Goal: Task Accomplishment & Management: Manage account settings

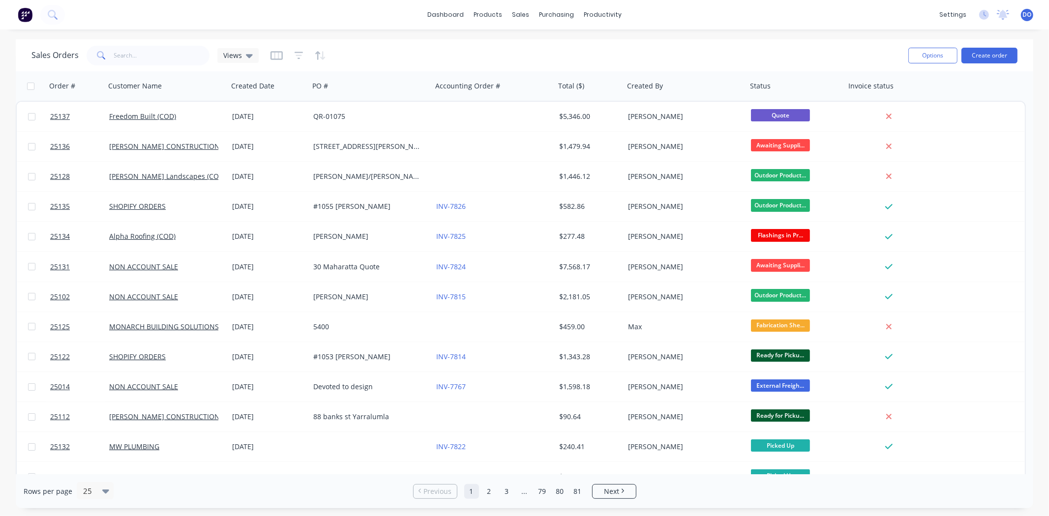
click at [792, 42] on div "Sales Orders Views Options Create order" at bounding box center [524, 55] width 1017 height 32
click at [546, 47] on div "Sales Orders" at bounding box center [557, 47] width 40 height 9
click at [665, 43] on div "Sales Orders Views" at bounding box center [465, 55] width 869 height 24
click at [442, 45] on div "Sales Orders Views" at bounding box center [465, 55] width 869 height 24
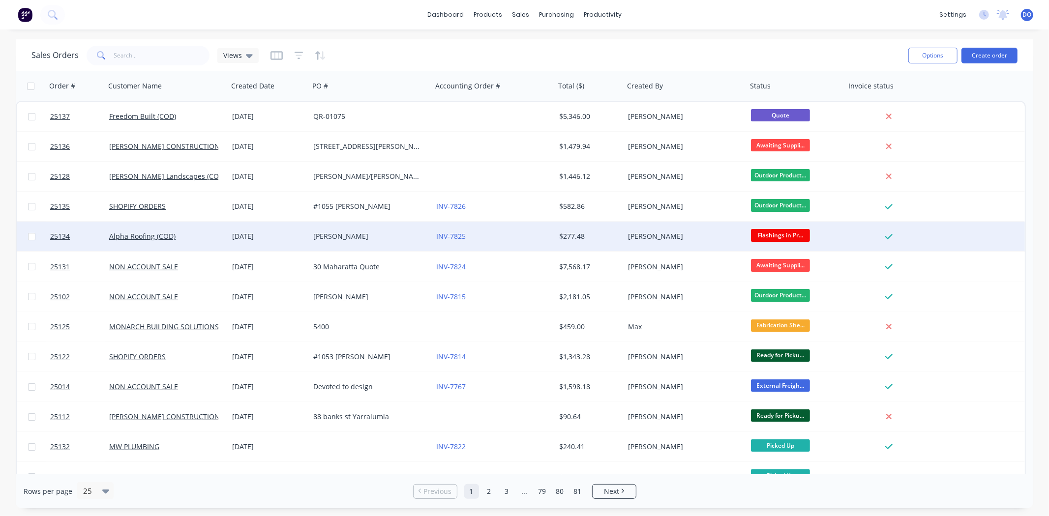
click at [295, 235] on div "[DATE]" at bounding box center [268, 237] width 73 height 10
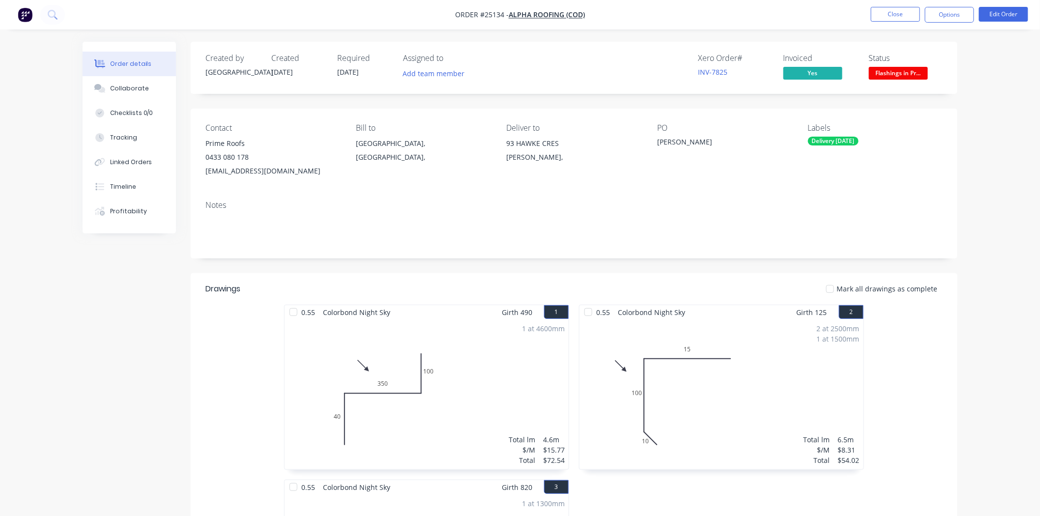
click at [883, 78] on span "Flashings in Pr..." at bounding box center [898, 73] width 59 height 12
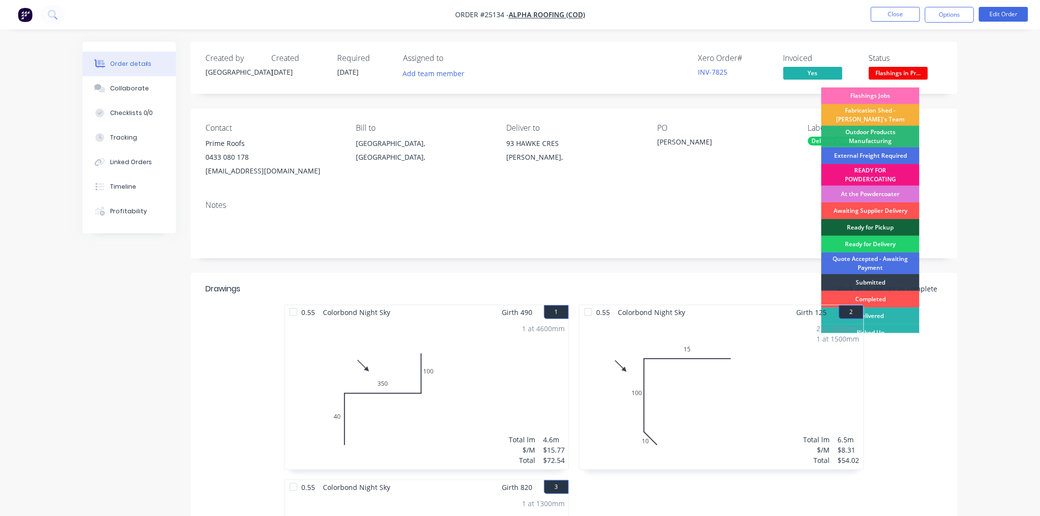
click at [684, 168] on div "PO [PERSON_NAME]" at bounding box center [724, 150] width 135 height 55
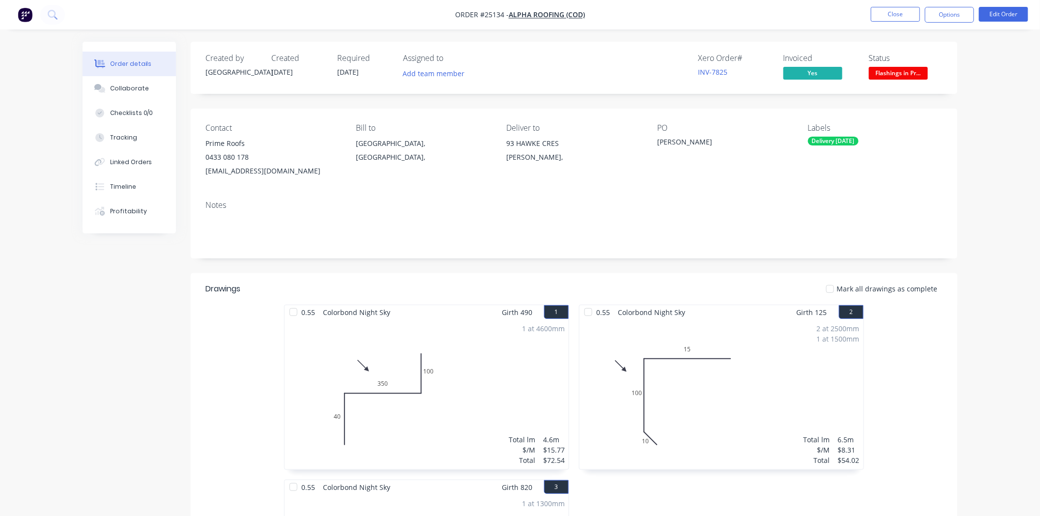
click at [841, 140] on div "Delivery [DATE]" at bounding box center [833, 141] width 51 height 9
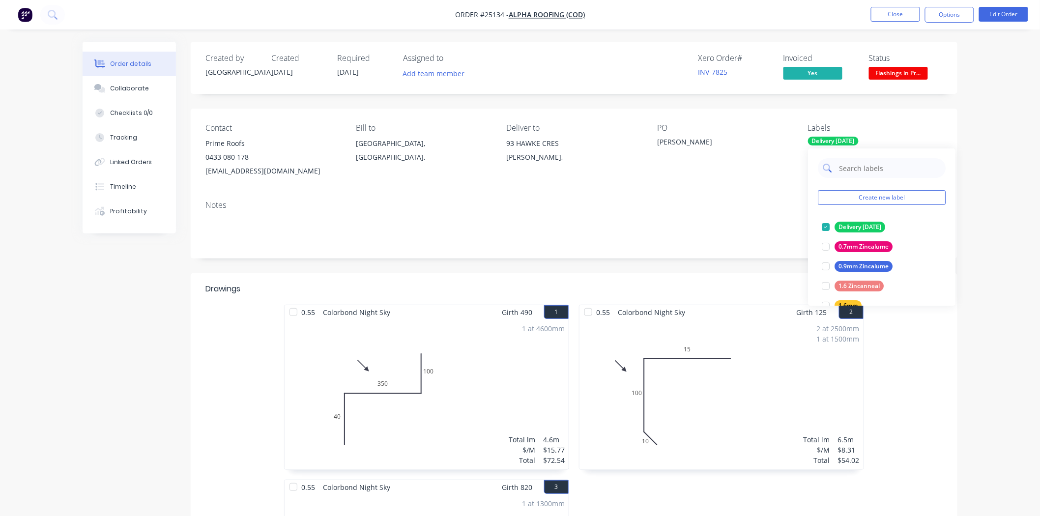
click at [878, 178] on input "text" at bounding box center [889, 168] width 103 height 20
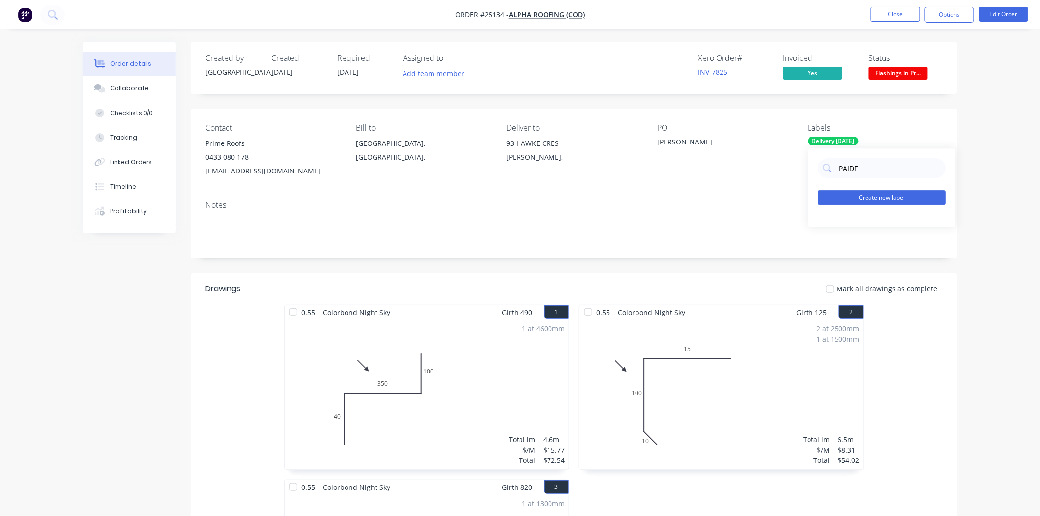
type input "PAID"
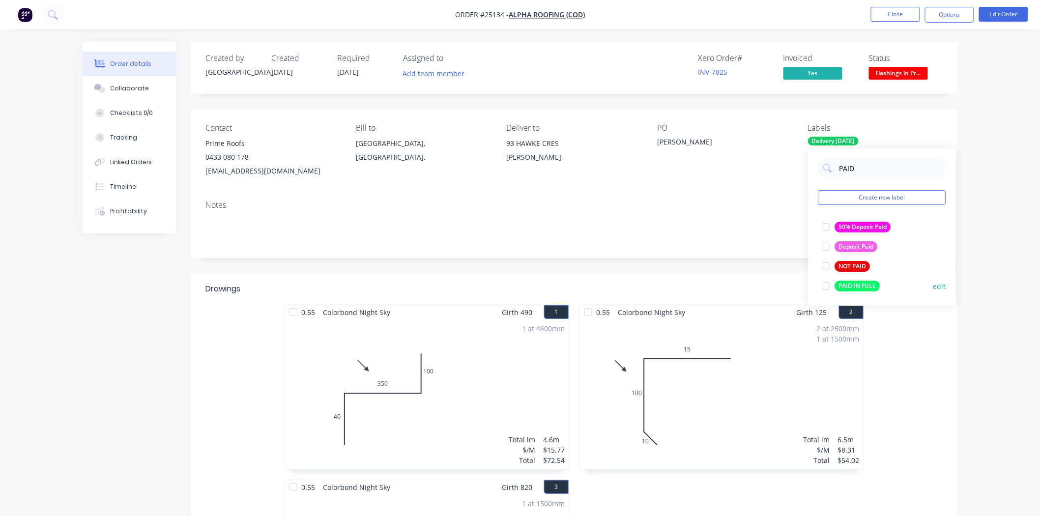
click at [827, 291] on div at bounding box center [826, 286] width 20 height 20
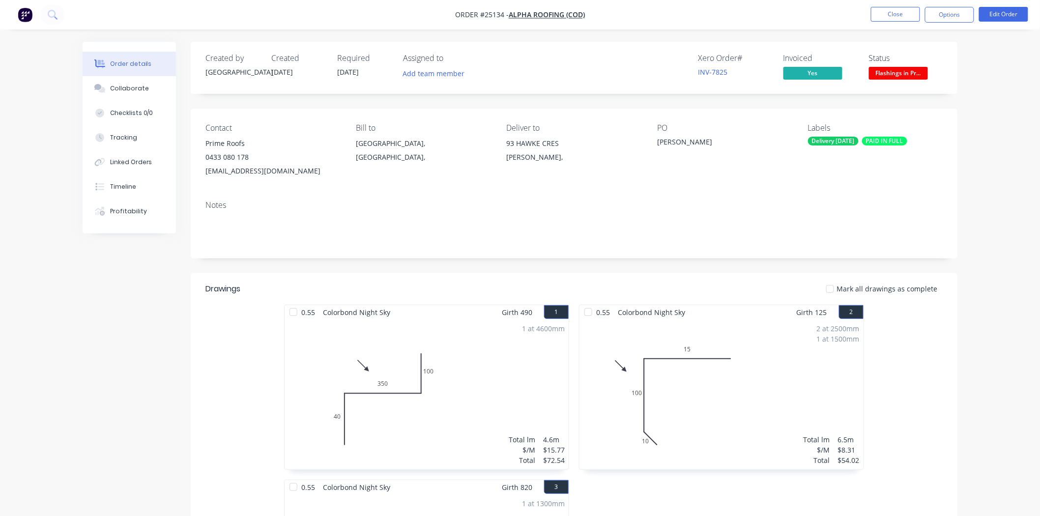
click at [758, 124] on div "PO" at bounding box center [724, 127] width 135 height 9
click at [878, 18] on button "Close" at bounding box center [895, 14] width 49 height 15
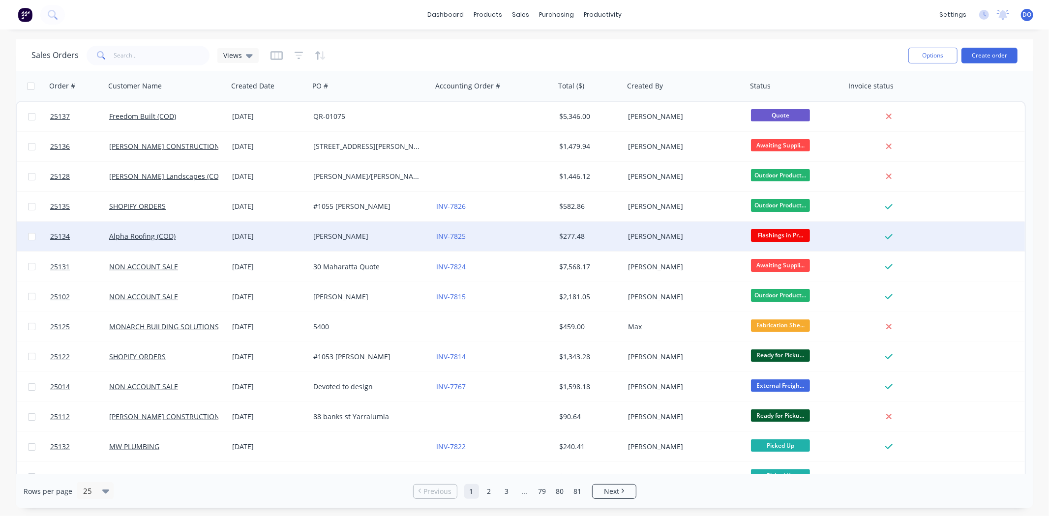
click at [421, 250] on div "[PERSON_NAME]" at bounding box center [370, 237] width 123 height 30
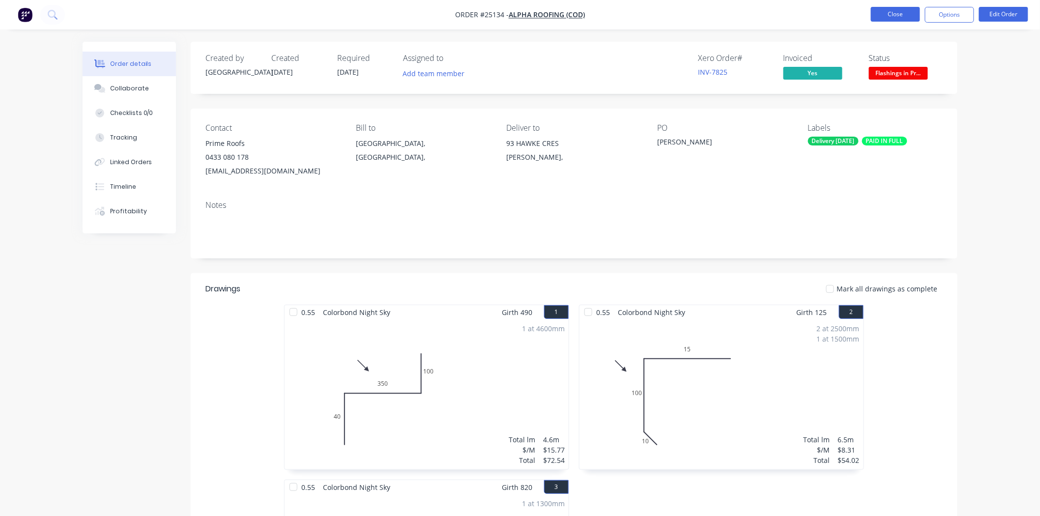
click at [884, 21] on button "Close" at bounding box center [895, 14] width 49 height 15
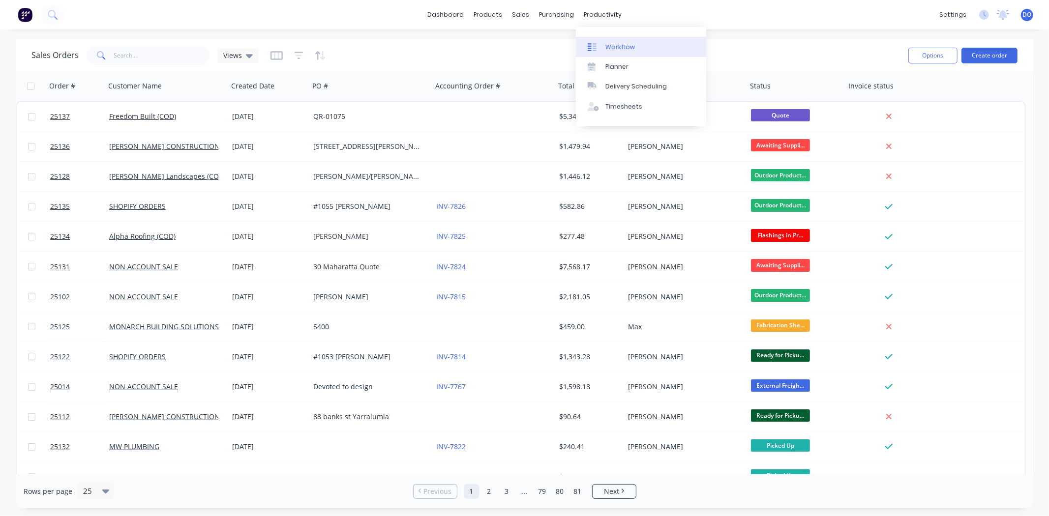
click at [596, 53] on link "Workflow" at bounding box center [641, 47] width 130 height 20
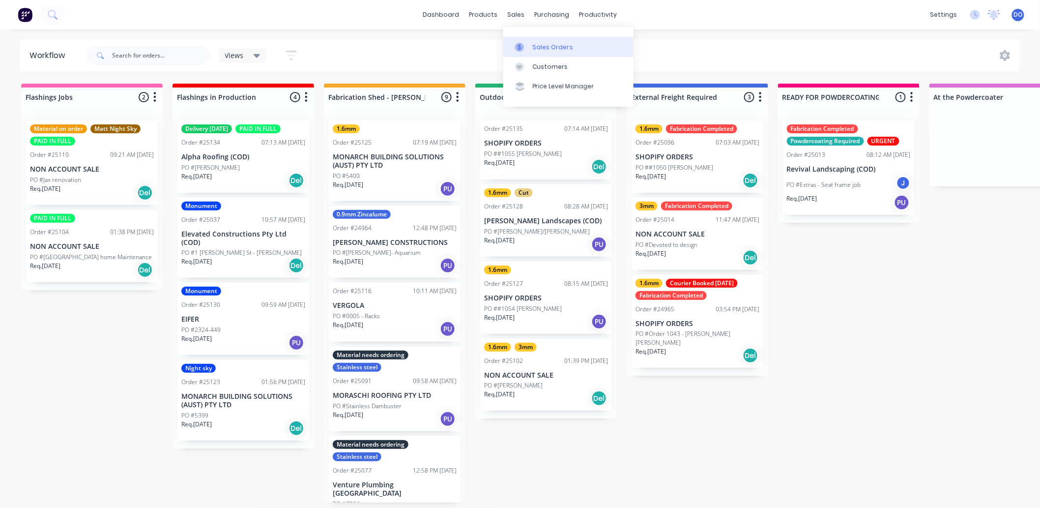
click at [521, 51] on icon at bounding box center [519, 47] width 9 height 9
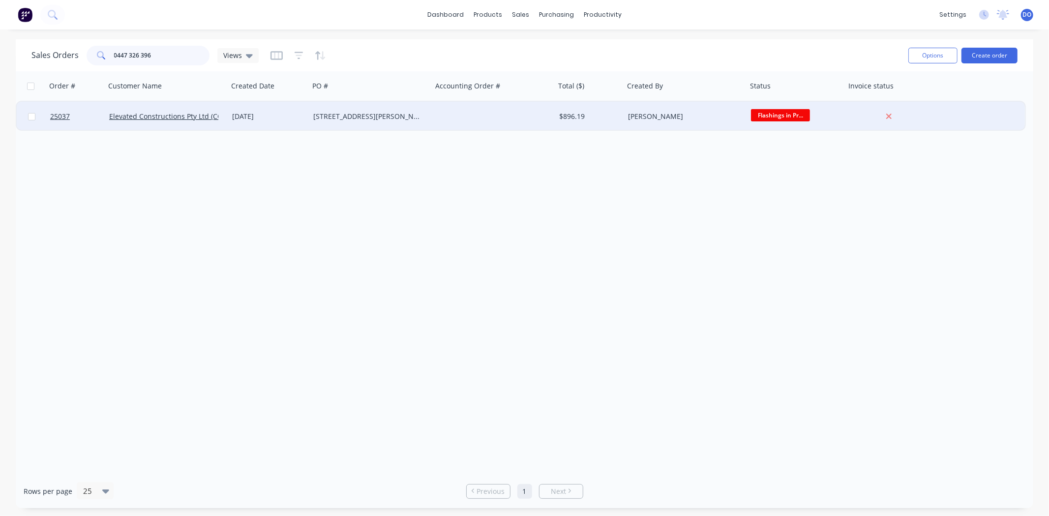
type input "0447 326 396"
click at [376, 117] on div "[STREET_ADDRESS][PERSON_NAME][PERSON_NAME]" at bounding box center [367, 117] width 109 height 10
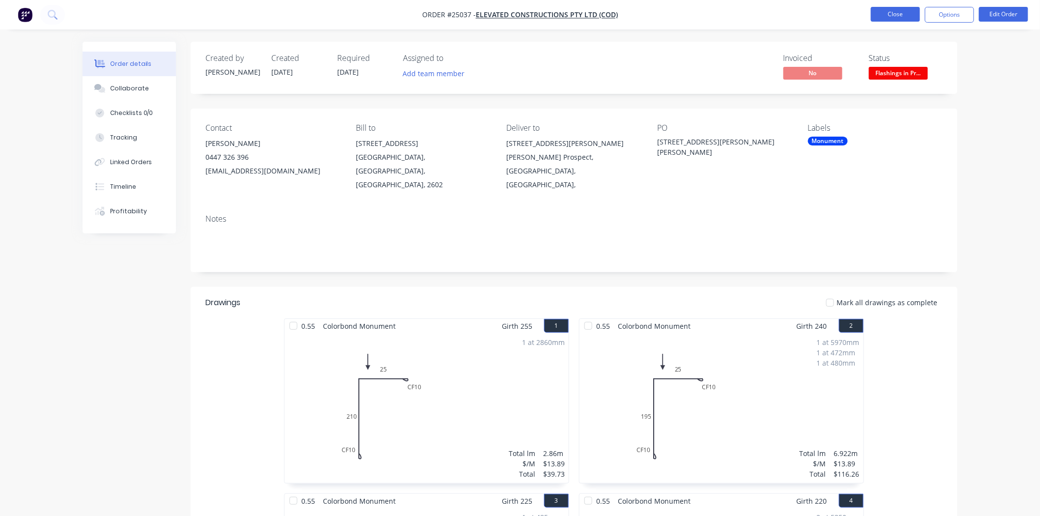
click at [909, 18] on button "Close" at bounding box center [895, 14] width 49 height 15
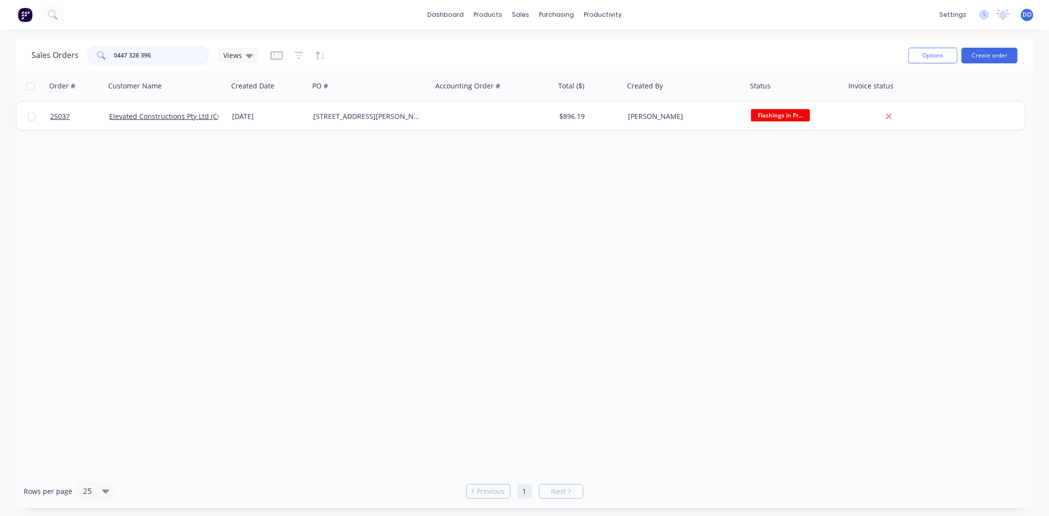
drag, startPoint x: 196, startPoint y: 60, endPoint x: 0, endPoint y: 11, distance: 201.8
click at [0, 27] on div "dashboard products sales purchasing productivity dashboard products Product Cat…" at bounding box center [524, 258] width 1049 height 516
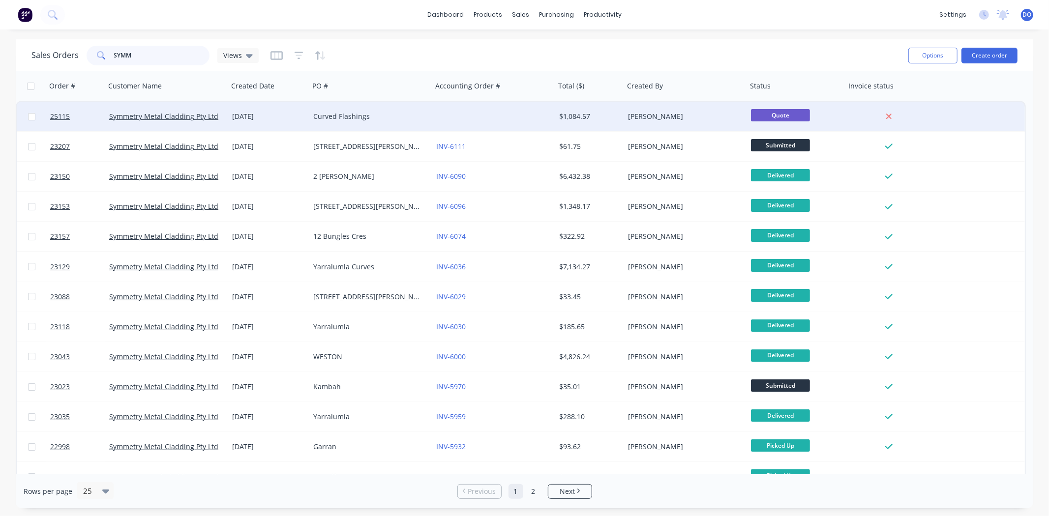
type input "SYMM"
click at [397, 117] on div "Curved Flashings" at bounding box center [367, 117] width 109 height 10
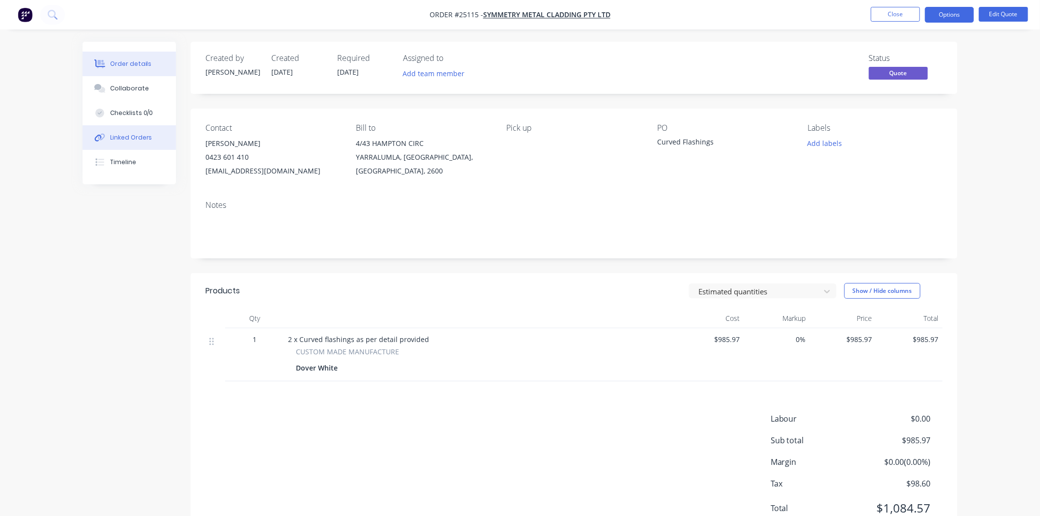
click at [146, 134] on div "Linked Orders" at bounding box center [131, 137] width 42 height 9
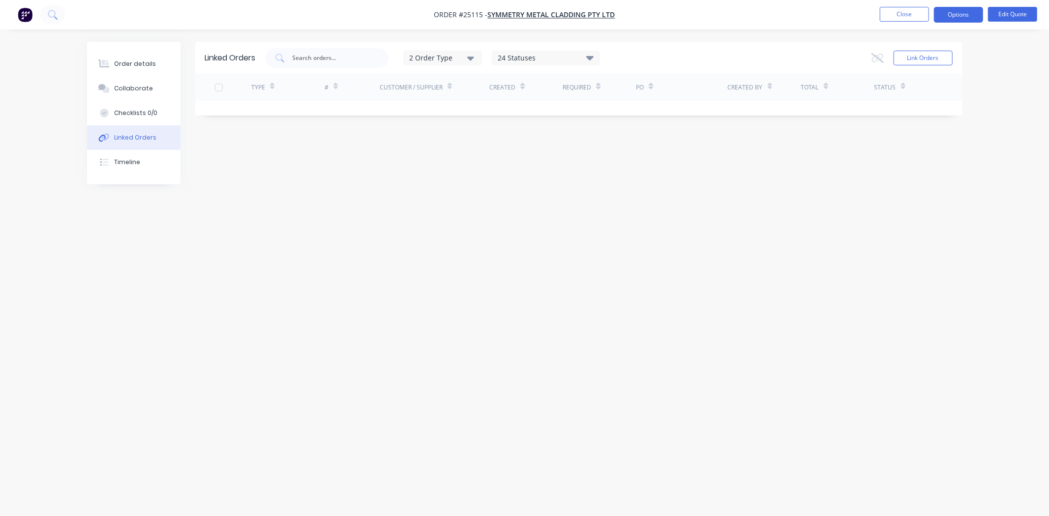
click at [147, 134] on div "Linked Orders" at bounding box center [135, 137] width 42 height 9
click at [117, 155] on button "Timeline" at bounding box center [133, 162] width 93 height 25
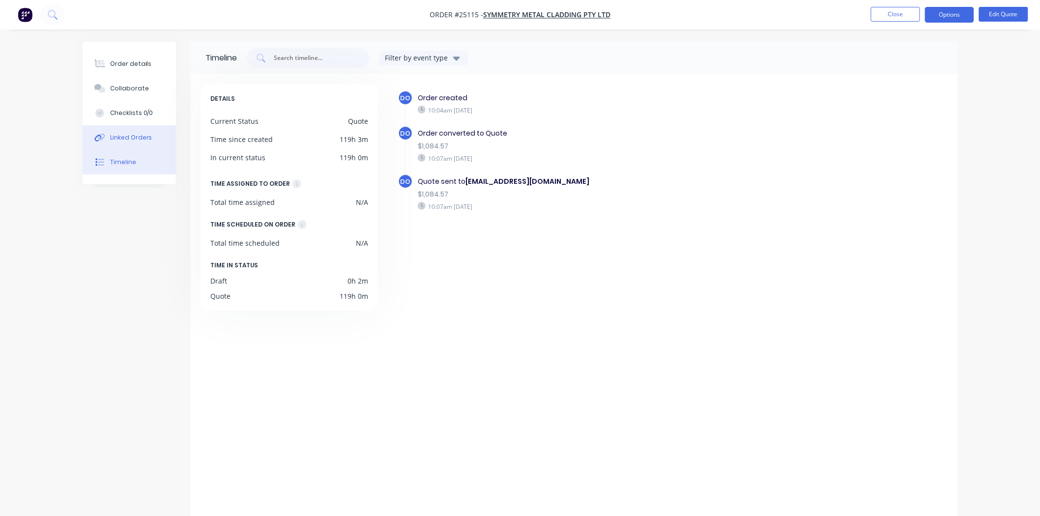
click at [133, 134] on div "Linked Orders" at bounding box center [131, 137] width 42 height 9
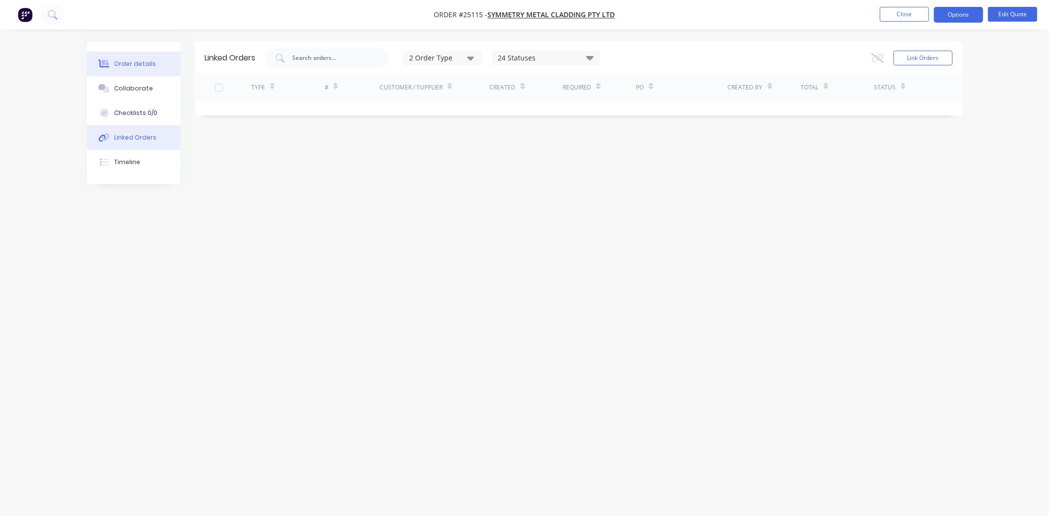
click at [138, 67] on div "Order details" at bounding box center [135, 63] width 42 height 9
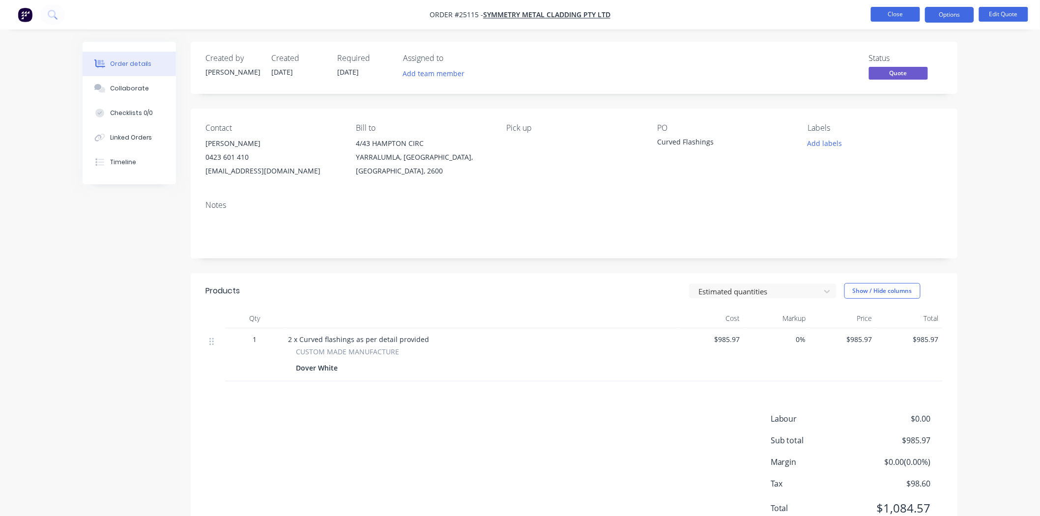
click at [904, 15] on button "Close" at bounding box center [895, 14] width 49 height 15
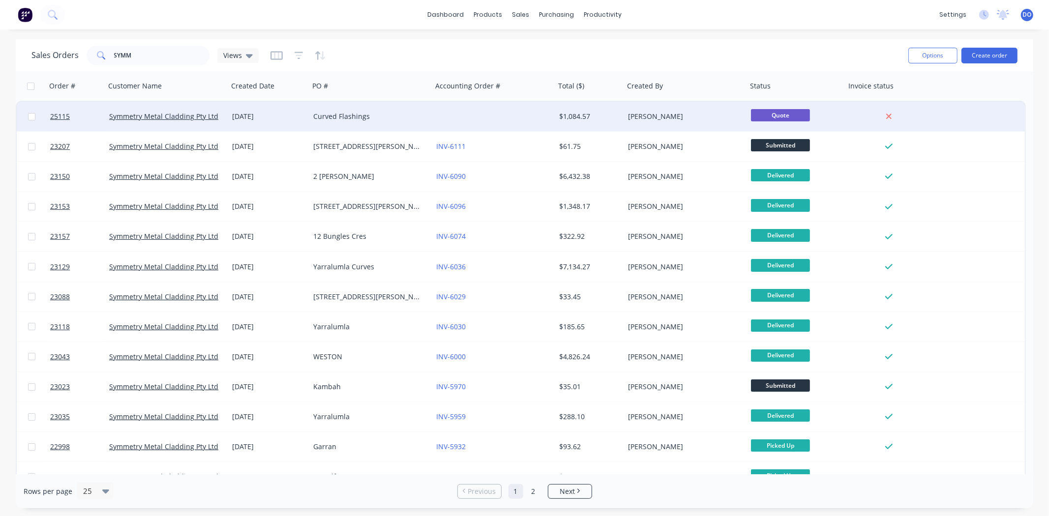
click at [542, 116] on div at bounding box center [493, 117] width 123 height 30
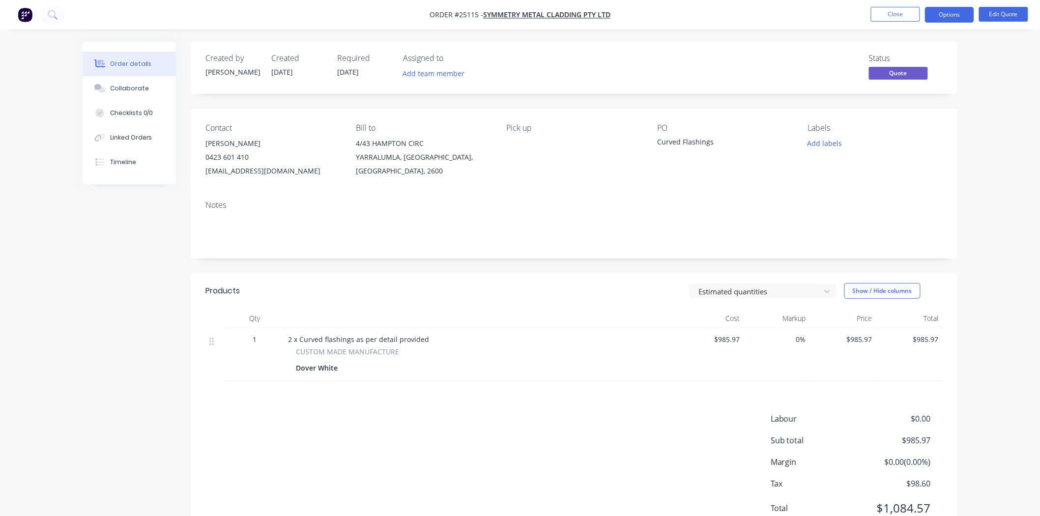
scroll to position [41, 0]
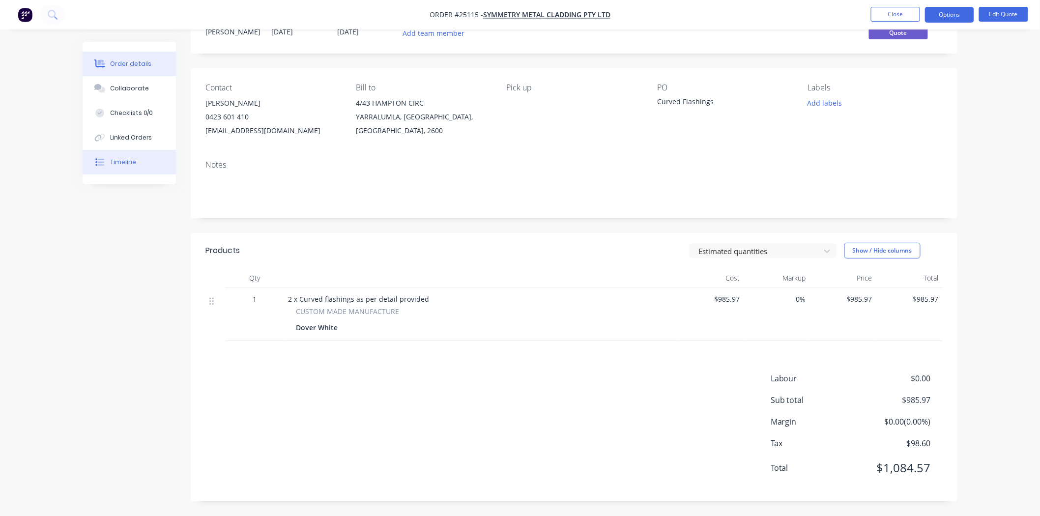
click at [154, 167] on button "Timeline" at bounding box center [129, 162] width 93 height 25
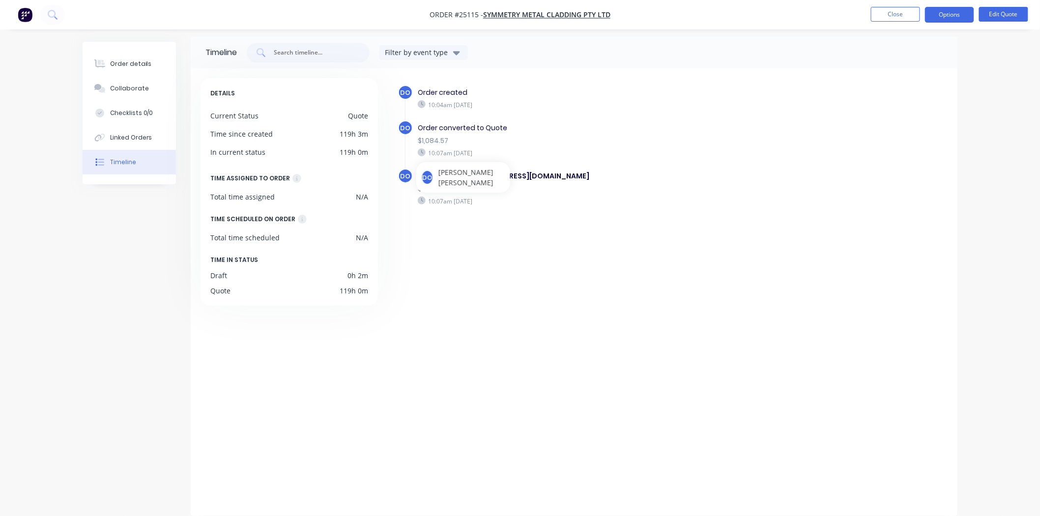
click at [664, 242] on div "DO Order created 10:04am [DATE] DO Order converted to Quote $1,084.57 10:07am […" at bounding box center [667, 289] width 561 height 423
click at [571, 95] on div "Order created" at bounding box center [588, 93] width 340 height 10
click at [470, 315] on div "DO Order created 10:04am [DATE] DO Order converted to Quote $1,084.57 10:07am […" at bounding box center [667, 289] width 561 height 423
click at [729, 276] on div "DO Order created 10:04am [DATE] DO Order converted to Quote $1,084.57 10:07am […" at bounding box center [667, 289] width 561 height 423
click at [483, 185] on div "DO [PERSON_NAME]" at bounding box center [463, 177] width 94 height 30
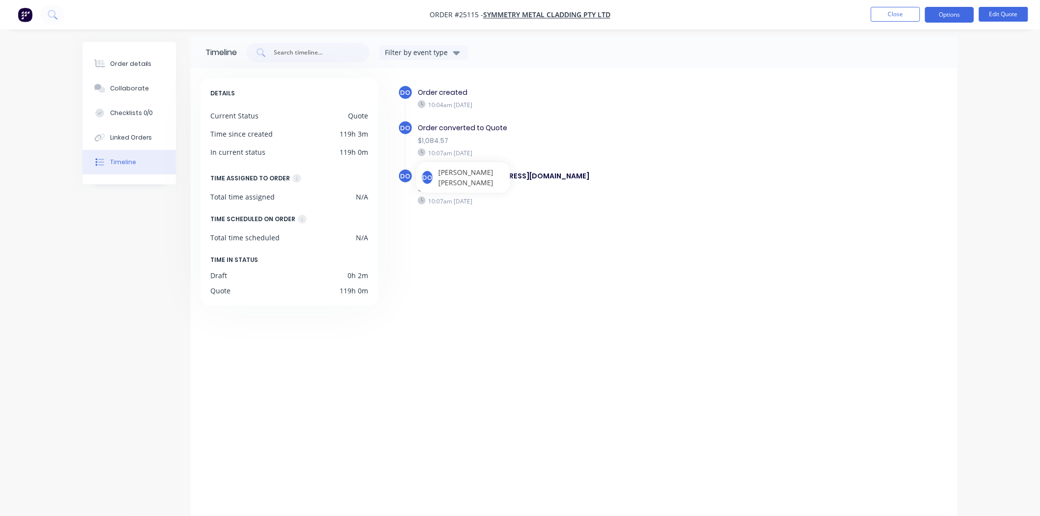
drag, startPoint x: 496, startPoint y: 252, endPoint x: 495, endPoint y: 257, distance: 5.0
click at [495, 256] on div "DO Order created 10:04am [DATE] DO Order converted to Quote $1,084.57 10:07am […" at bounding box center [667, 289] width 561 height 423
click at [110, 70] on button "Order details" at bounding box center [129, 64] width 93 height 25
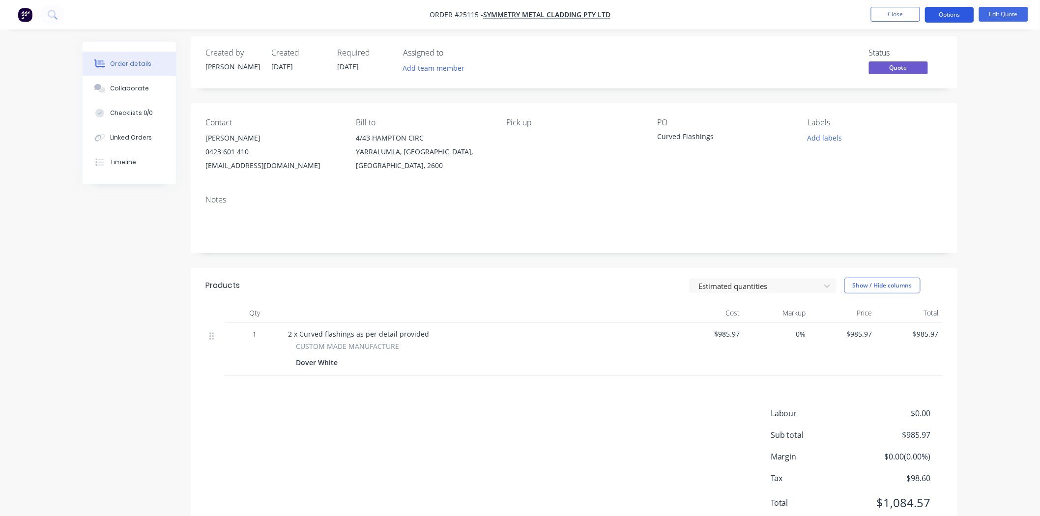
click at [950, 11] on button "Options" at bounding box center [949, 15] width 49 height 16
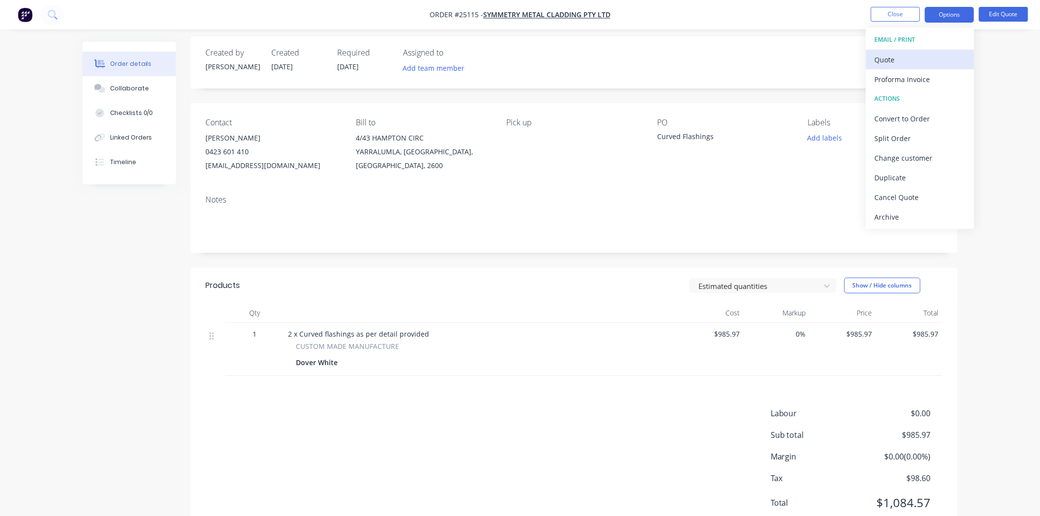
click at [941, 55] on div "Quote" at bounding box center [920, 60] width 90 height 14
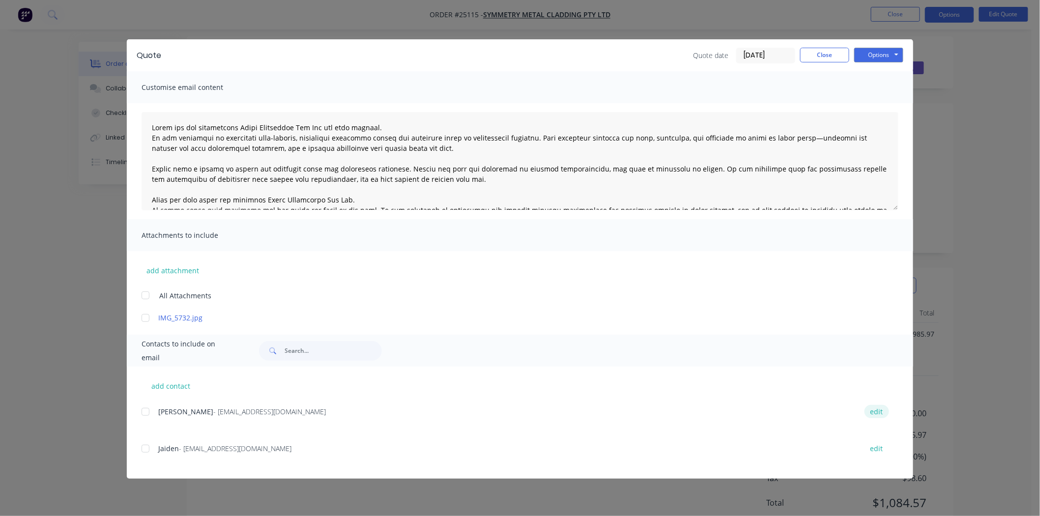
click at [881, 411] on button "edit" at bounding box center [877, 411] width 25 height 13
select select "AU"
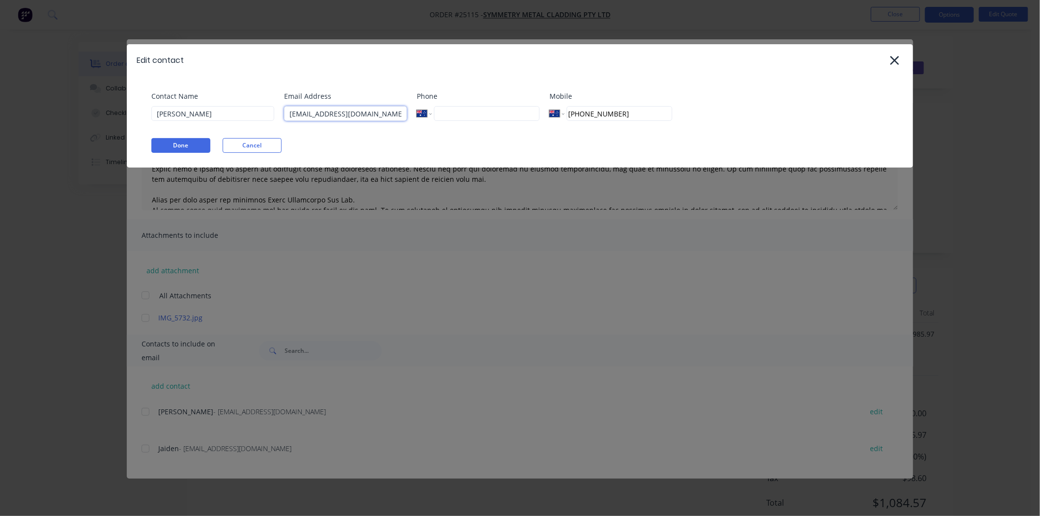
click at [310, 115] on input "[EMAIL_ADDRESS][DOMAIN_NAME]" at bounding box center [345, 113] width 123 height 15
type input "[EMAIL_ADDRESS][DOMAIN_NAME]"
click at [188, 148] on button "Done" at bounding box center [180, 145] width 59 height 15
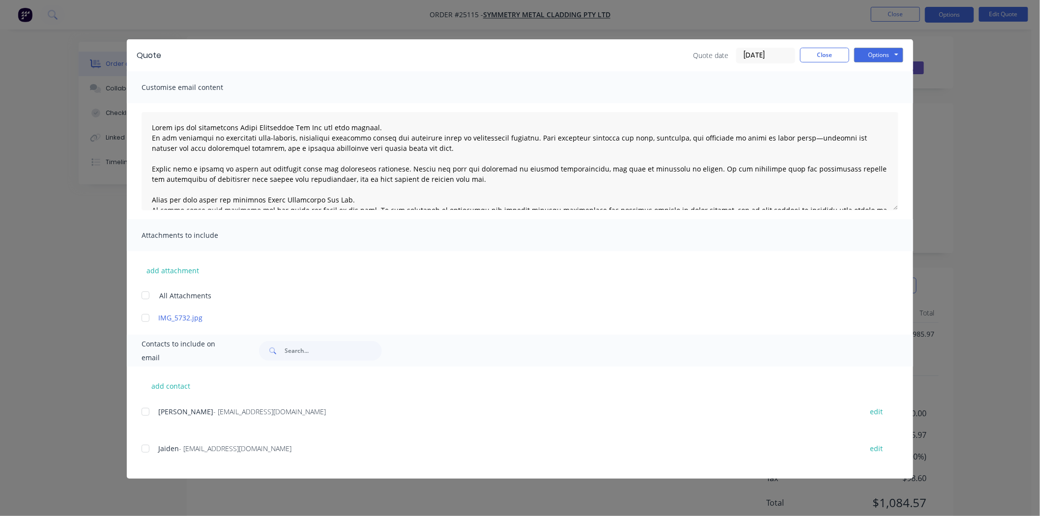
click at [147, 414] on div at bounding box center [146, 412] width 20 height 20
click at [865, 62] on div "Options Preview Print Email" at bounding box center [879, 56] width 49 height 16
click at [866, 58] on button "Options" at bounding box center [879, 55] width 49 height 15
click at [874, 102] on button "Email" at bounding box center [886, 105] width 63 height 16
click at [818, 59] on button "Close" at bounding box center [824, 55] width 49 height 15
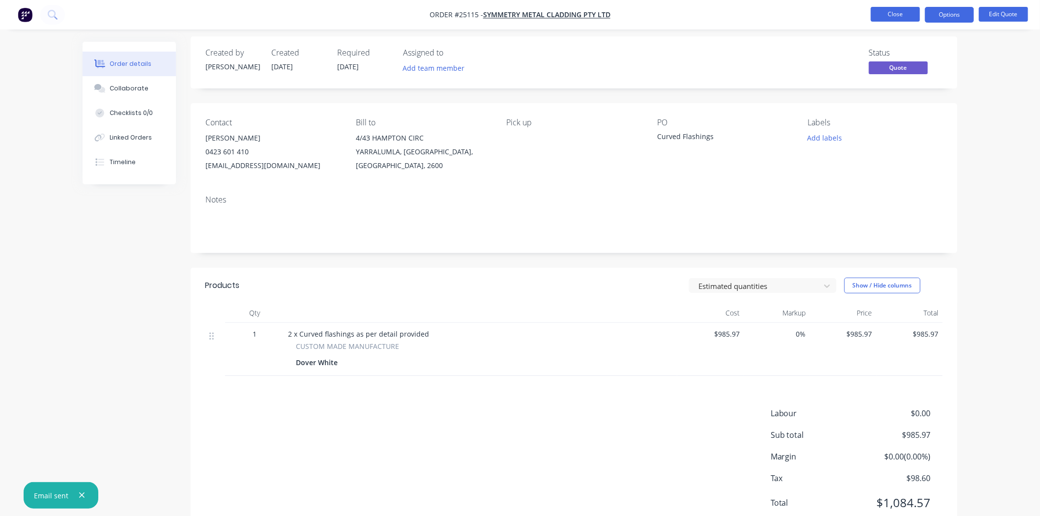
click at [879, 16] on button "Close" at bounding box center [895, 14] width 49 height 15
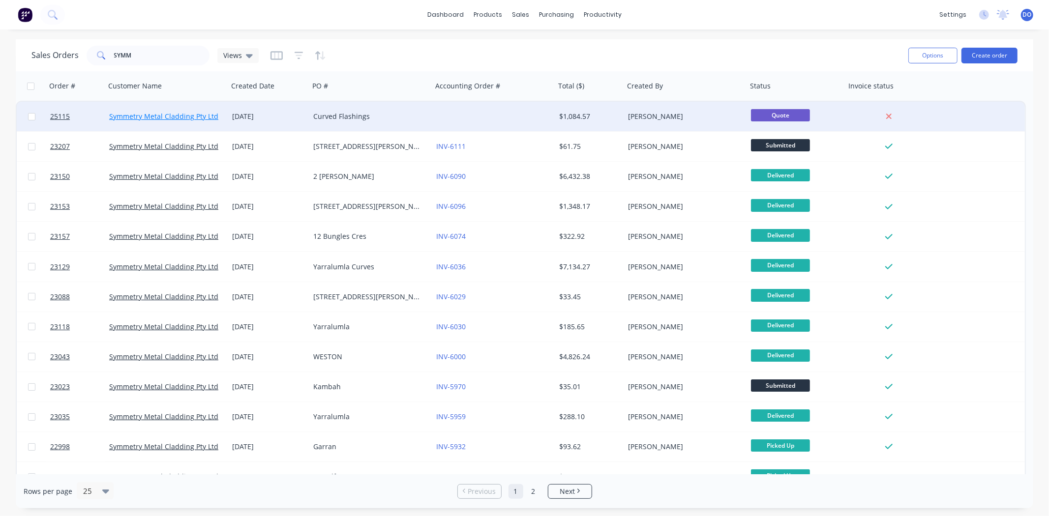
click at [153, 114] on link "Symmetry Metal Cladding Pty Ltd" at bounding box center [163, 116] width 109 height 9
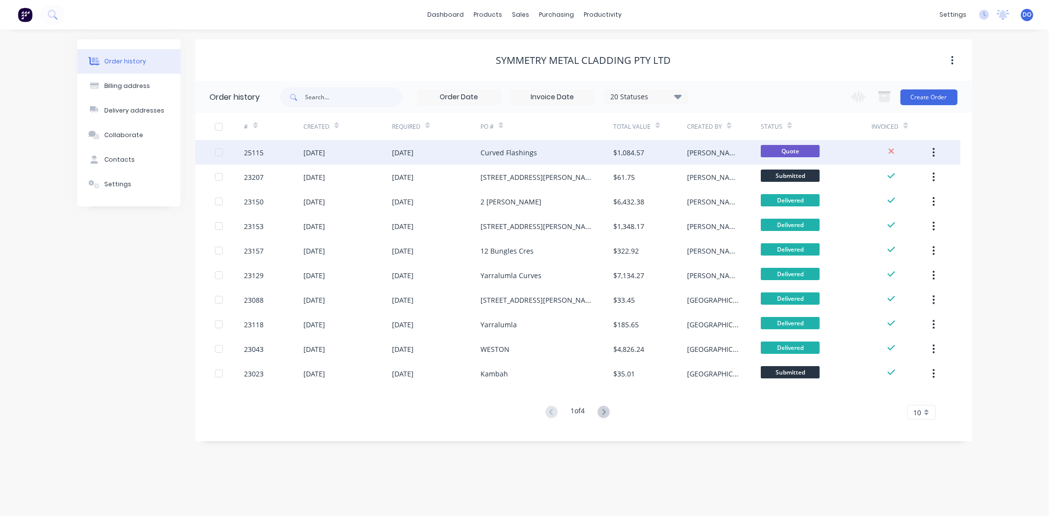
click at [561, 159] on div "Curved Flashings" at bounding box center [546, 152] width 133 height 25
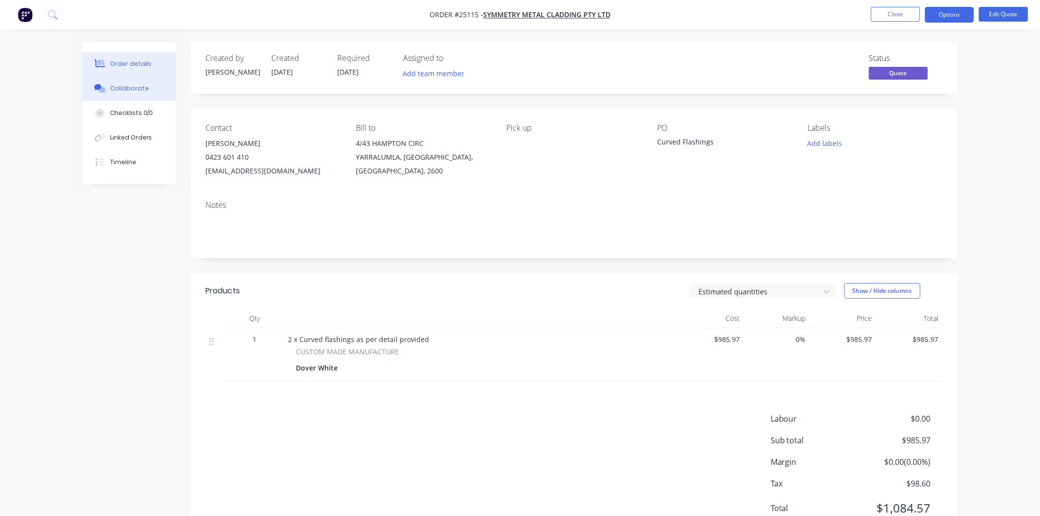
click at [153, 95] on button "Collaborate" at bounding box center [129, 88] width 93 height 25
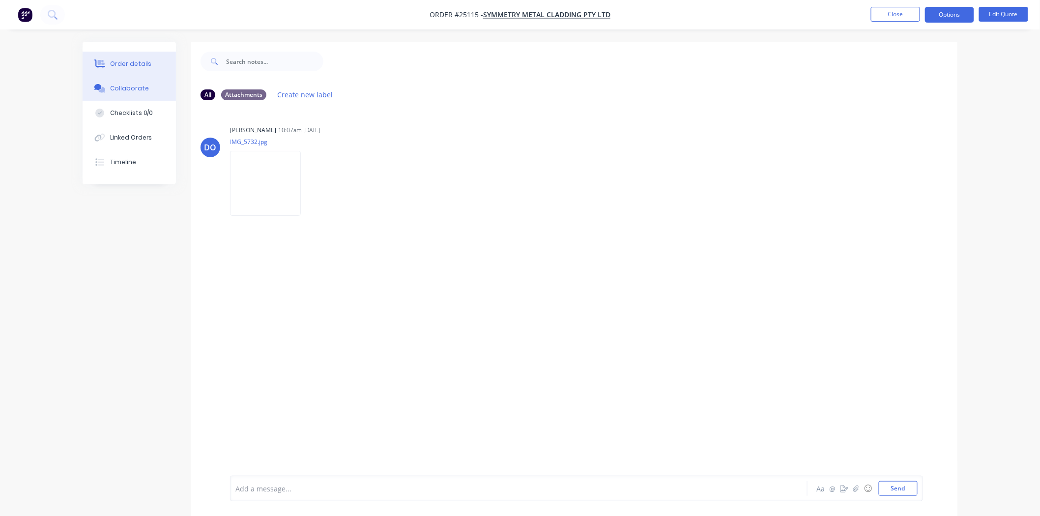
click at [144, 67] on div "Order details" at bounding box center [131, 63] width 42 height 9
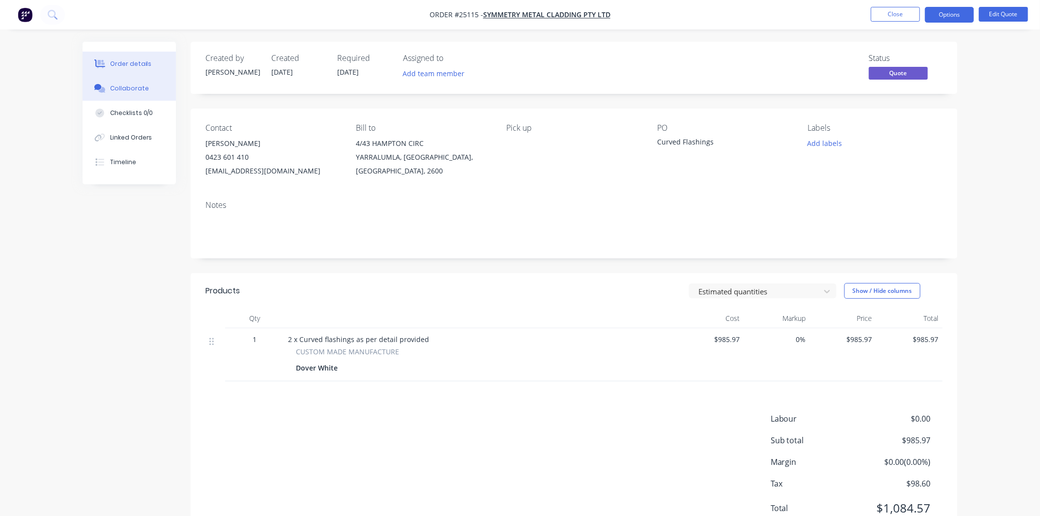
click at [134, 86] on div "Collaborate" at bounding box center [129, 88] width 39 height 9
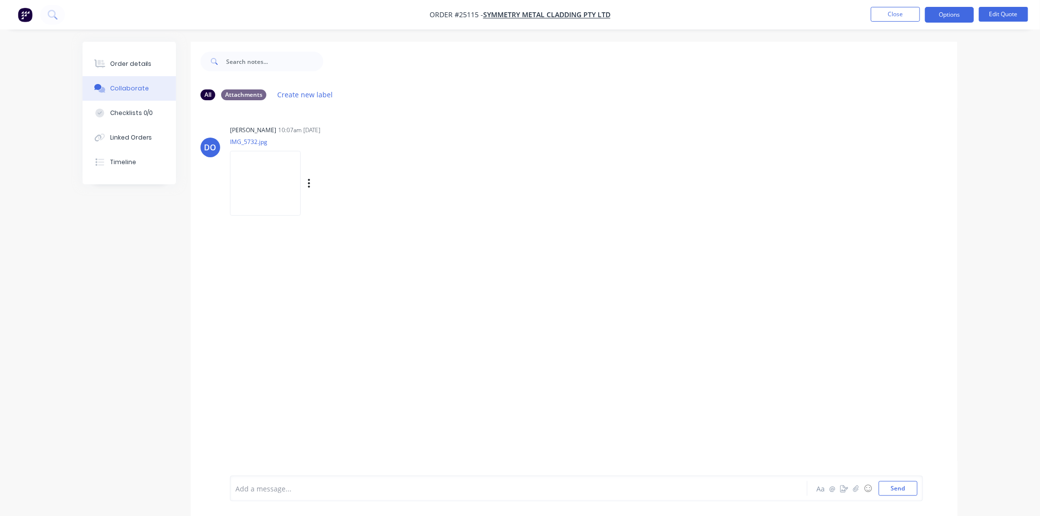
click at [244, 181] on img at bounding box center [265, 183] width 71 height 64
click at [143, 61] on div "Order details" at bounding box center [131, 63] width 42 height 9
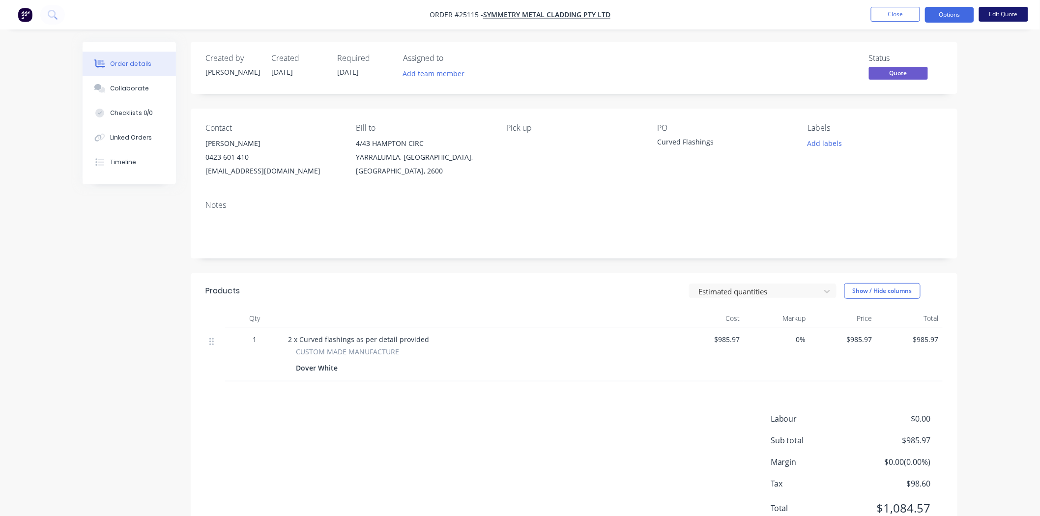
click at [1001, 15] on button "Edit Quote" at bounding box center [1003, 14] width 49 height 15
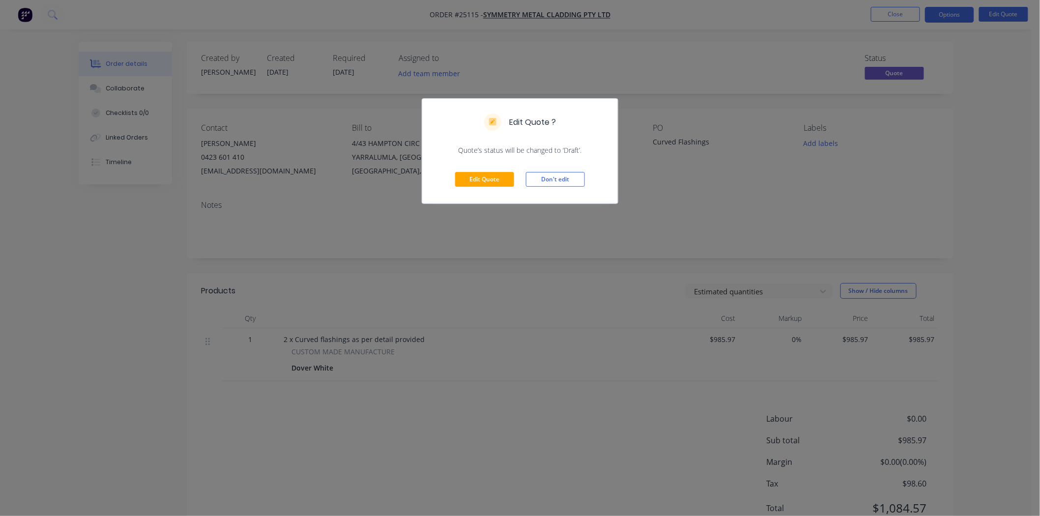
click at [60, 315] on div "Edit Quote ? Quote’s status will be changed to ‘Draft’. Edit Quote Don't edit" at bounding box center [520, 258] width 1040 height 516
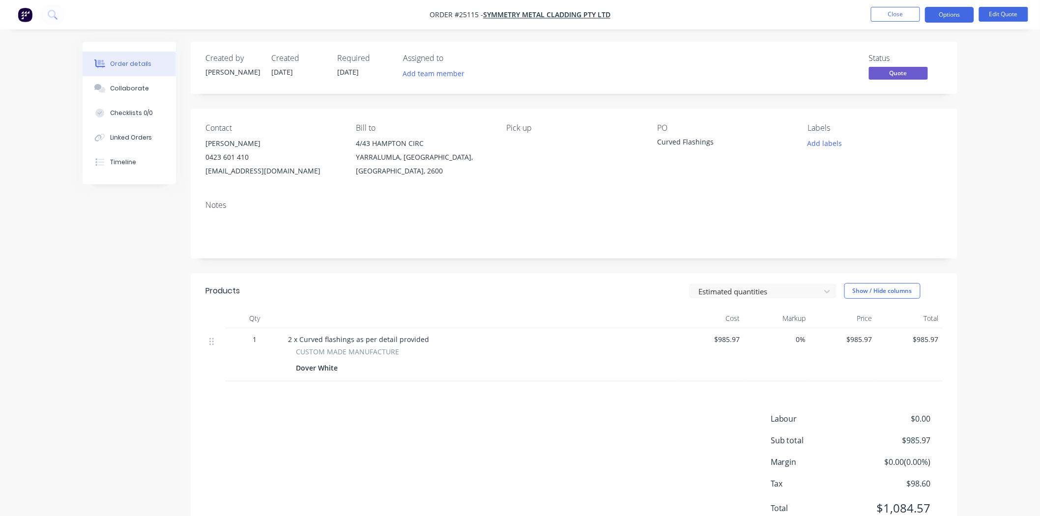
click at [945, 5] on nav "Order #25115 - Symmetry Metal Cladding Pty Ltd Close Options Edit Quote" at bounding box center [520, 15] width 1040 height 30
click at [945, 12] on button "Options" at bounding box center [949, 15] width 49 height 16
click at [895, 122] on div "Convert to Order" at bounding box center [920, 119] width 90 height 14
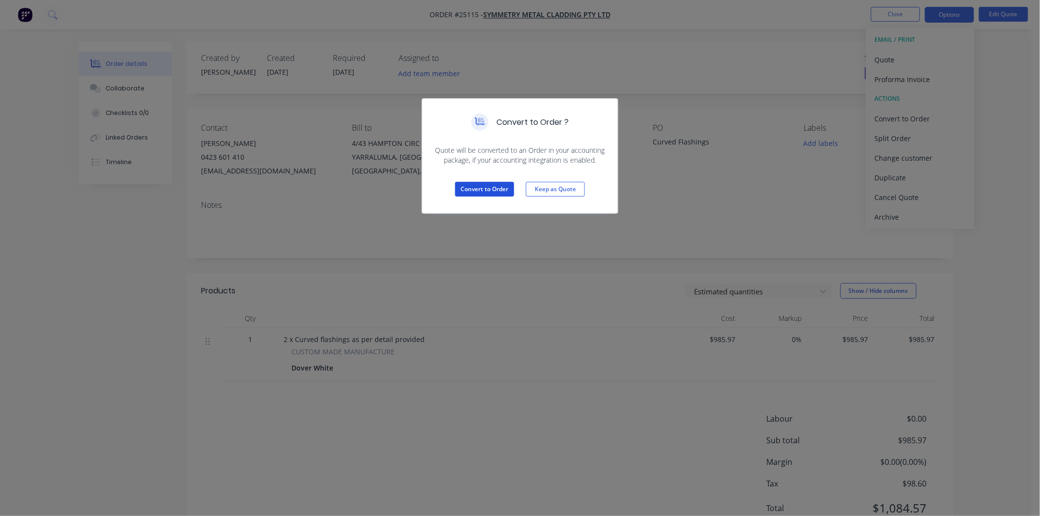
drag, startPoint x: 478, startPoint y: 187, endPoint x: 488, endPoint y: 192, distance: 10.8
click at [477, 188] on button "Convert to Order" at bounding box center [484, 189] width 59 height 15
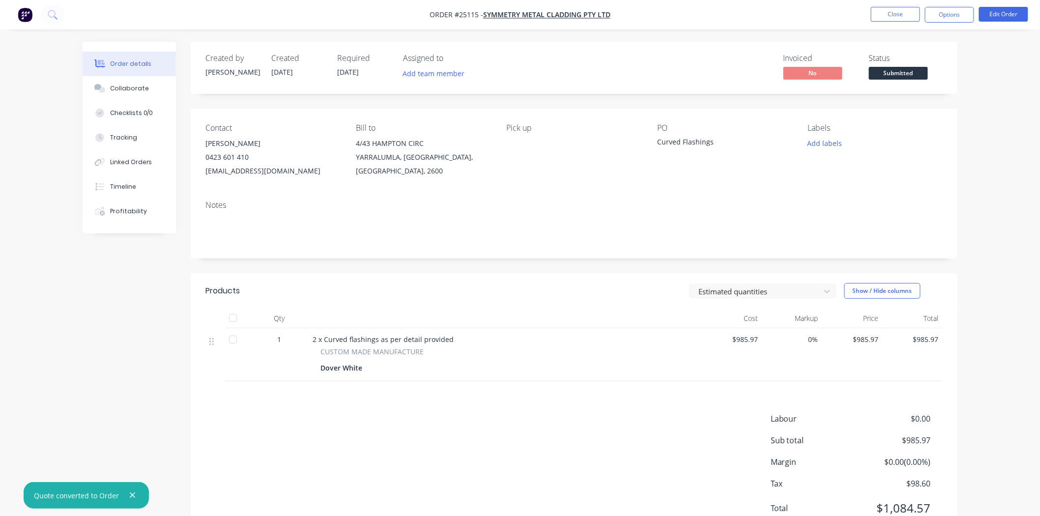
click at [910, 67] on span "Submitted" at bounding box center [898, 73] width 59 height 12
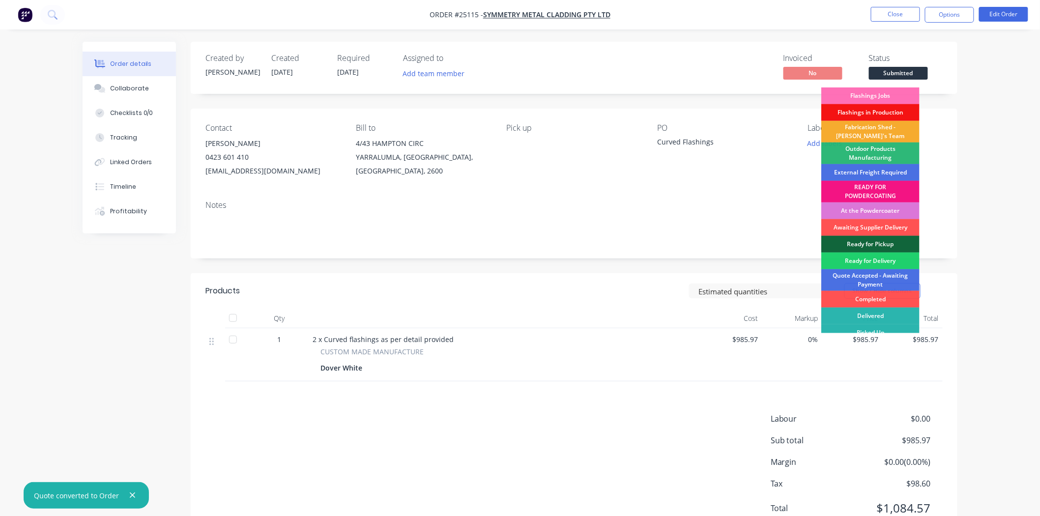
click at [881, 131] on div "Fabrication Shed - [PERSON_NAME]'s Team" at bounding box center [871, 132] width 98 height 22
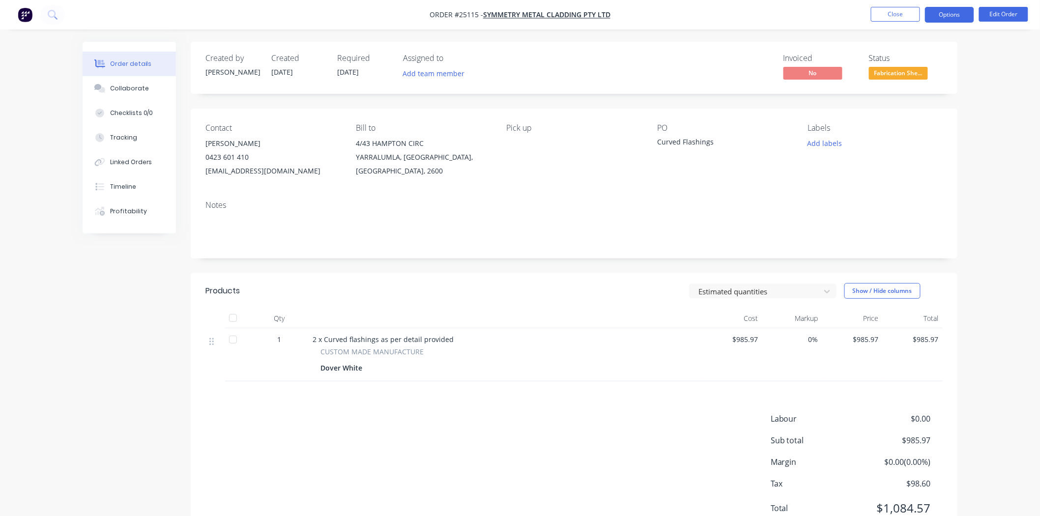
click at [943, 10] on button "Options" at bounding box center [949, 15] width 49 height 16
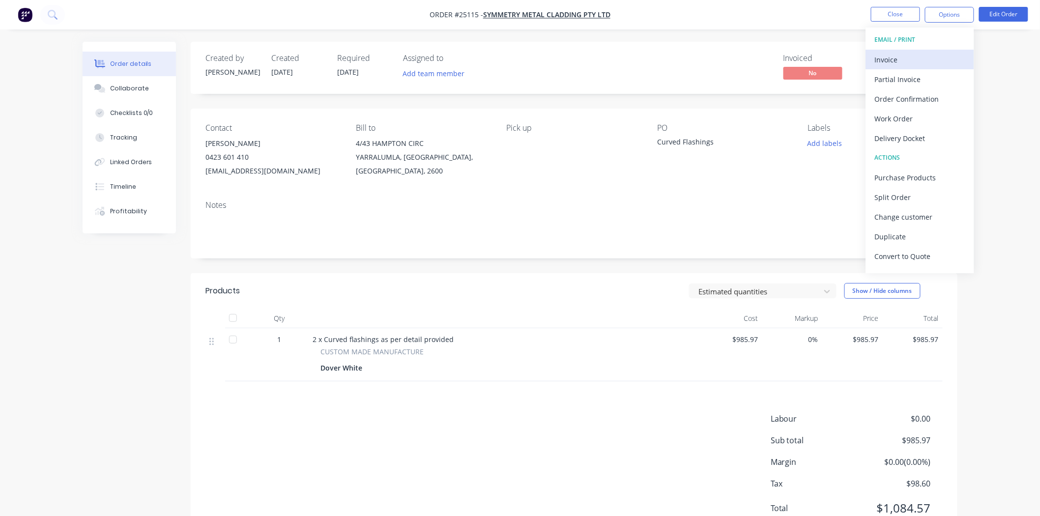
click at [928, 67] on button "Invoice" at bounding box center [920, 60] width 108 height 20
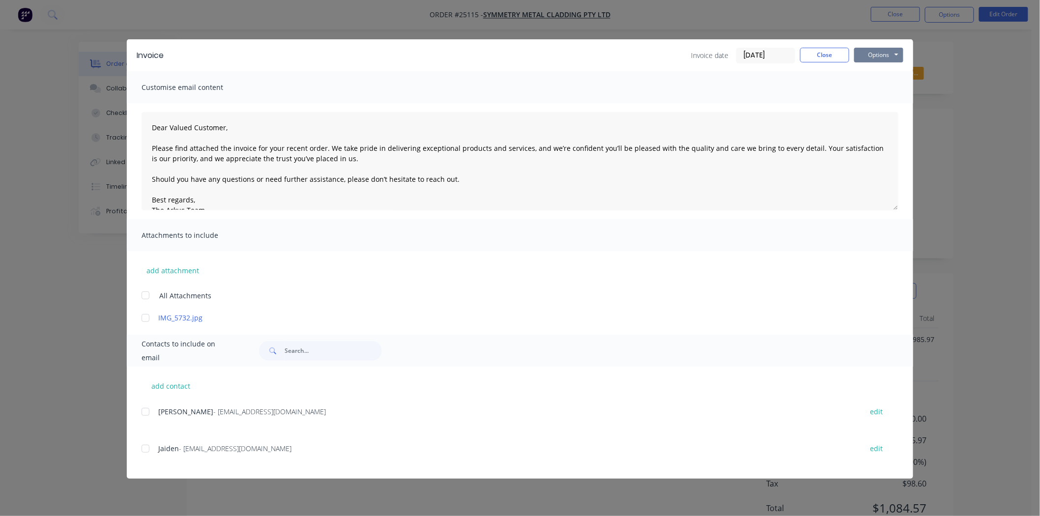
drag, startPoint x: 901, startPoint y: 47, endPoint x: 892, endPoint y: 50, distance: 9.0
click at [892, 50] on button "Options" at bounding box center [879, 55] width 49 height 15
click at [900, 57] on button "Options" at bounding box center [879, 55] width 49 height 15
click at [891, 87] on button "Print" at bounding box center [886, 89] width 63 height 16
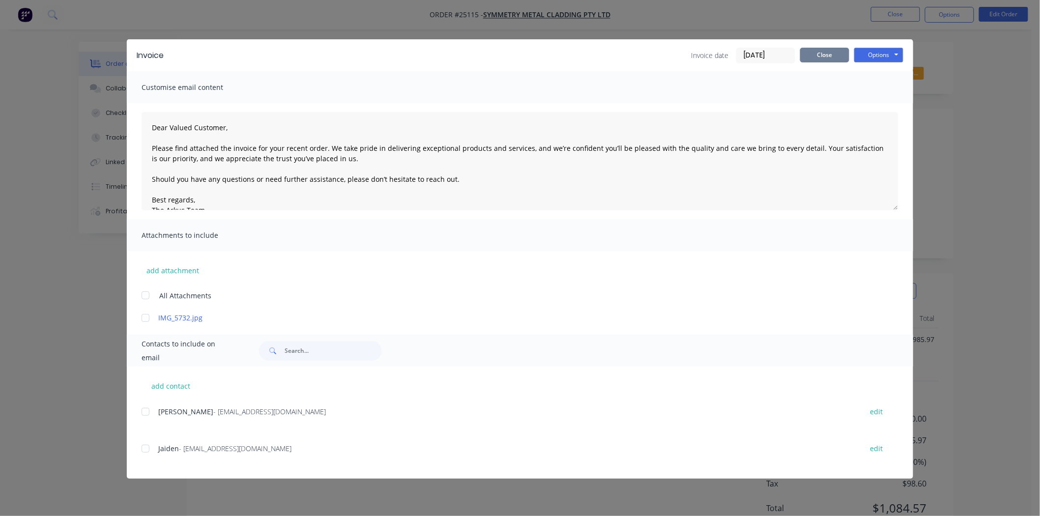
click at [825, 53] on button "Close" at bounding box center [824, 55] width 49 height 15
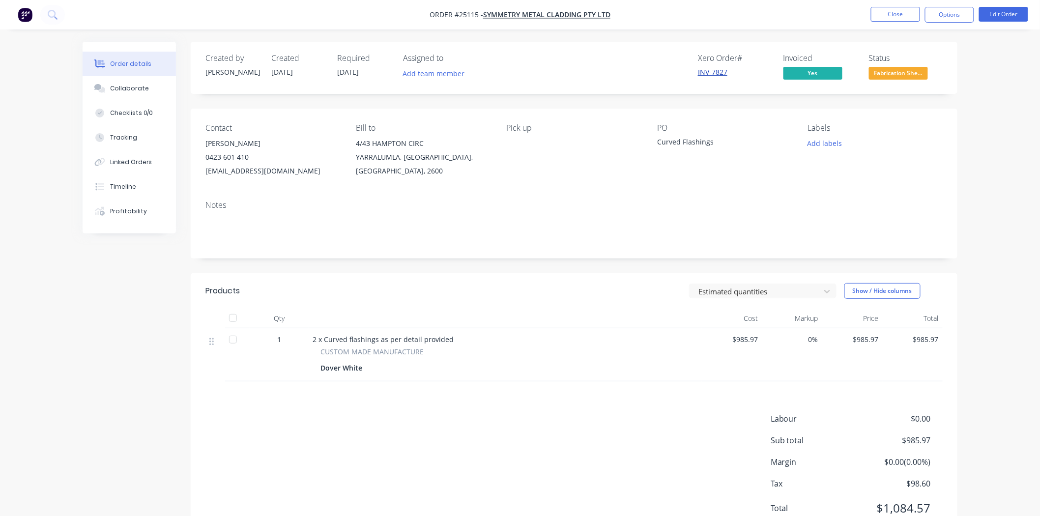
click at [704, 75] on link "INV-7827" at bounding box center [713, 71] width 30 height 9
click at [885, 11] on button "Close" at bounding box center [895, 14] width 49 height 15
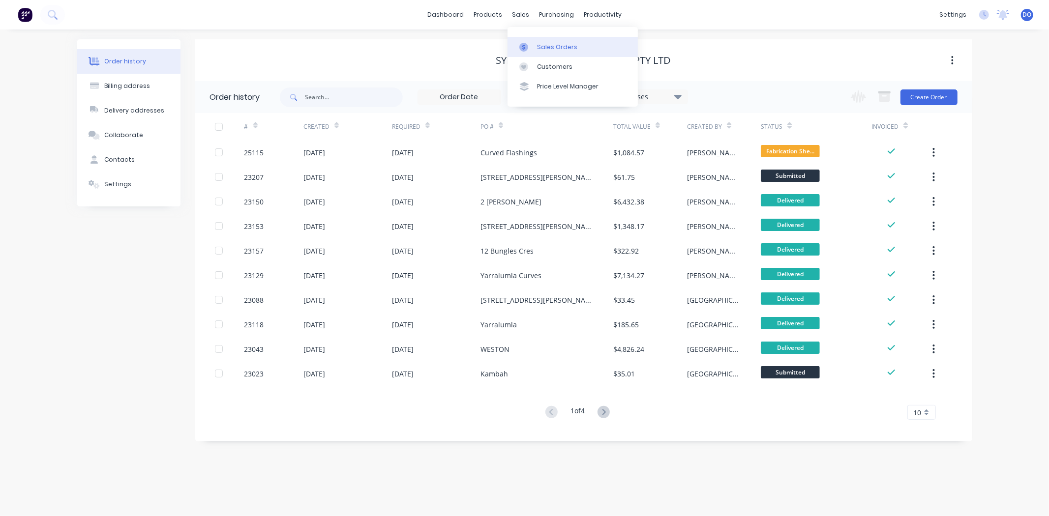
click at [519, 39] on link "Sales Orders" at bounding box center [572, 47] width 130 height 20
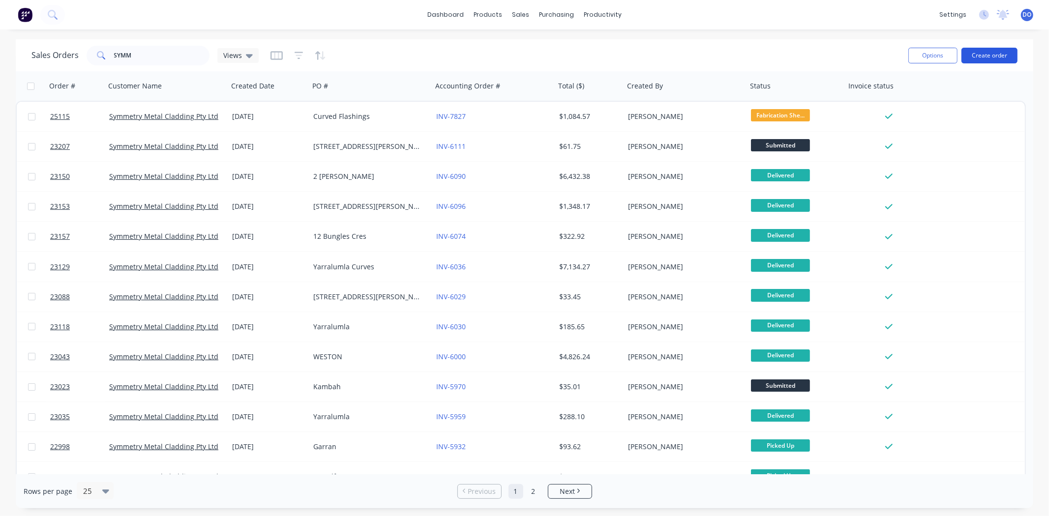
click at [1004, 51] on button "Create order" at bounding box center [989, 56] width 56 height 16
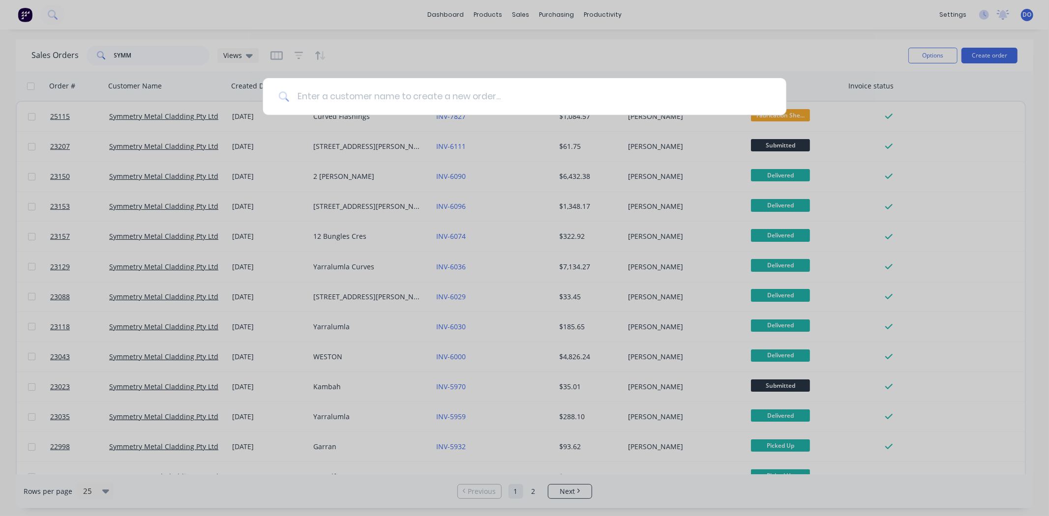
click at [339, 99] on input at bounding box center [529, 96] width 481 height 37
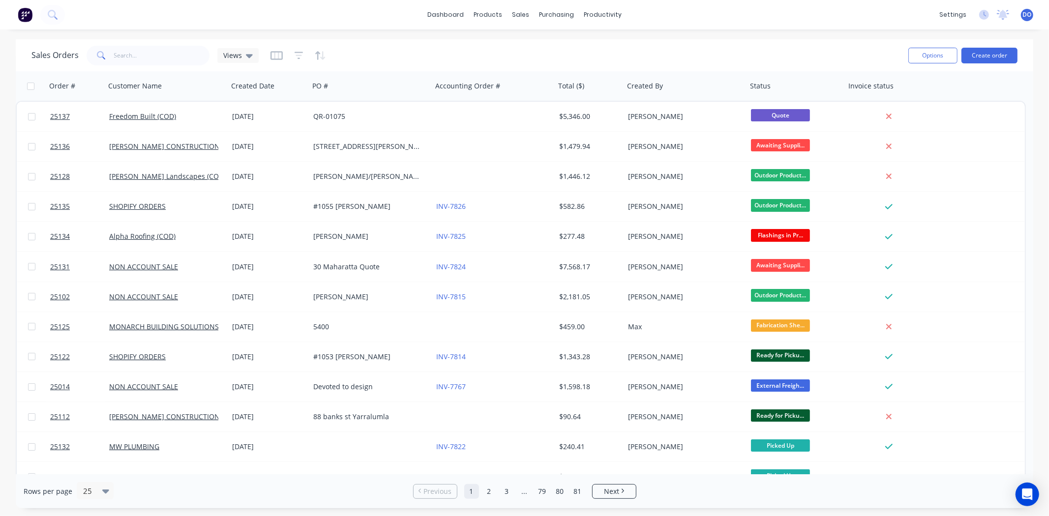
drag, startPoint x: 928, startPoint y: 16, endPoint x: 784, endPoint y: 9, distance: 143.8
click at [928, 16] on div "dashboard products sales purchasing productivity dashboard products Product Cat…" at bounding box center [524, 15] width 1049 height 30
click at [146, 60] on input "text" at bounding box center [162, 56] width 96 height 20
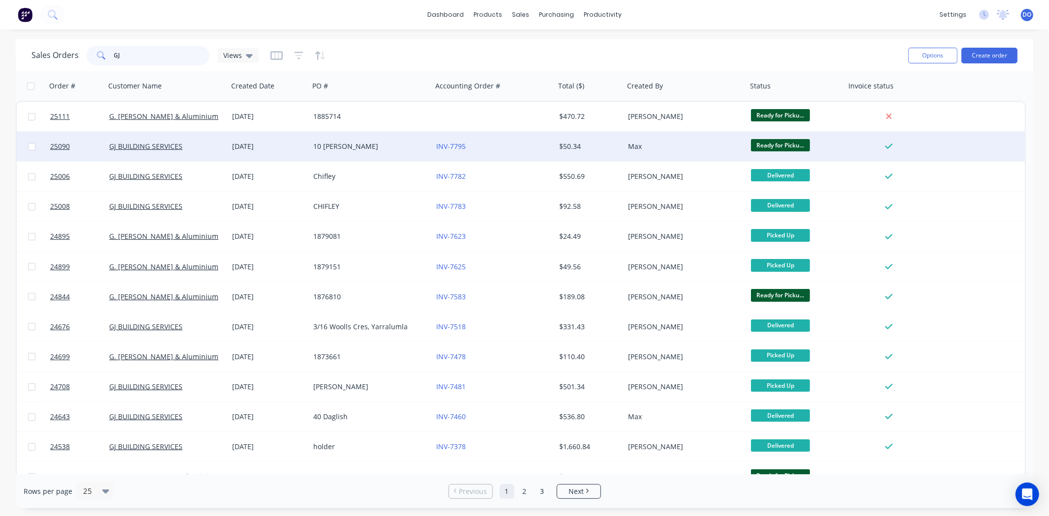
type input "GJ"
click at [205, 142] on div "GJ BUILDING SERVICES" at bounding box center [163, 147] width 109 height 10
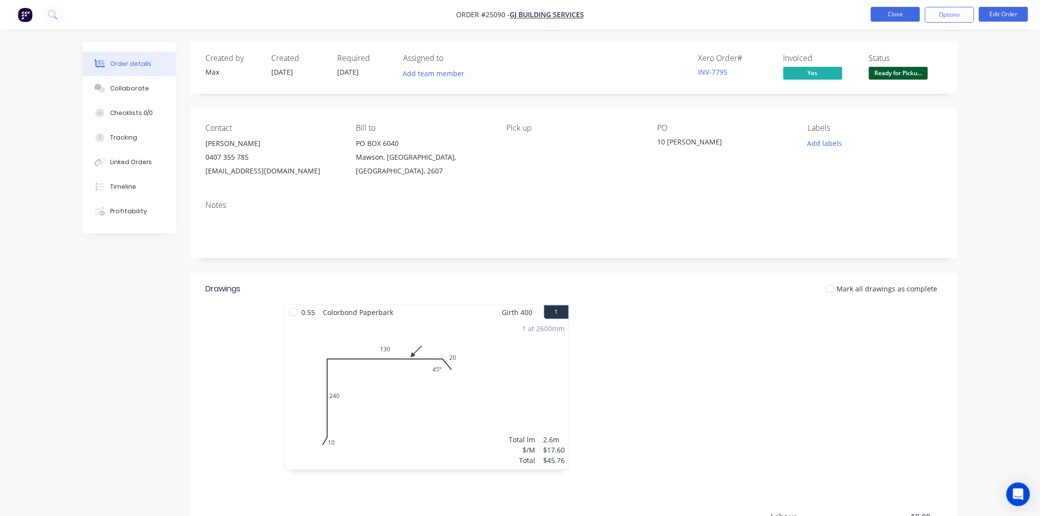
click at [897, 12] on button "Close" at bounding box center [895, 14] width 49 height 15
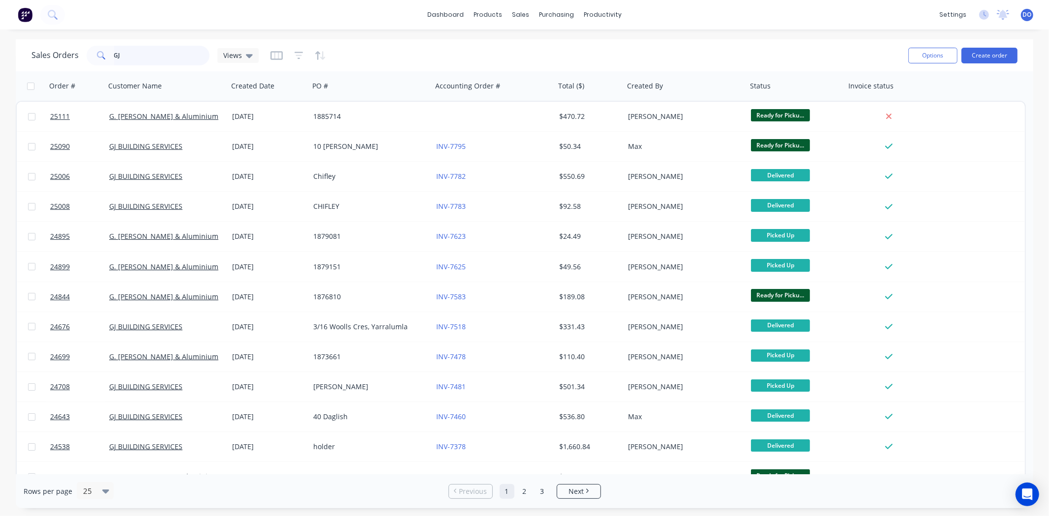
click at [144, 48] on input "GJ" at bounding box center [162, 56] width 96 height 20
type input "G"
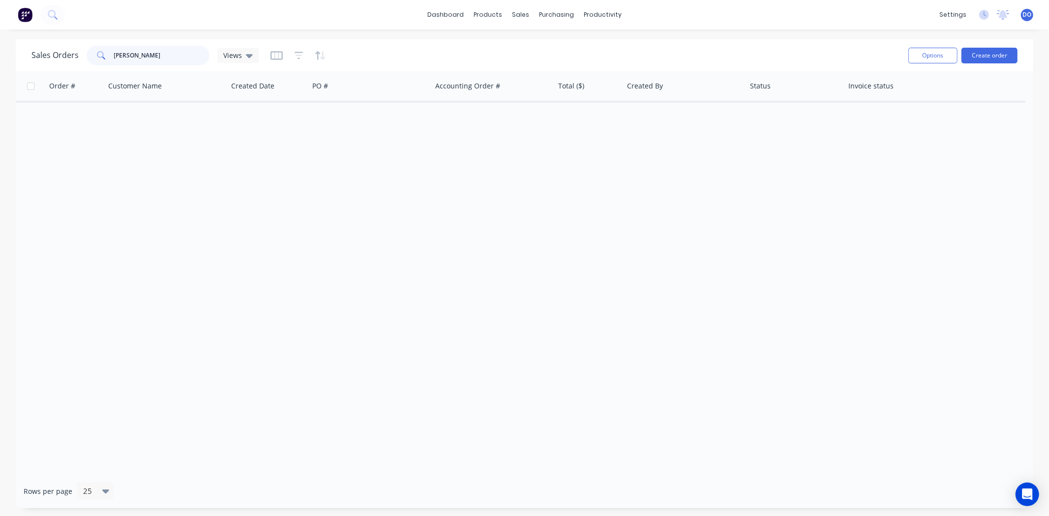
type input "ALAN"
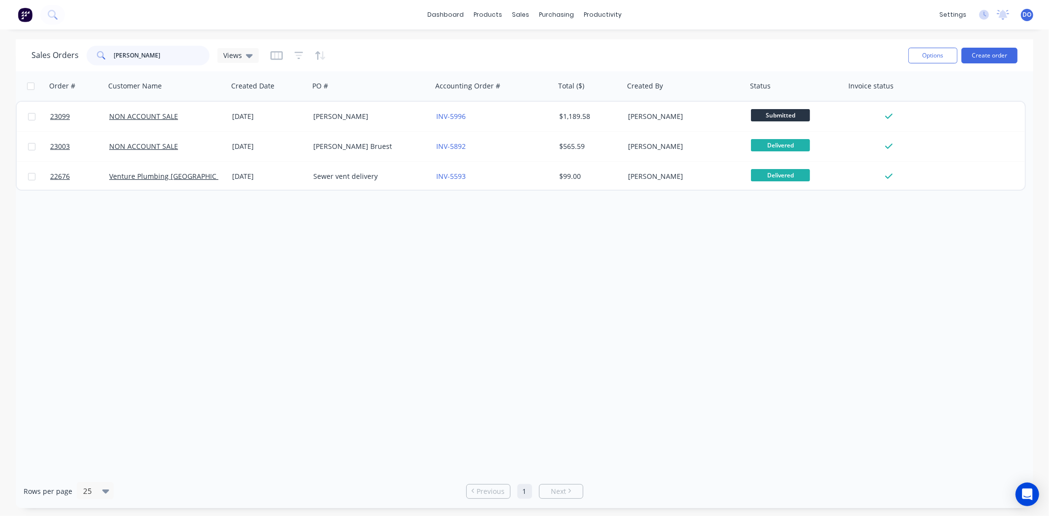
drag, startPoint x: 146, startPoint y: 55, endPoint x: 66, endPoint y: 49, distance: 80.3
click at [66, 49] on div "Sales Orders ALAN Views" at bounding box center [144, 56] width 227 height 20
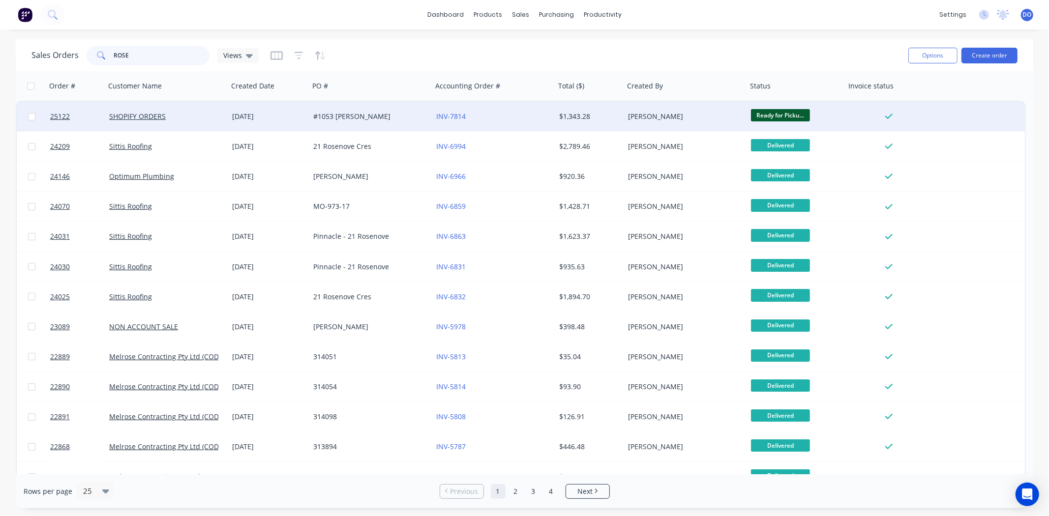
type input "ROSE"
click at [392, 113] on div "#1053 [PERSON_NAME]" at bounding box center [367, 117] width 109 height 10
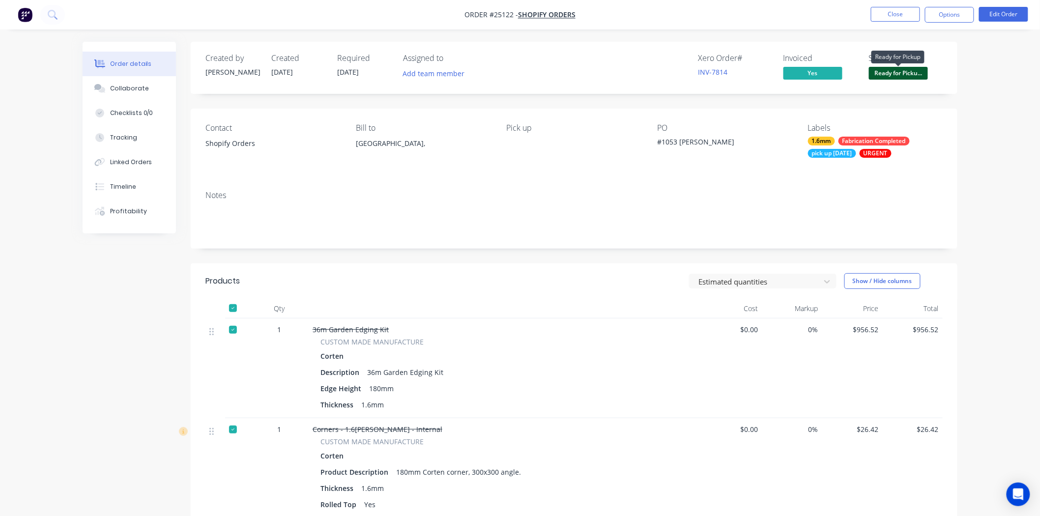
click at [884, 71] on span "Ready for Picku..." at bounding box center [898, 73] width 59 height 12
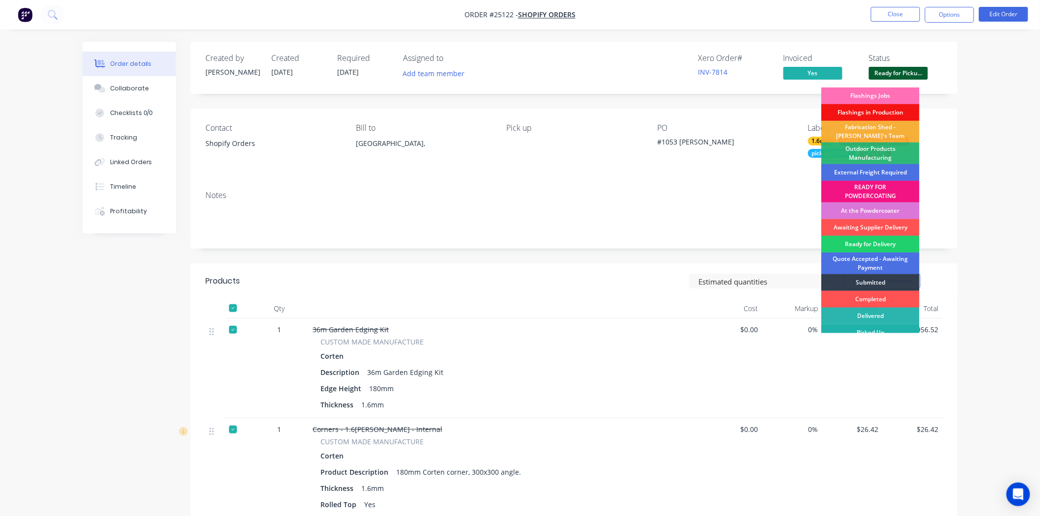
click at [848, 325] on div "Picked Up" at bounding box center [871, 333] width 98 height 17
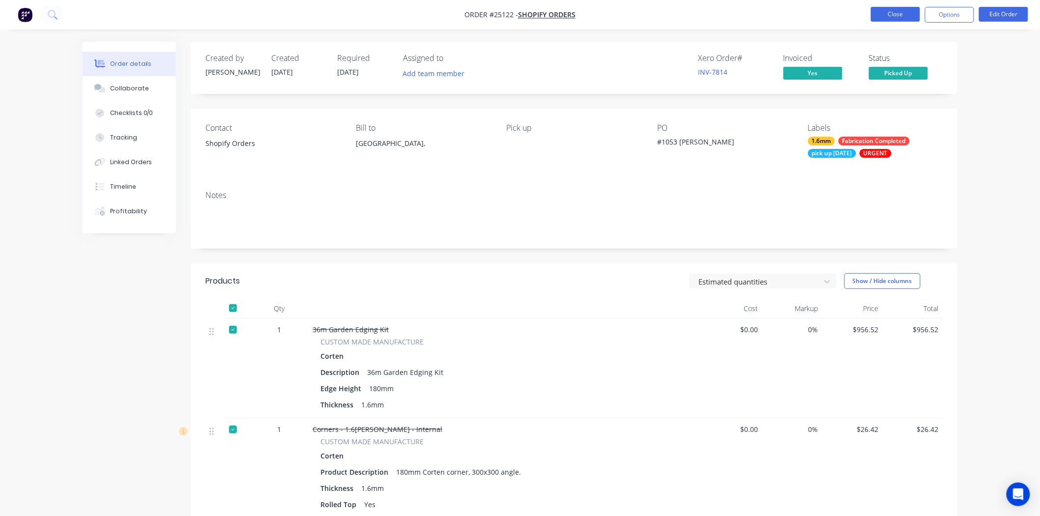
click at [882, 18] on button "Close" at bounding box center [895, 14] width 49 height 15
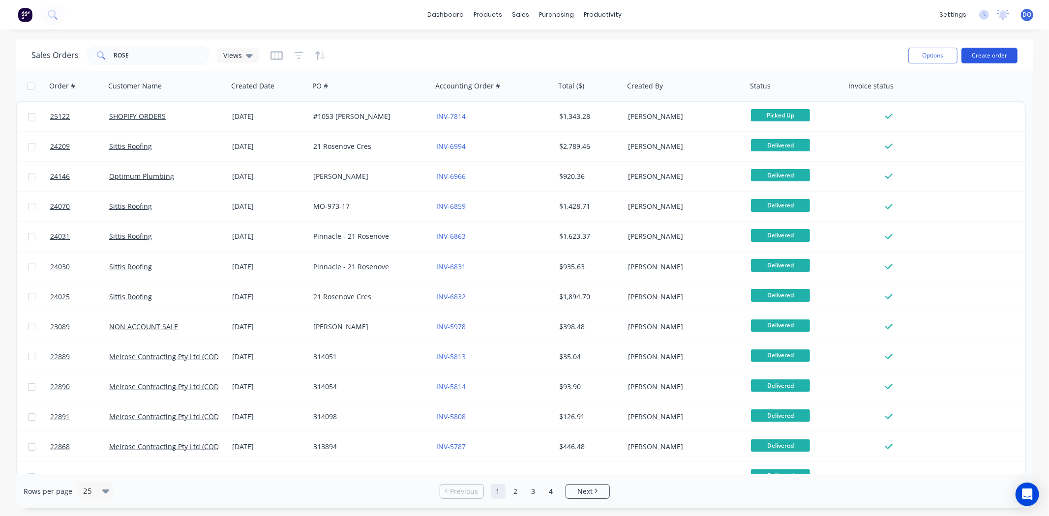
click at [998, 56] on button "Create order" at bounding box center [989, 56] width 56 height 16
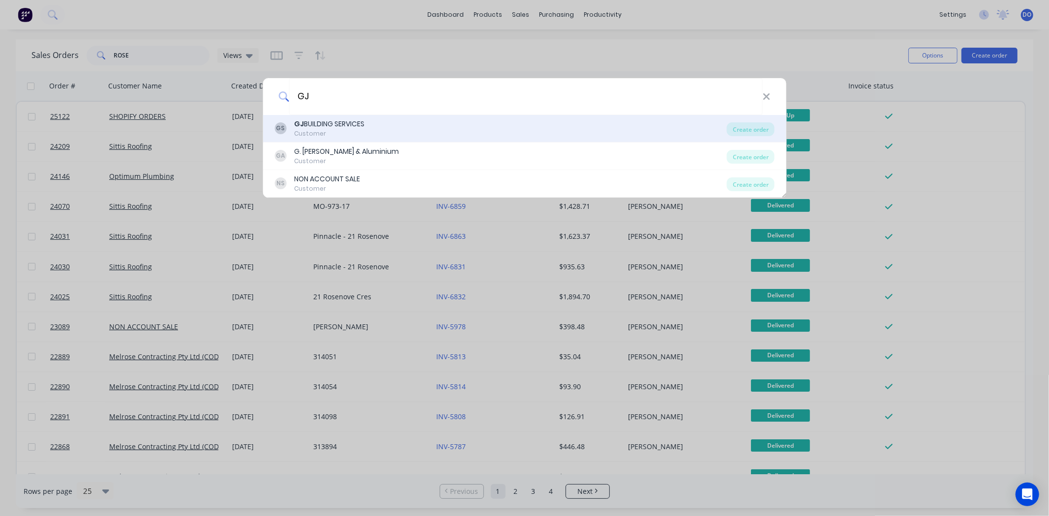
type input "GJ"
click at [391, 128] on div "GS GJ BUILDING SERVICES Customer" at bounding box center [500, 128] width 452 height 19
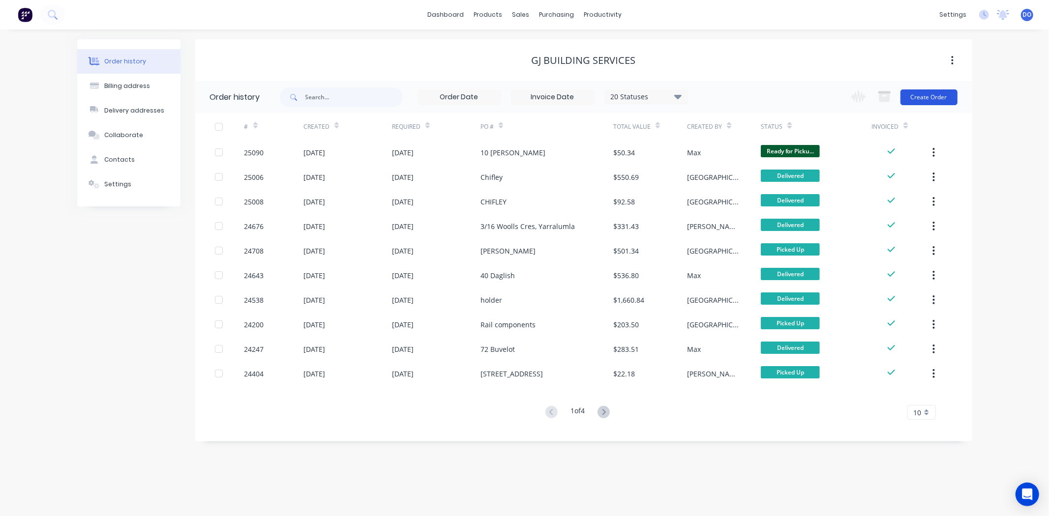
click at [947, 96] on button "Create Order" at bounding box center [928, 97] width 57 height 16
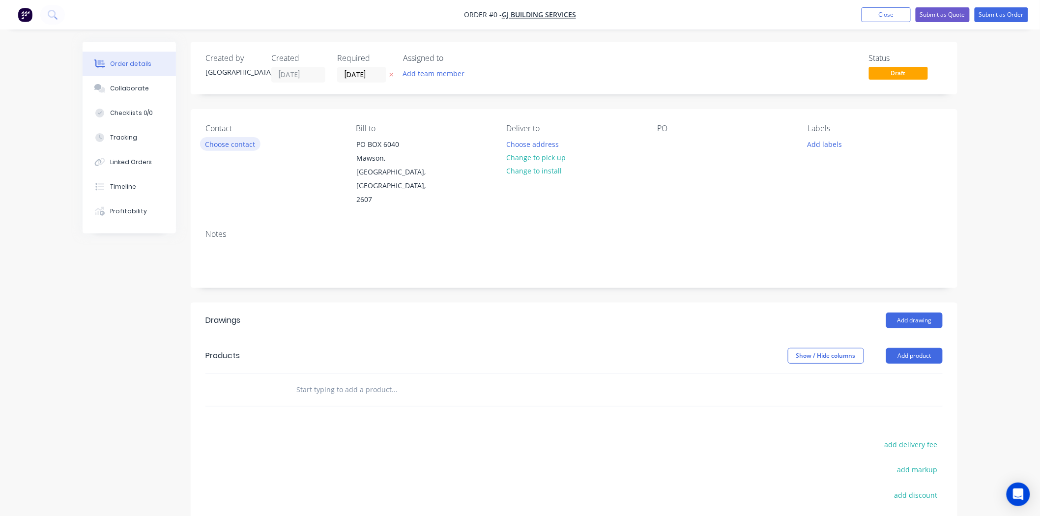
click at [209, 146] on button "Choose contact" at bounding box center [230, 143] width 60 height 13
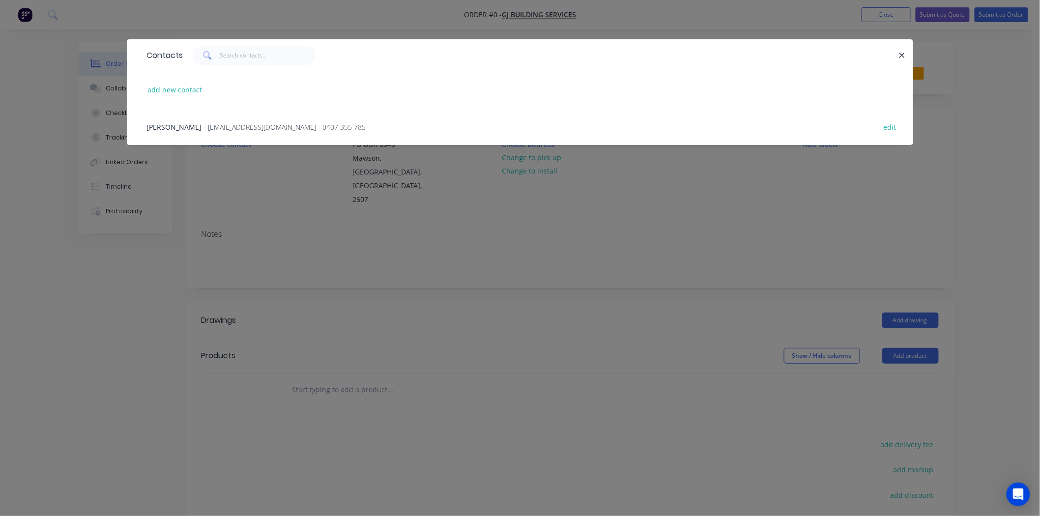
click at [209, 136] on div "Glen - info@gjbuilding.com.au - 0407 355 785 edit" at bounding box center [520, 126] width 757 height 37
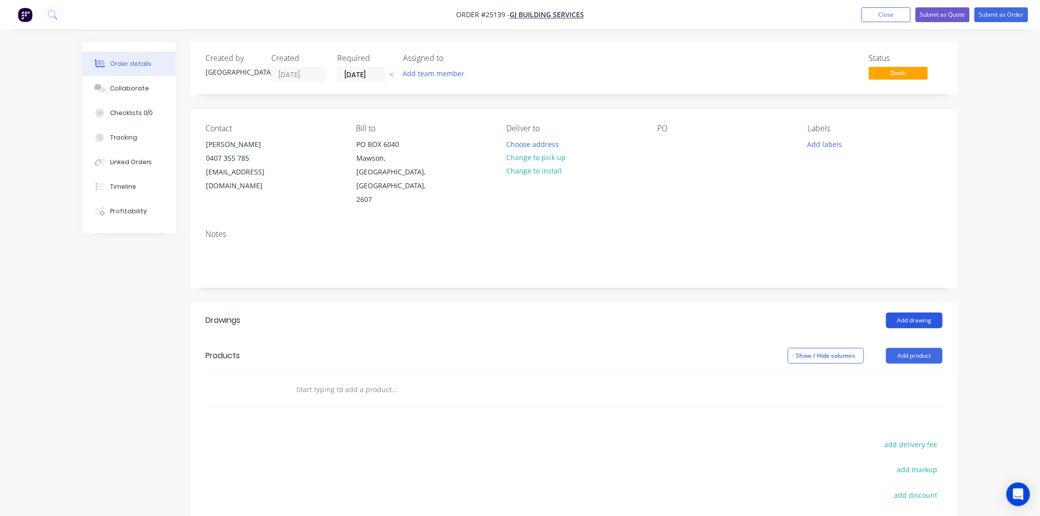
click at [921, 313] on button "Add drawing" at bounding box center [915, 321] width 57 height 16
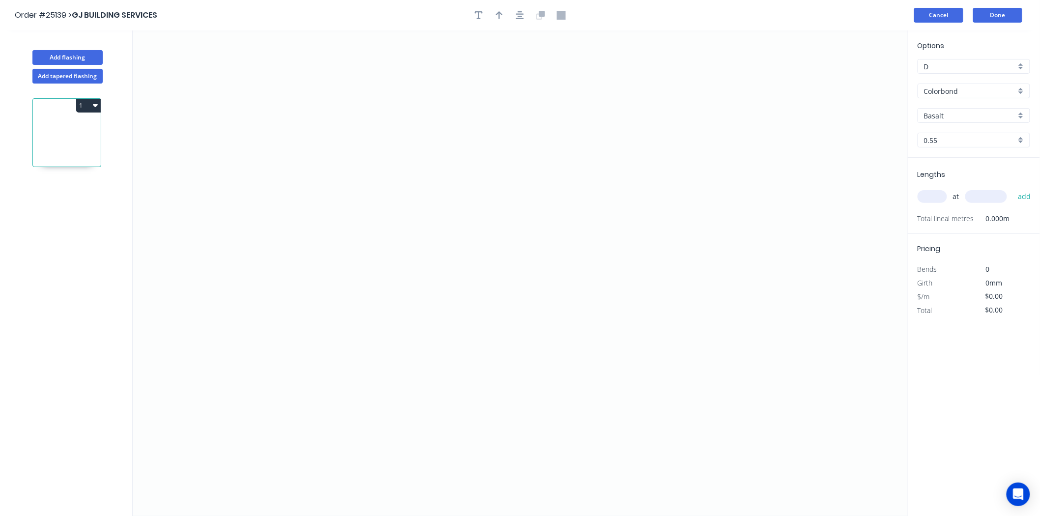
click at [956, 14] on button "Cancel" at bounding box center [939, 15] width 49 height 15
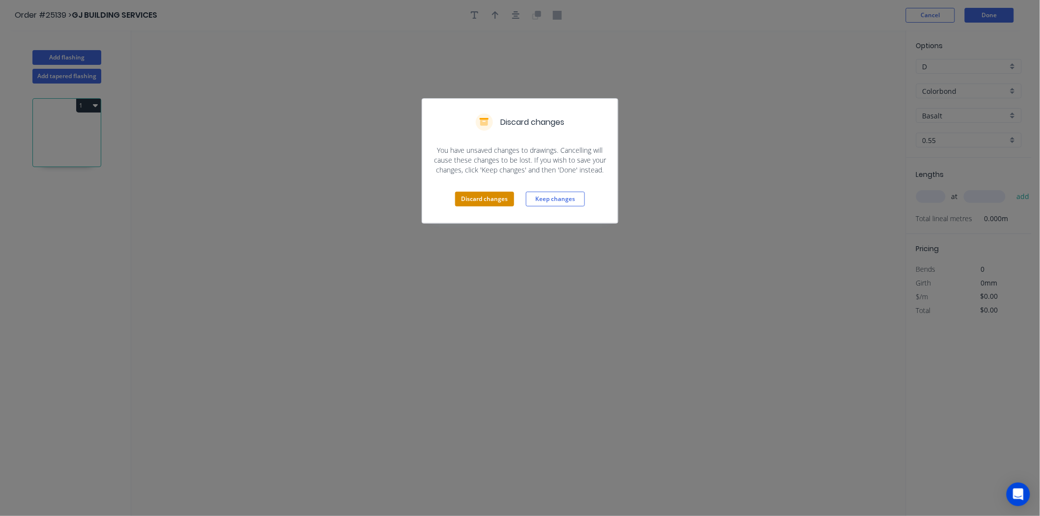
click at [479, 192] on button "Discard changes" at bounding box center [484, 199] width 59 height 15
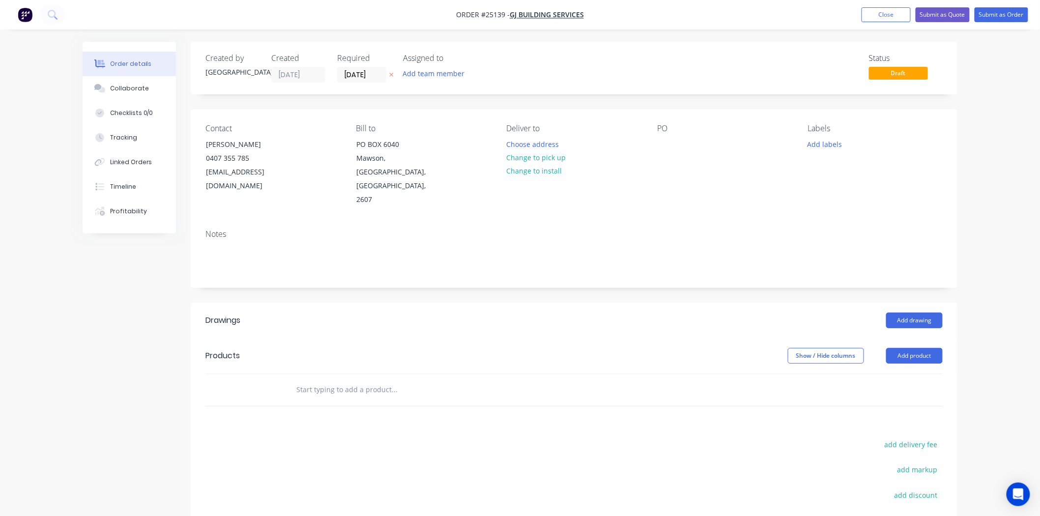
click at [913, 338] on header "Products Show / Hide columns Add product" at bounding box center [574, 355] width 767 height 35
click at [915, 348] on button "Add product" at bounding box center [915, 356] width 57 height 16
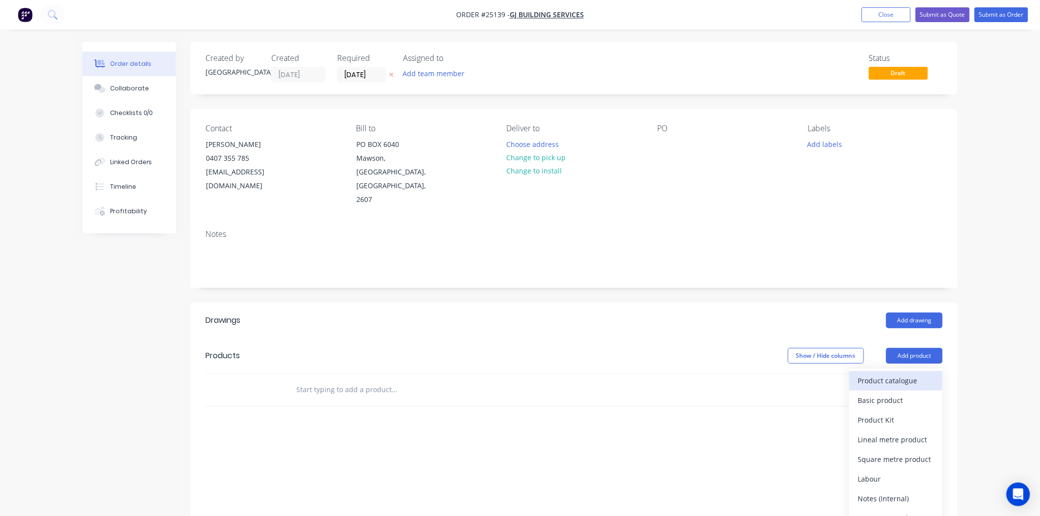
click at [869, 374] on div "Product catalogue" at bounding box center [896, 381] width 76 height 14
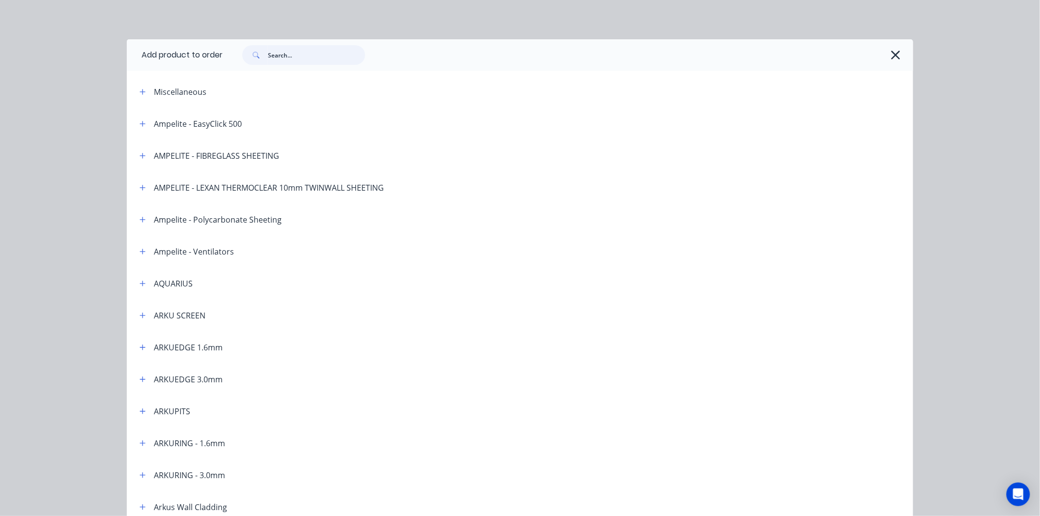
click at [296, 55] on input "text" at bounding box center [316, 55] width 97 height 20
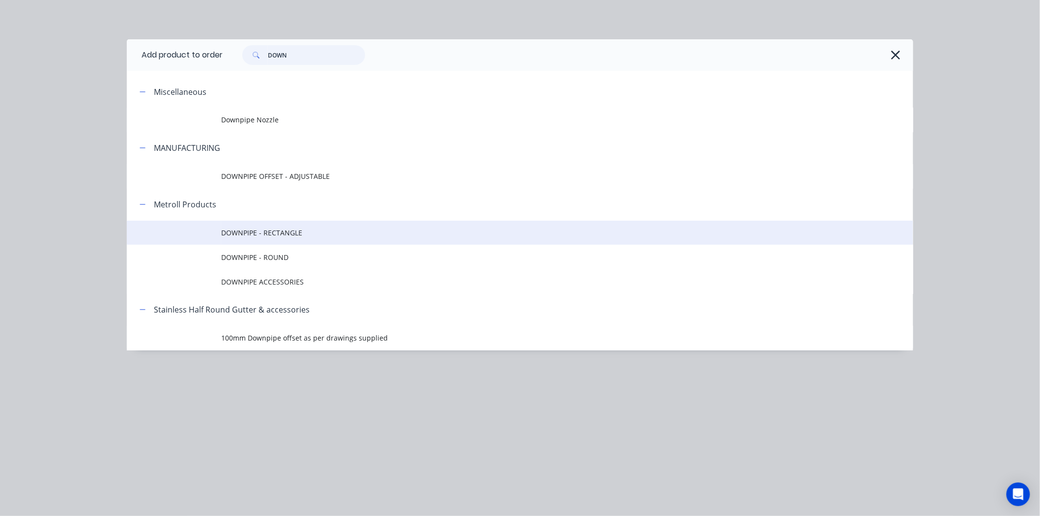
type input "DOWN"
click at [266, 237] on span "DOWNPIPE - RECTANGLE" at bounding box center [498, 233] width 554 height 10
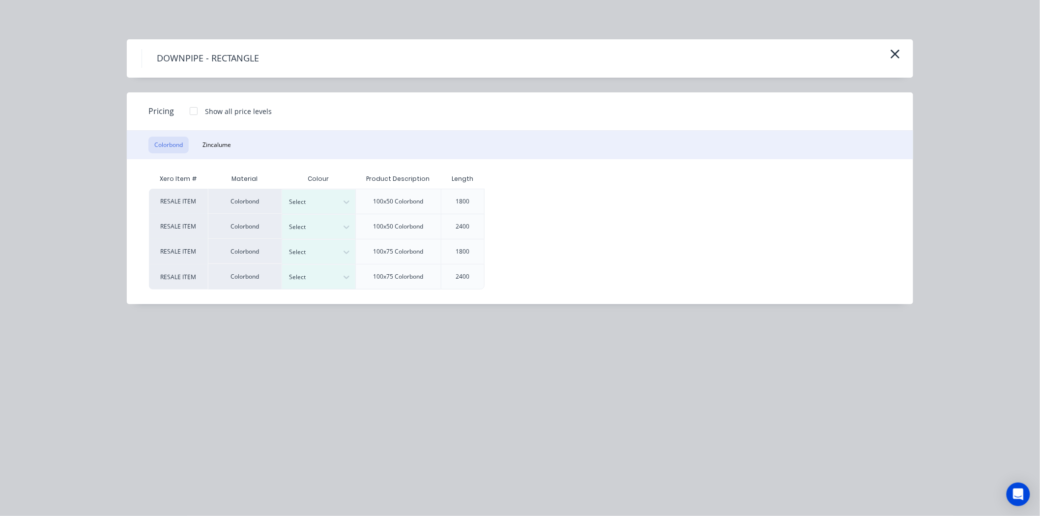
click at [194, 111] on div at bounding box center [194, 111] width 20 height 20
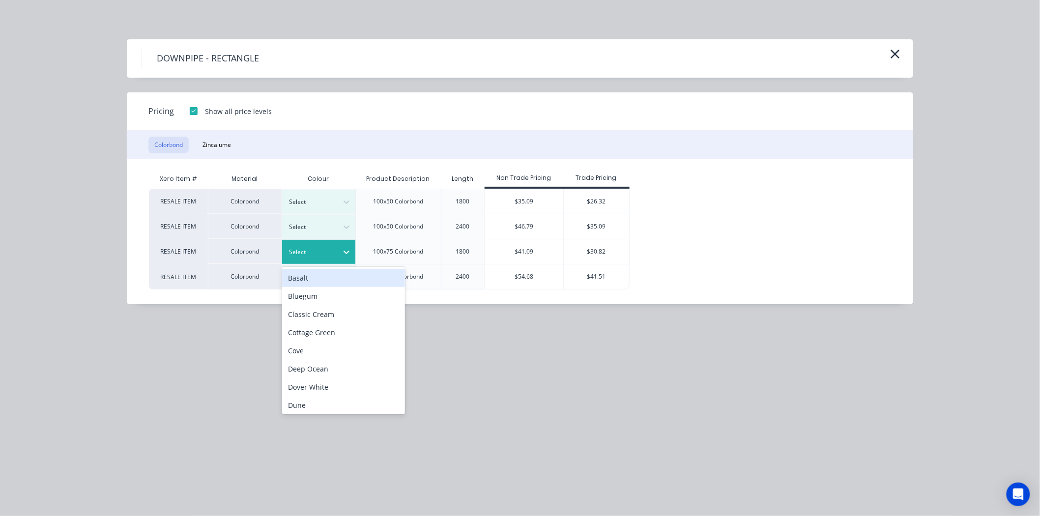
click at [319, 247] on div at bounding box center [312, 252] width 44 height 11
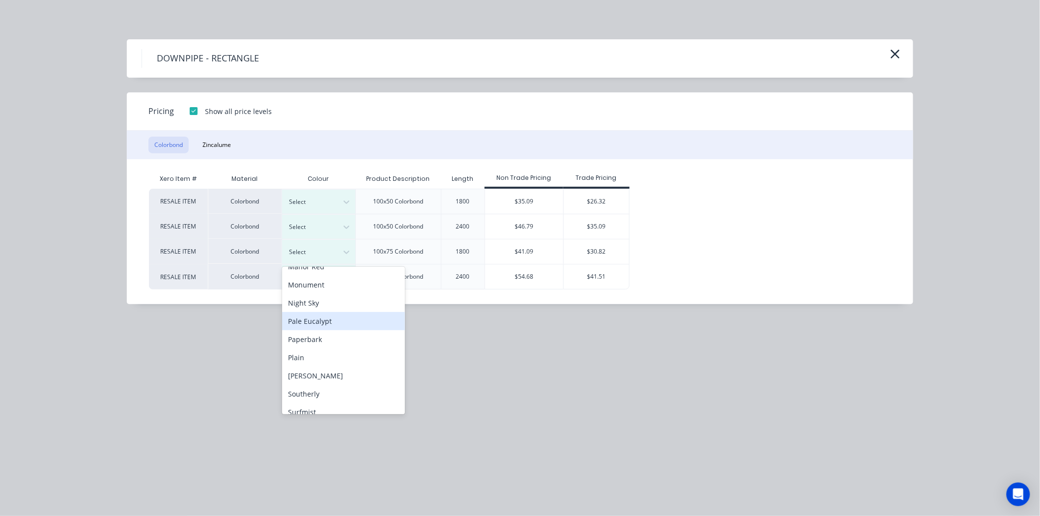
scroll to position [273, 0]
click at [355, 299] on div "Pale Eucalypt" at bounding box center [343, 296] width 123 height 18
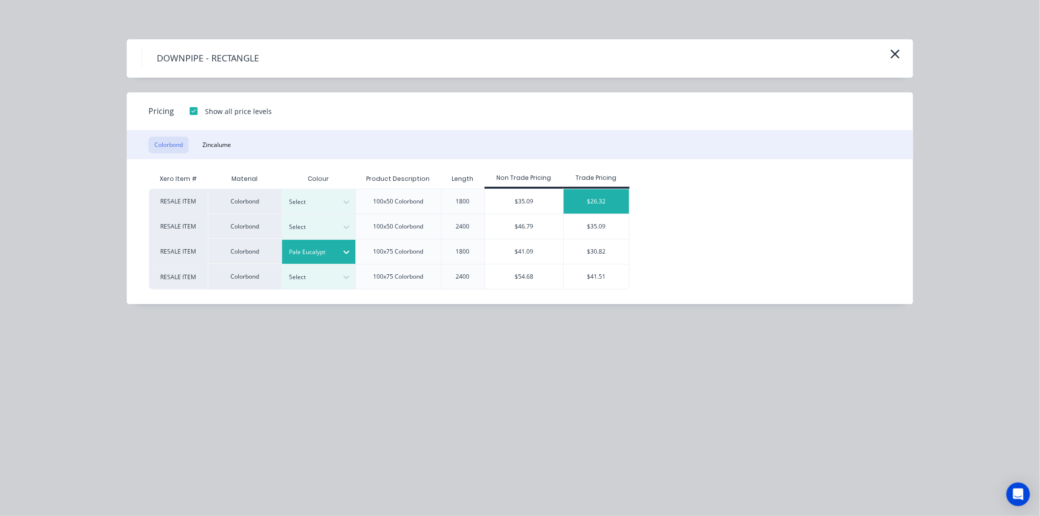
click at [597, 192] on div "$26.32" at bounding box center [596, 201] width 65 height 25
click at [603, 254] on div "$30.82" at bounding box center [596, 251] width 65 height 25
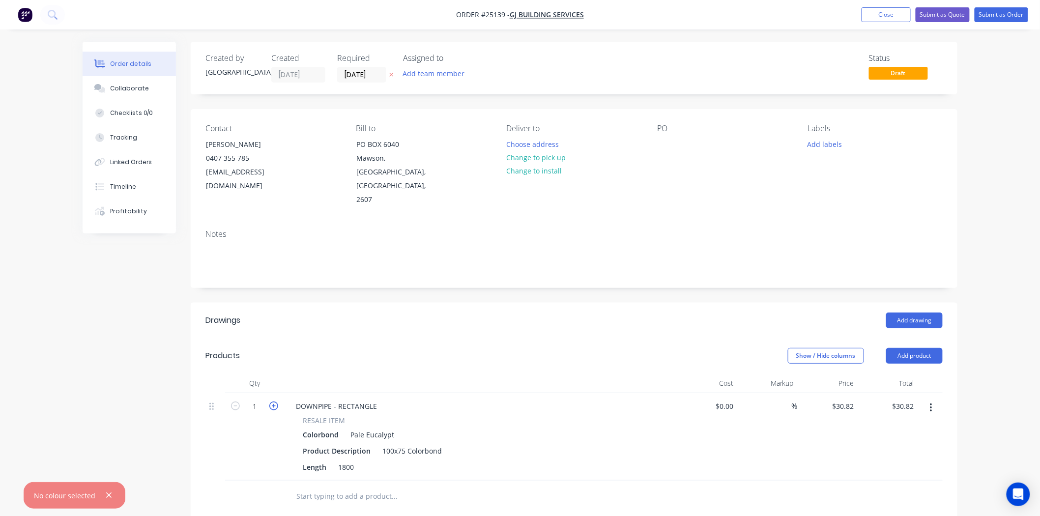
click at [274, 402] on icon "button" at bounding box center [273, 406] width 9 height 9
type input "2"
type input "$61.64"
drag, startPoint x: 923, startPoint y: 347, endPoint x: 911, endPoint y: 352, distance: 13.4
click at [922, 348] on button "Add product" at bounding box center [915, 356] width 57 height 16
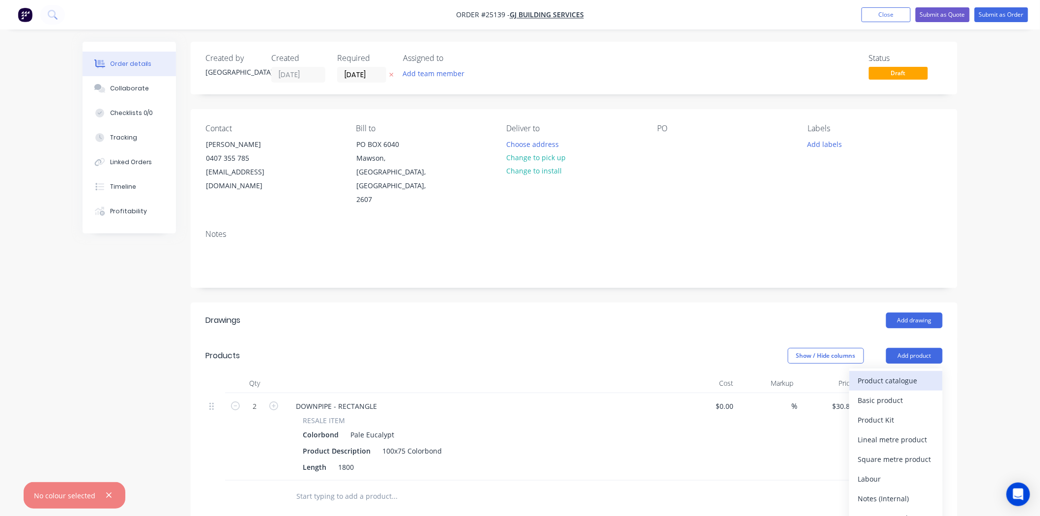
click at [892, 374] on div "Product catalogue" at bounding box center [896, 381] width 76 height 14
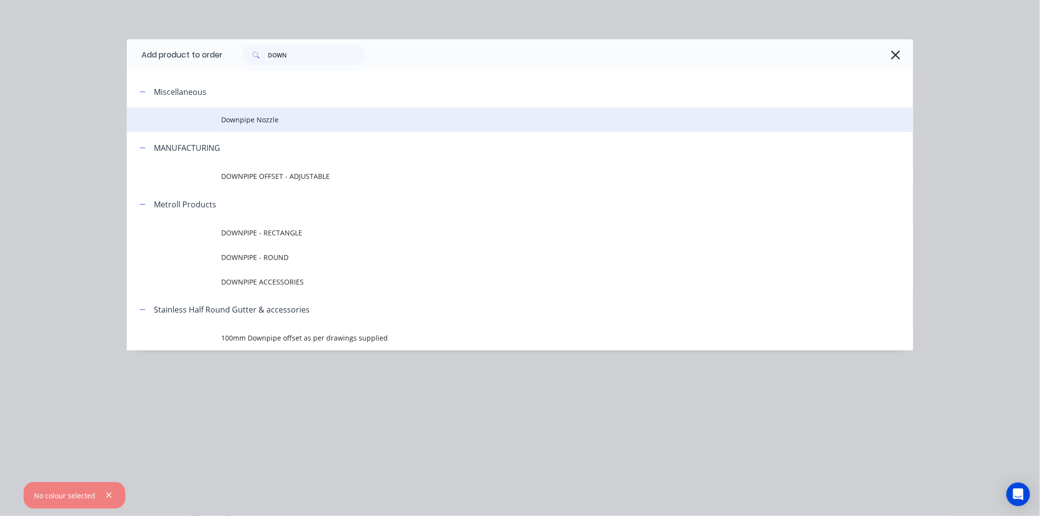
click at [236, 123] on span "Downpipe Nozzle" at bounding box center [498, 120] width 554 height 10
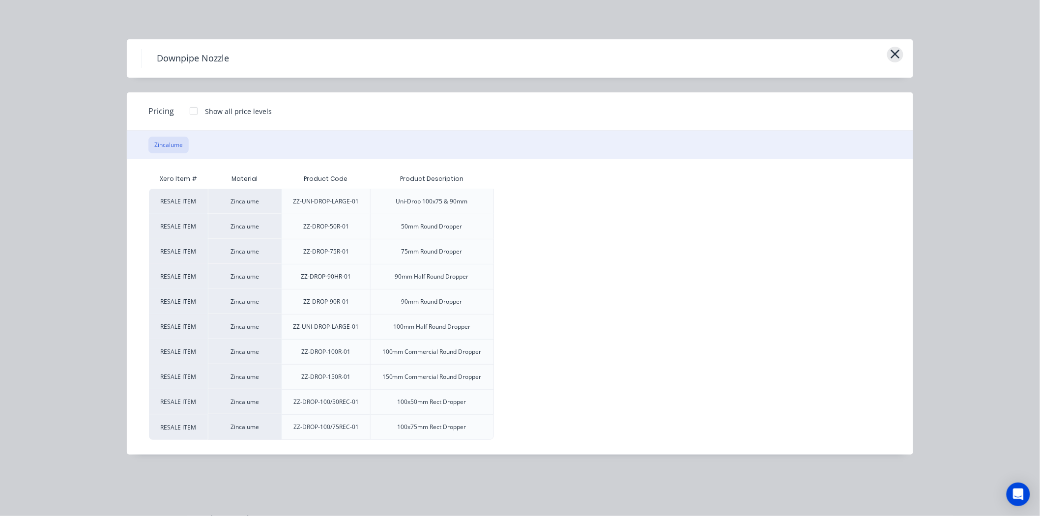
click at [894, 53] on icon "button" at bounding box center [895, 54] width 9 height 9
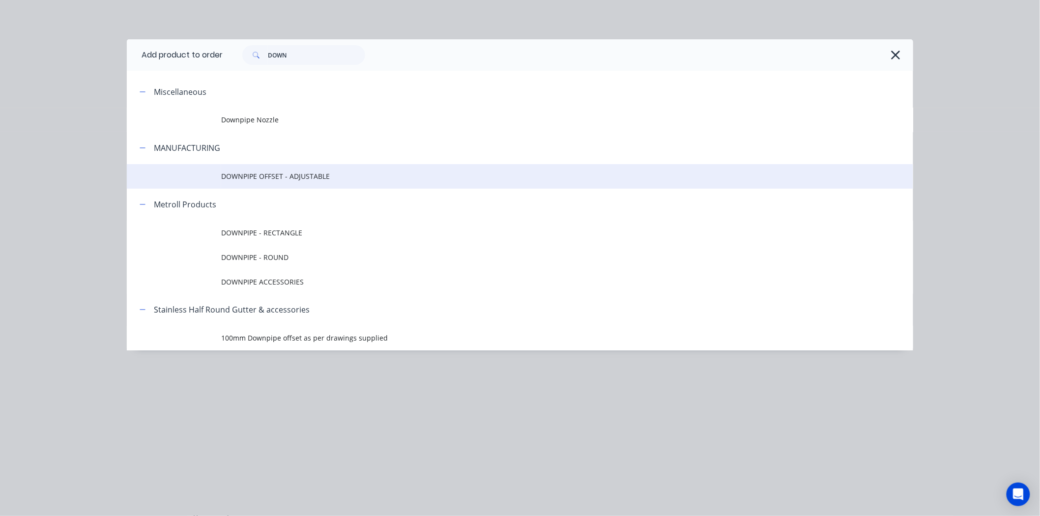
click at [321, 174] on span "DOWNPIPE OFFSET - ADJUSTABLE" at bounding box center [498, 176] width 554 height 10
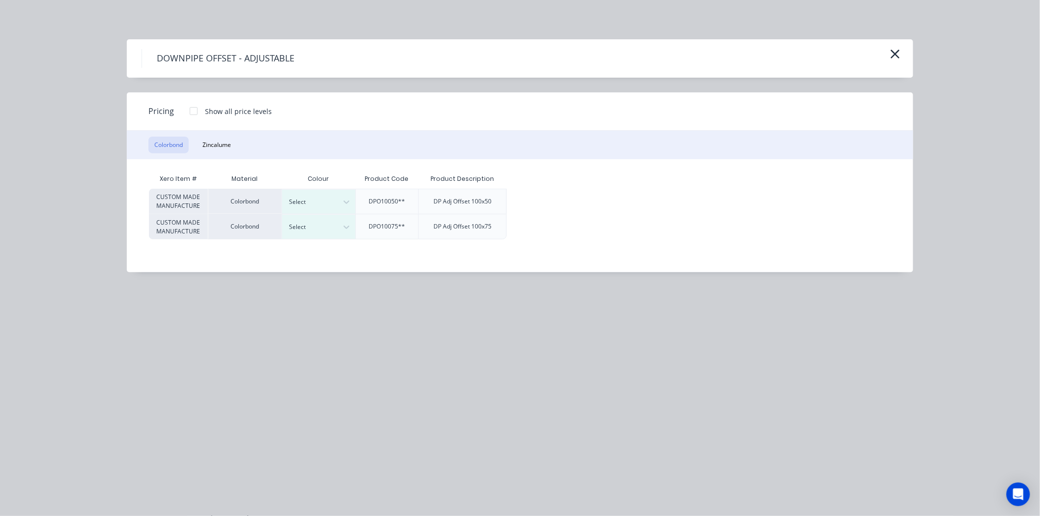
click at [191, 102] on div at bounding box center [194, 111] width 20 height 20
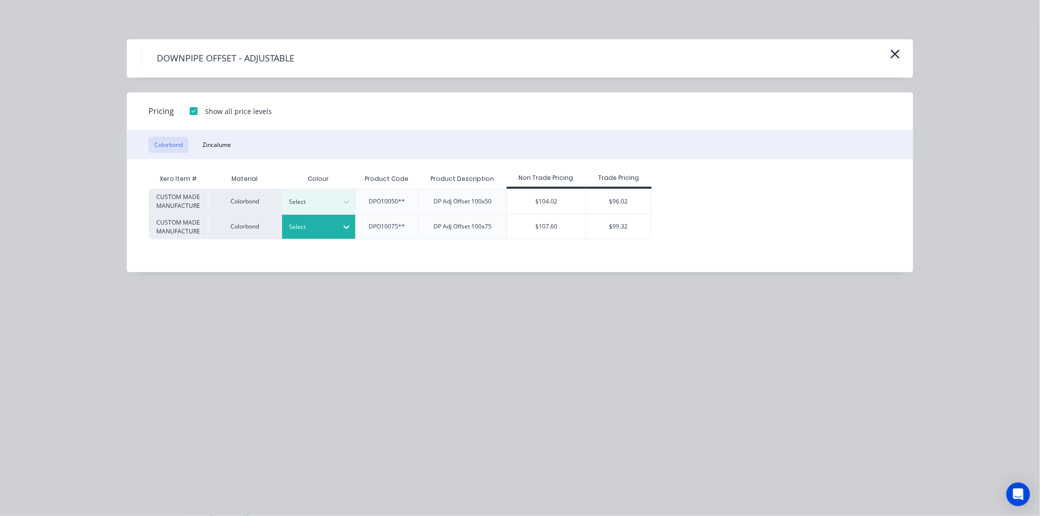
click at [300, 229] on div at bounding box center [312, 227] width 44 height 11
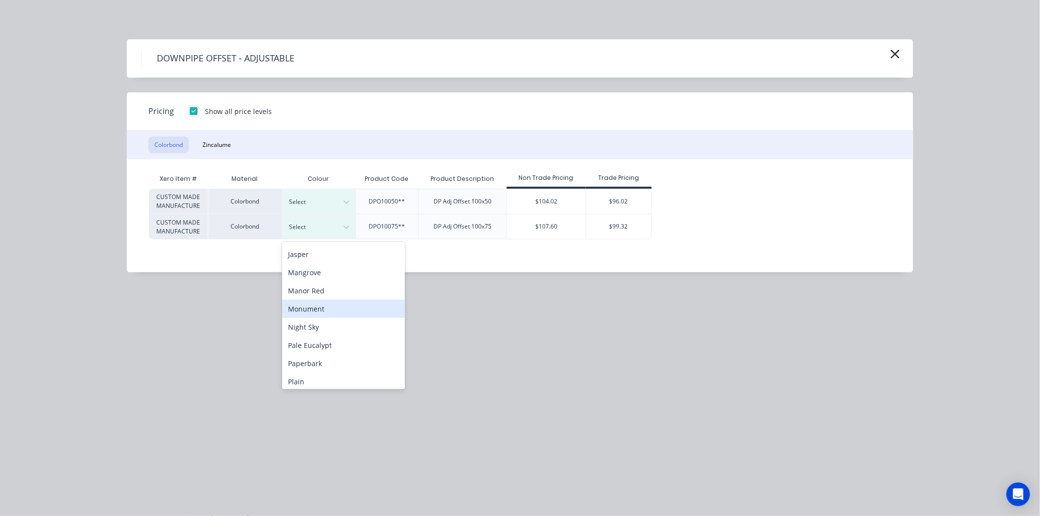
scroll to position [218, 0]
click at [336, 322] on div "Pale Eucalypt" at bounding box center [343, 326] width 123 height 18
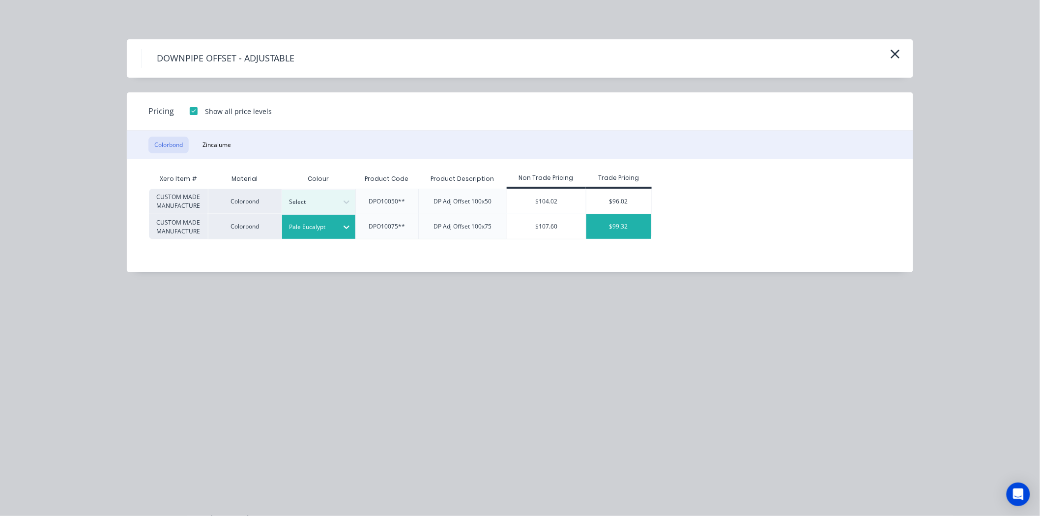
click at [611, 225] on div "$99.32" at bounding box center [619, 226] width 65 height 25
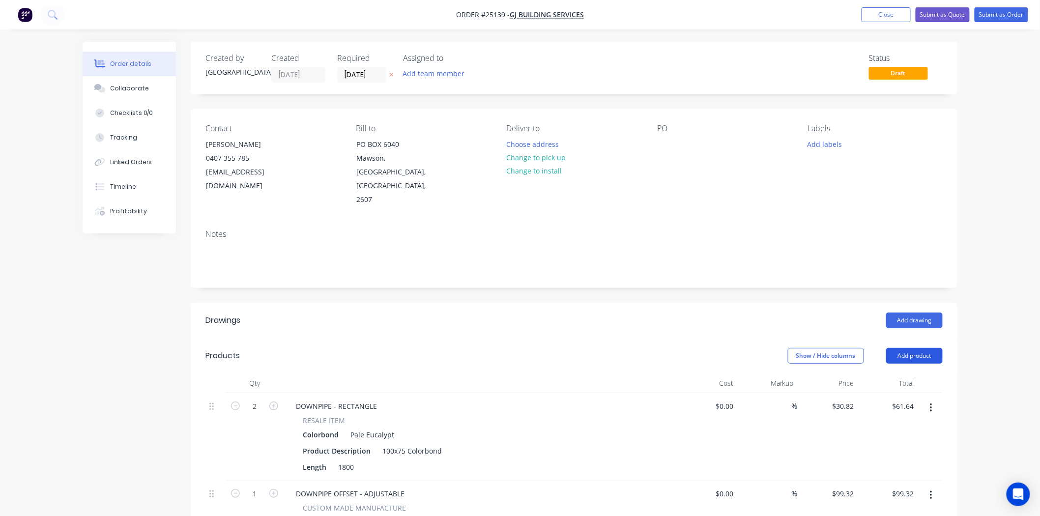
click at [926, 348] on button "Add product" at bounding box center [915, 356] width 57 height 16
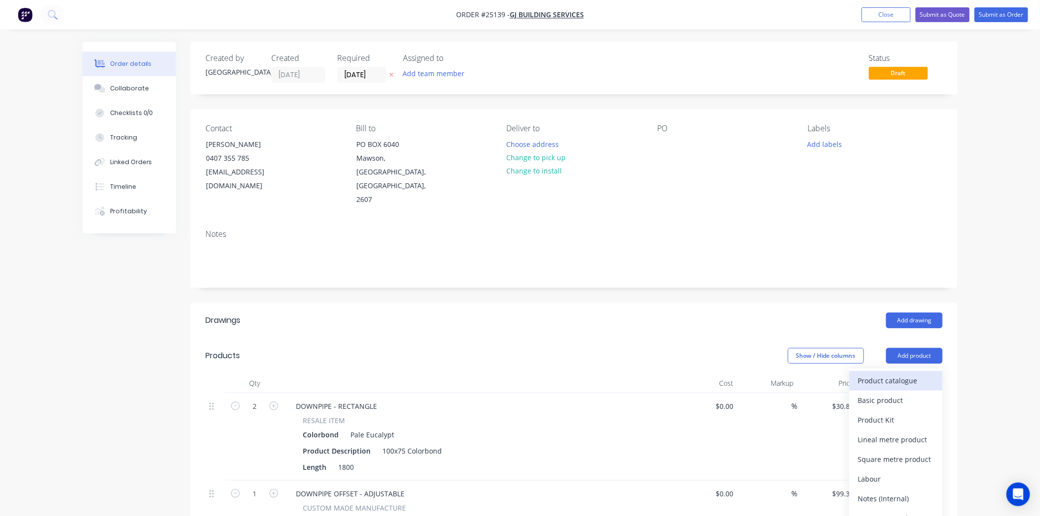
click at [907, 374] on div "Product catalogue" at bounding box center [896, 381] width 76 height 14
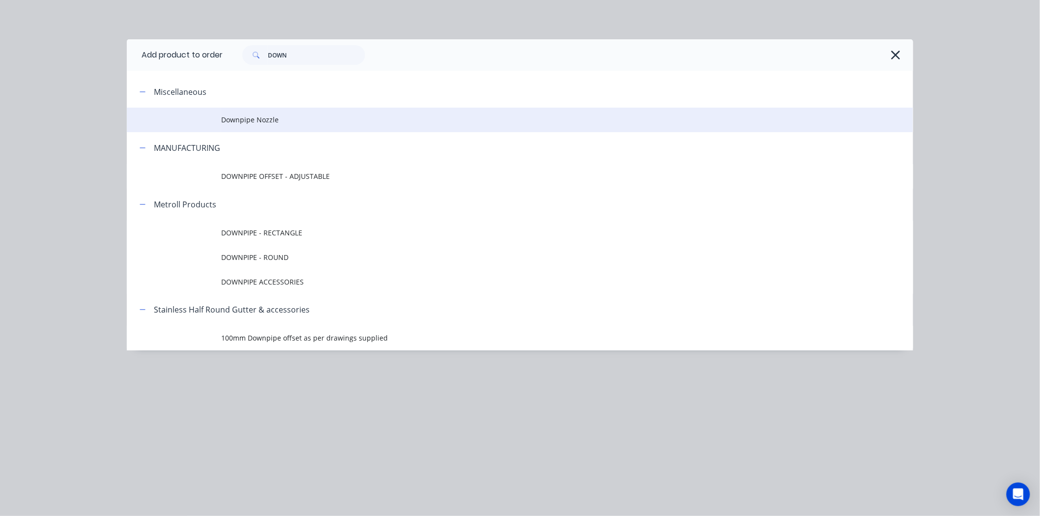
click at [284, 119] on span "Downpipe Nozzle" at bounding box center [498, 120] width 554 height 10
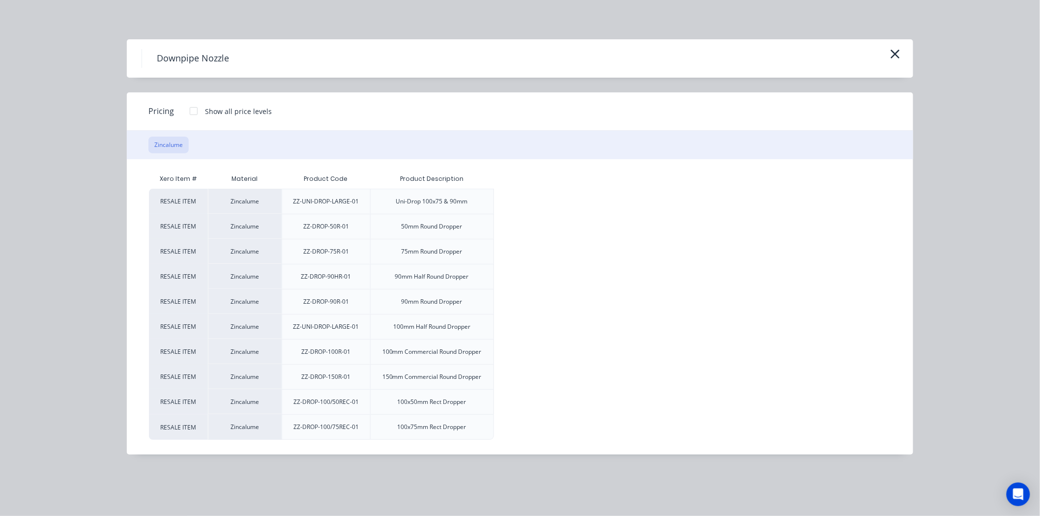
click at [202, 114] on div at bounding box center [194, 111] width 20 height 20
click at [528, 434] on div "$11.28" at bounding box center [534, 427] width 78 height 25
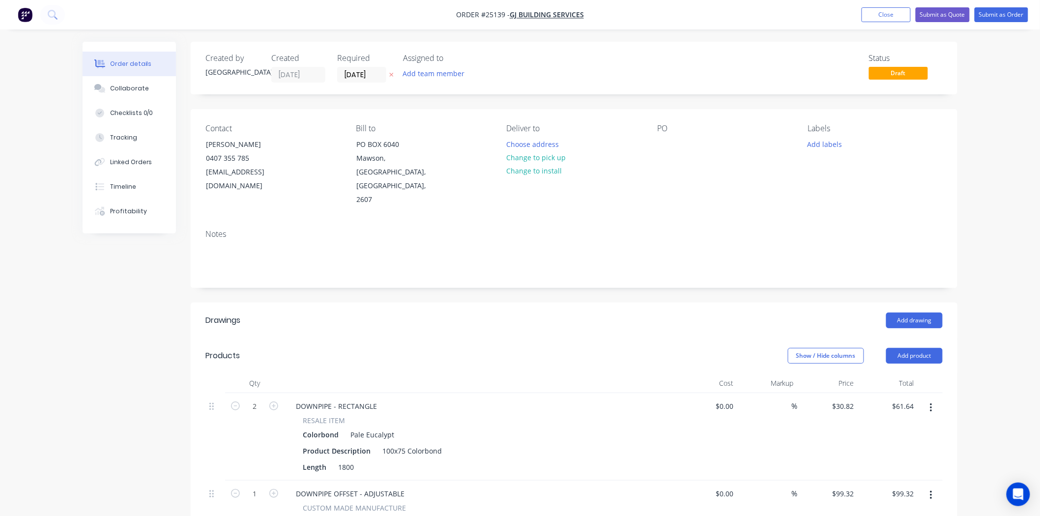
click at [914, 351] on header "Products Show / Hide columns Add product" at bounding box center [574, 355] width 767 height 35
click at [922, 348] on button "Add product" at bounding box center [915, 356] width 57 height 16
click at [910, 374] on div "Product catalogue" at bounding box center [896, 381] width 76 height 14
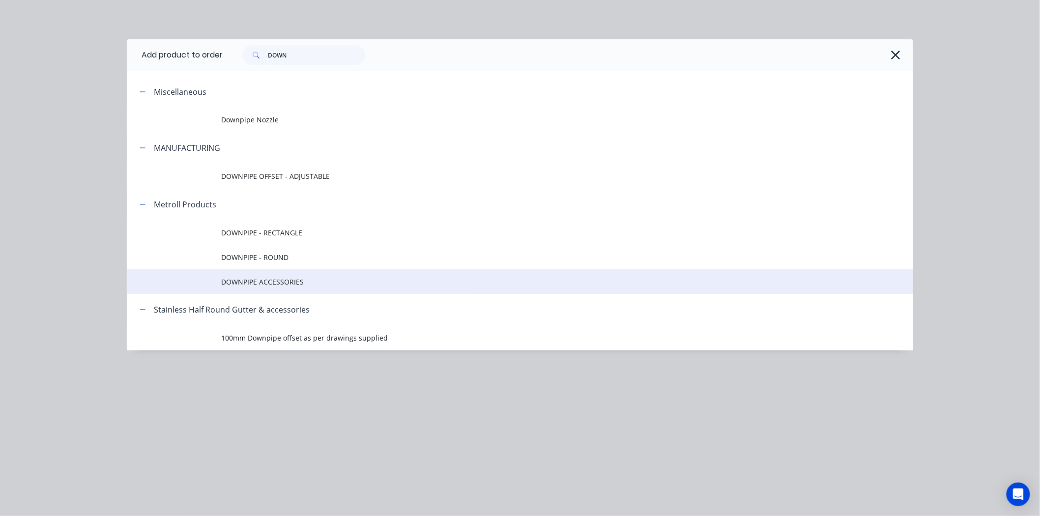
click at [264, 283] on span "DOWNPIPE ACCESSORIES" at bounding box center [498, 282] width 554 height 10
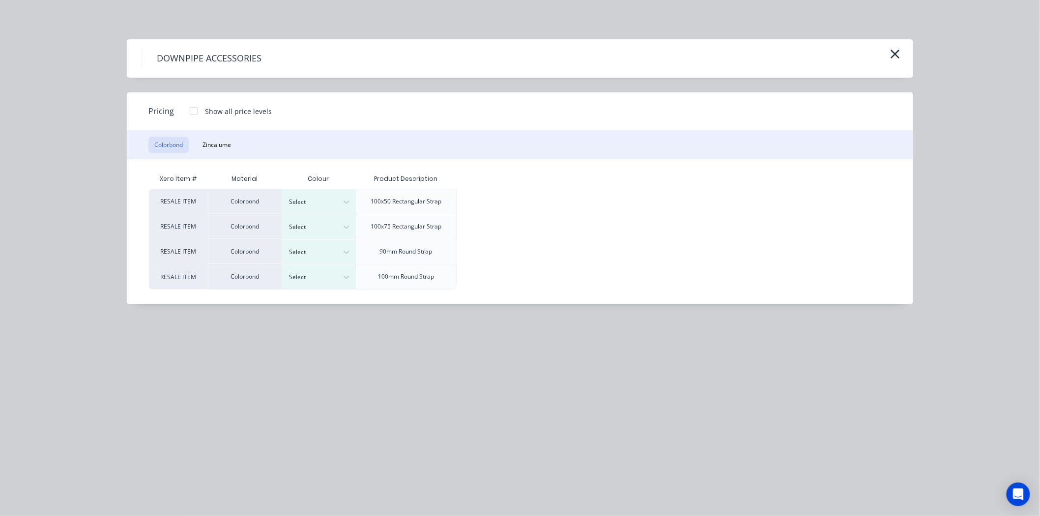
click at [190, 109] on div at bounding box center [194, 111] width 20 height 20
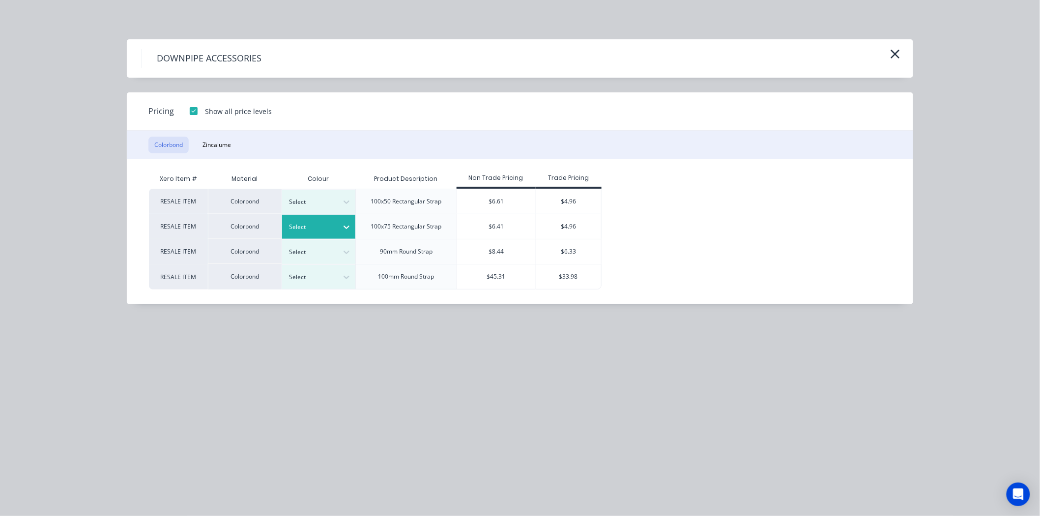
click at [298, 230] on div at bounding box center [312, 227] width 44 height 11
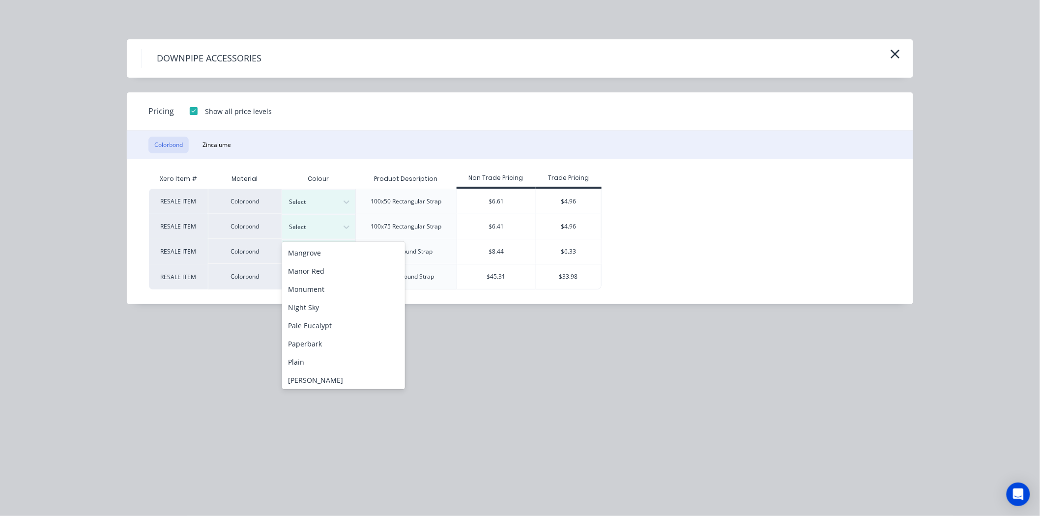
scroll to position [273, 0]
click at [317, 274] on div "Pale Eucalypt" at bounding box center [343, 271] width 123 height 18
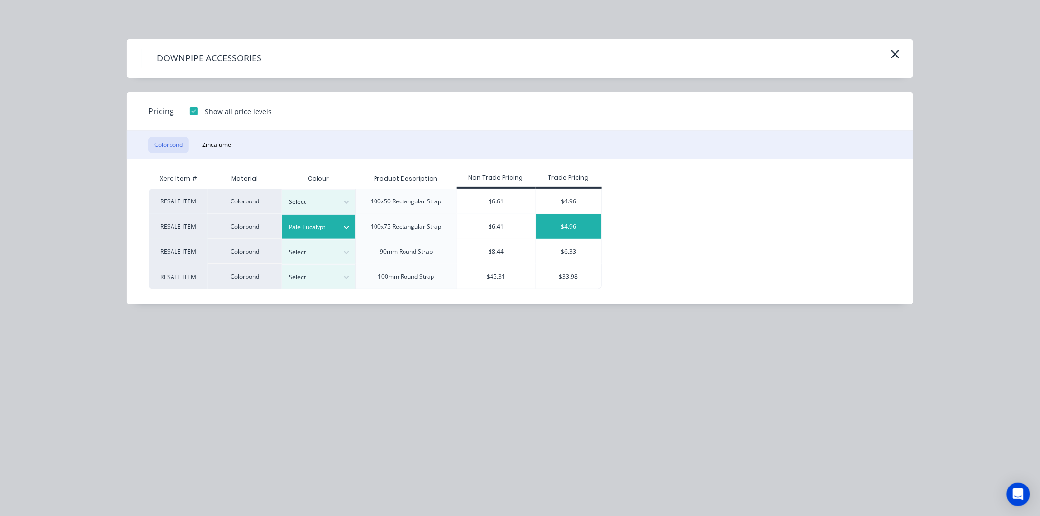
click at [578, 223] on div "$4.96" at bounding box center [568, 226] width 65 height 25
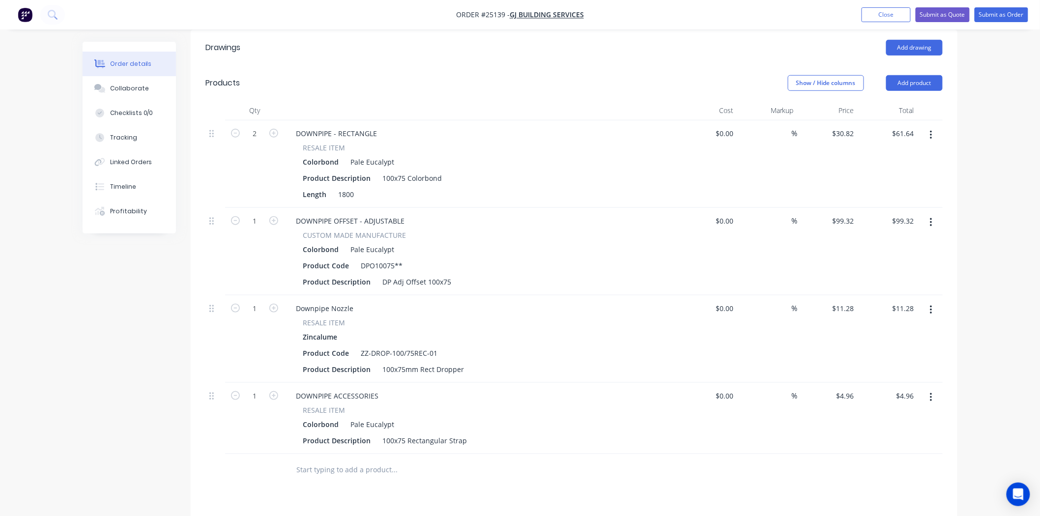
click at [280, 390] on button "button" at bounding box center [273, 395] width 13 height 10
type input "2"
type input "$9.92"
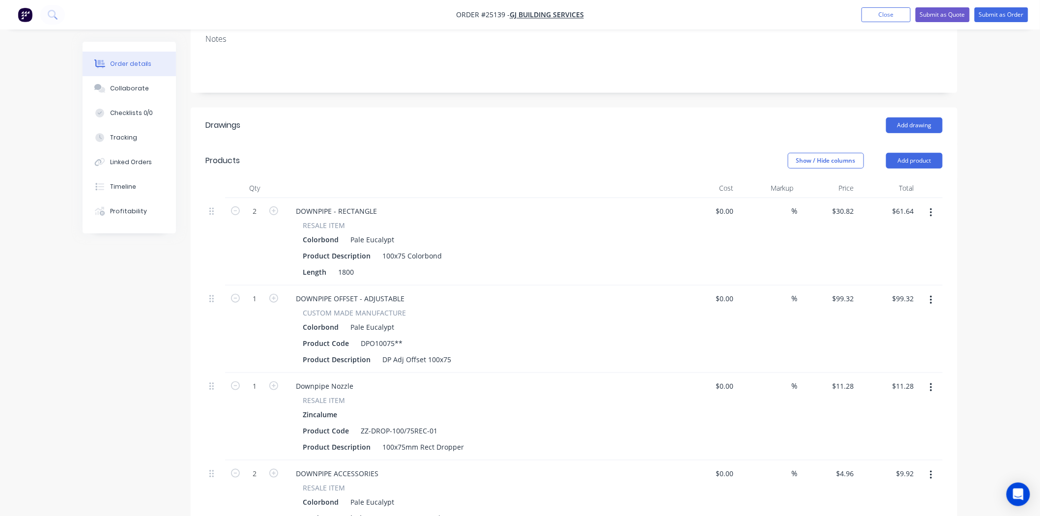
scroll to position [164, 0]
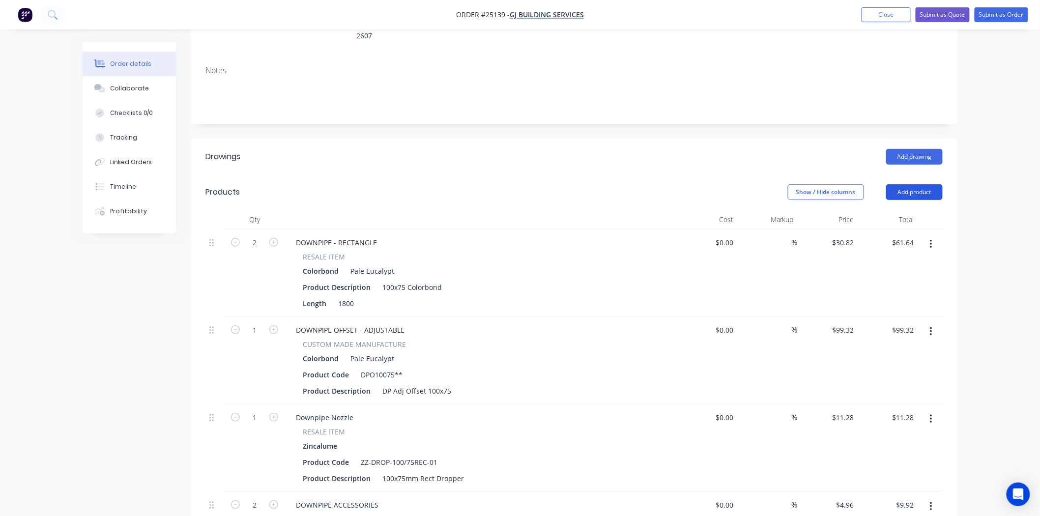
click at [923, 184] on button "Add product" at bounding box center [915, 192] width 57 height 16
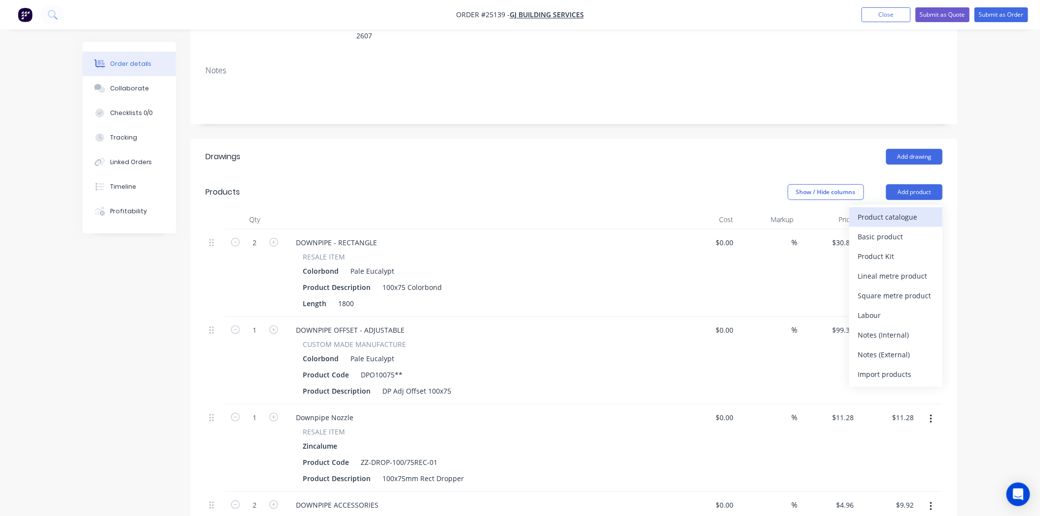
click at [898, 210] on div "Product catalogue" at bounding box center [896, 217] width 76 height 14
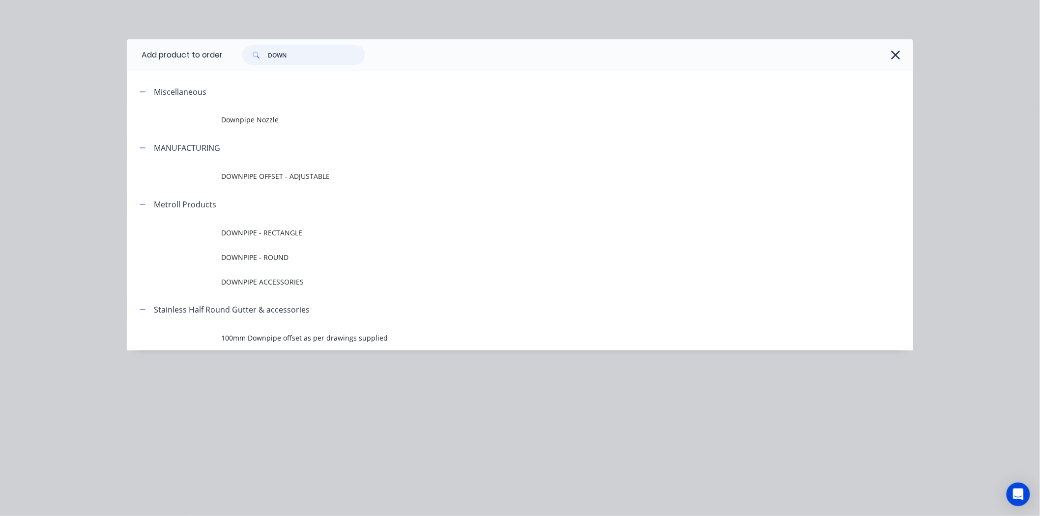
drag, startPoint x: 304, startPoint y: 50, endPoint x: 236, endPoint y: 43, distance: 68.2
click at [236, 43] on div "DOWN" at bounding box center [568, 54] width 691 height 31
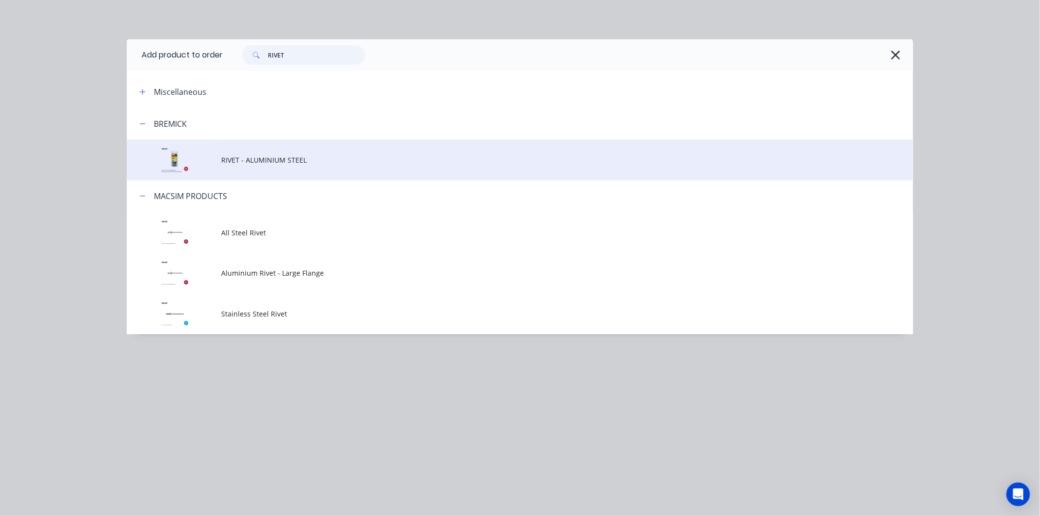
type input "RIVET"
click at [282, 173] on td "RIVET - ALUMINIUM STEEL" at bounding box center [567, 160] width 692 height 41
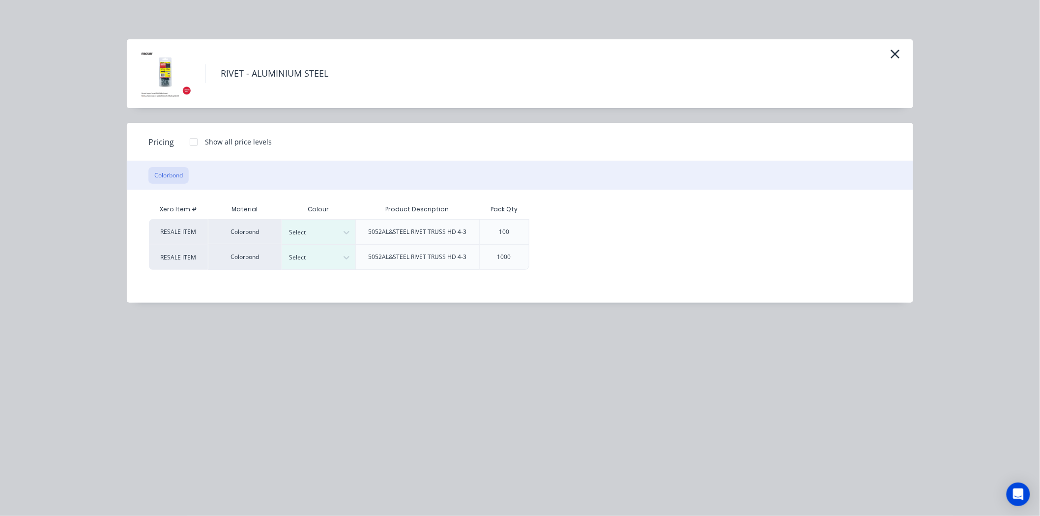
click at [195, 146] on div at bounding box center [194, 142] width 20 height 20
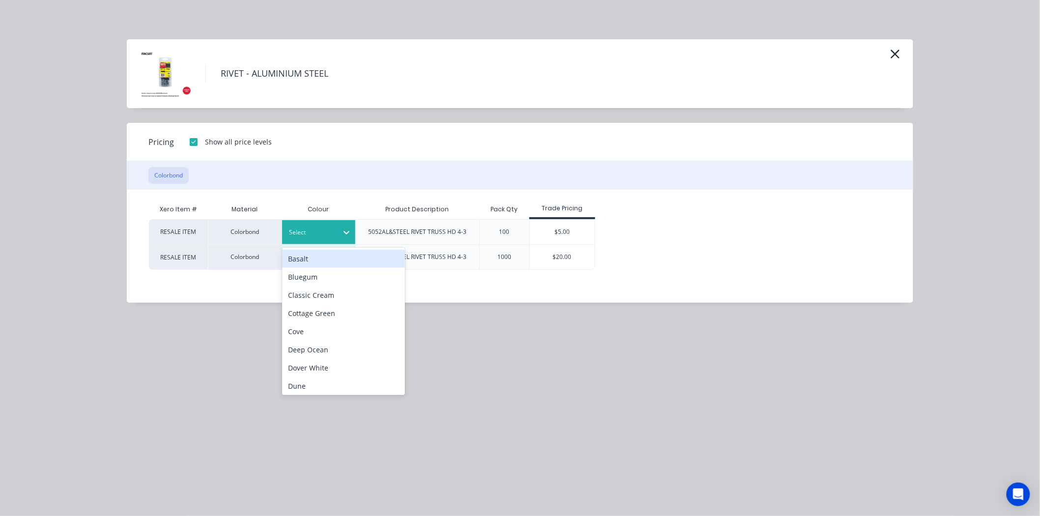
click at [334, 234] on div "Select" at bounding box center [310, 232] width 55 height 13
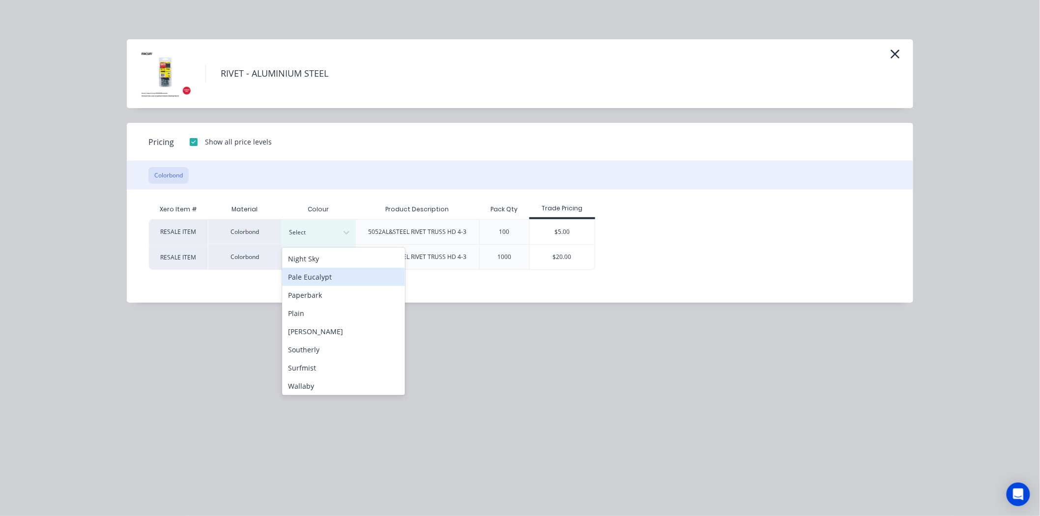
click at [281, 273] on div "Xero Item # Material Colour Product Description Pack Qty Trade Pricing RESALE I…" at bounding box center [513, 239] width 772 height 98
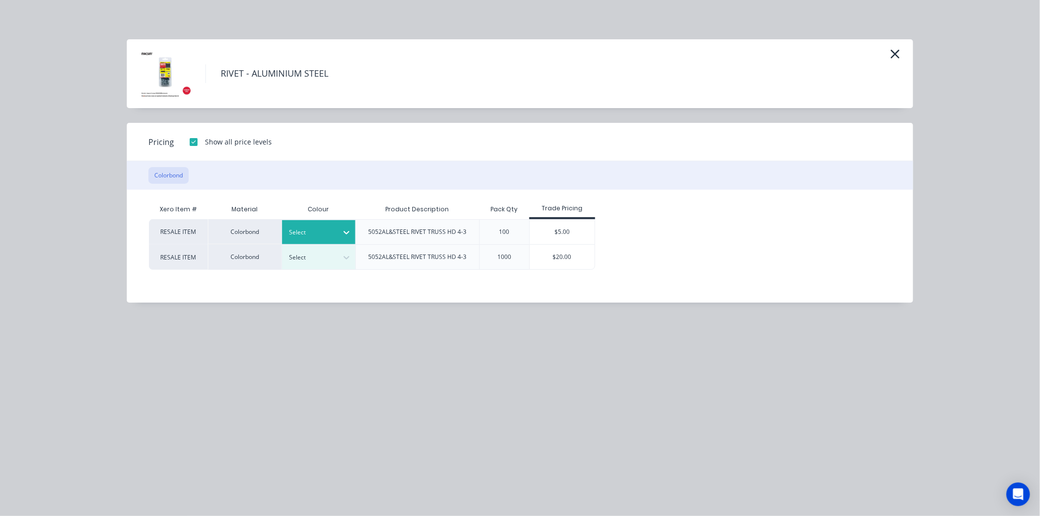
click at [333, 227] on div at bounding box center [312, 232] width 44 height 11
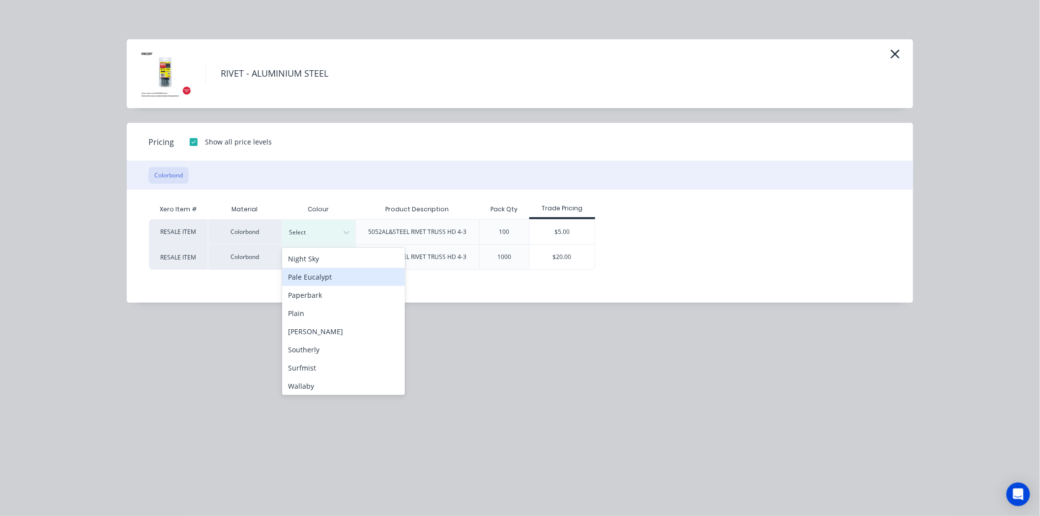
click at [337, 281] on div "Pale Eucalypt" at bounding box center [343, 277] width 123 height 18
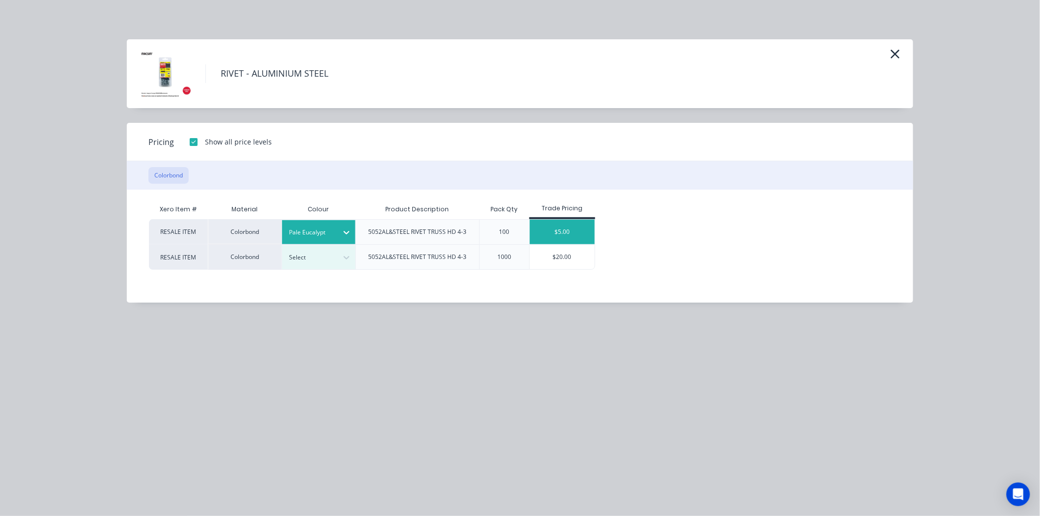
click at [562, 231] on div "$5.00" at bounding box center [562, 232] width 65 height 25
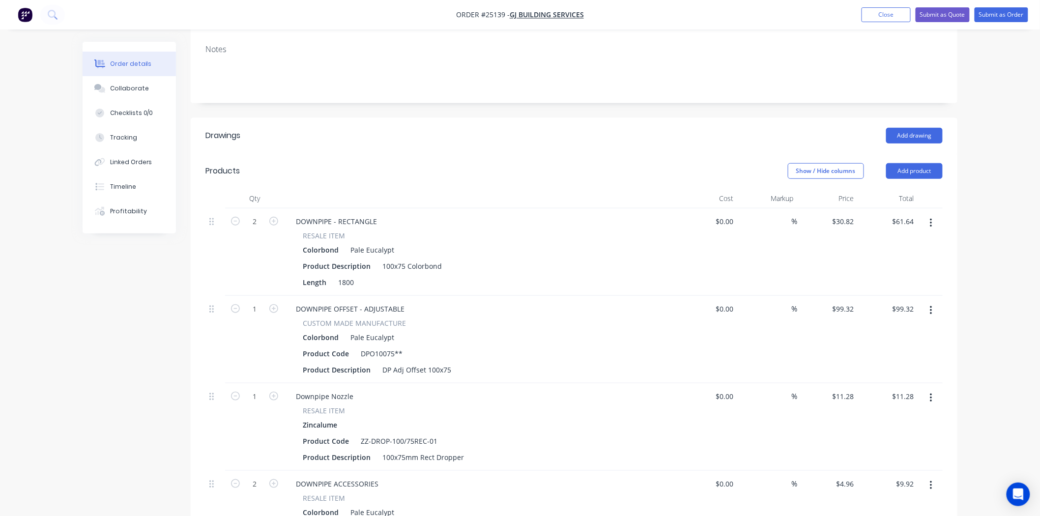
scroll to position [0, 0]
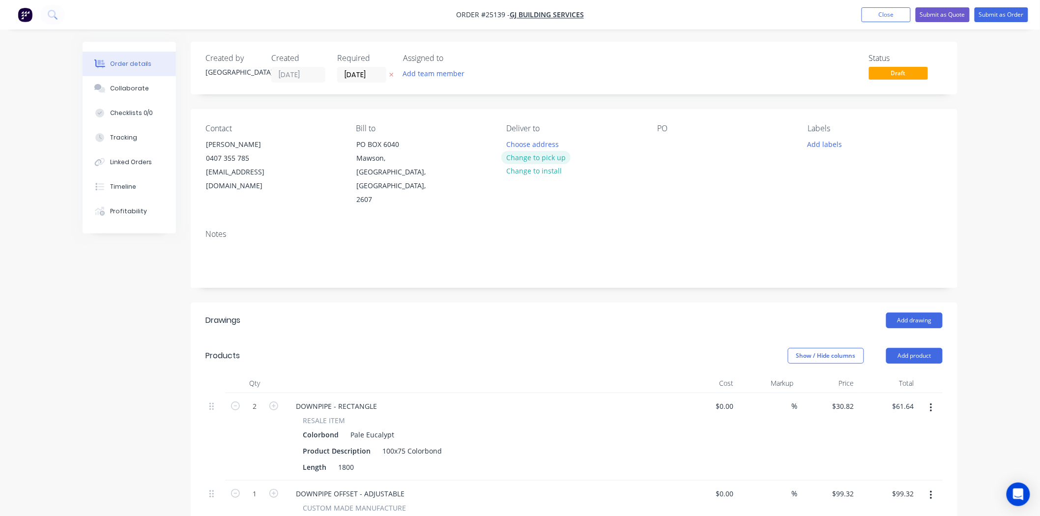
click at [547, 153] on button "Change to pick up" at bounding box center [537, 157] width 70 height 13
click at [664, 139] on div at bounding box center [665, 144] width 16 height 14
click at [689, 152] on div "PO lYONS" at bounding box center [724, 165] width 135 height 83
click at [670, 144] on div "lYONS" at bounding box center [692, 144] width 71 height 14
click at [665, 144] on div "lYONS" at bounding box center [692, 144] width 71 height 14
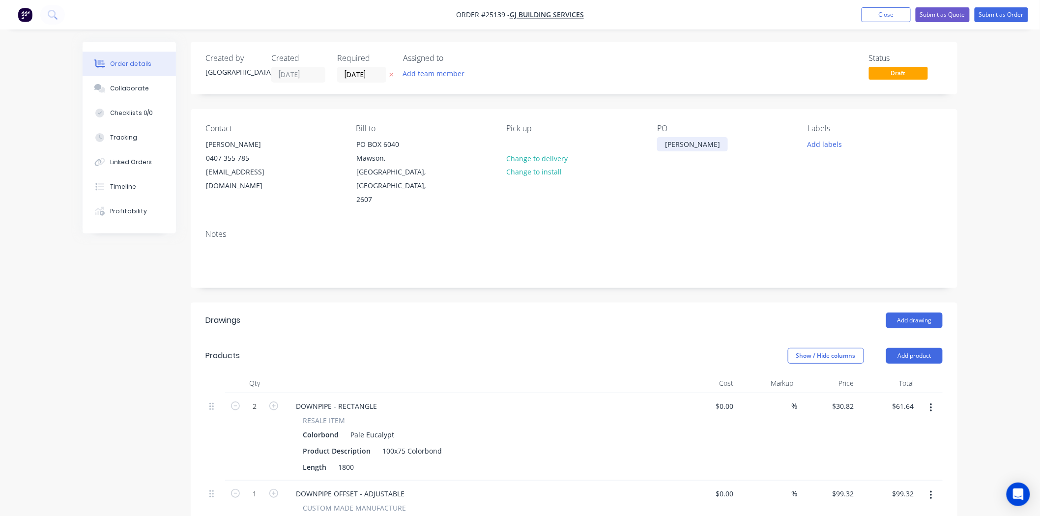
click at [671, 142] on div "lYONS" at bounding box center [692, 144] width 71 height 14
click at [654, 338] on header "Products Show / Hide columns Add product" at bounding box center [574, 355] width 767 height 35
click at [1012, 13] on button "Submit as Order" at bounding box center [1002, 14] width 54 height 15
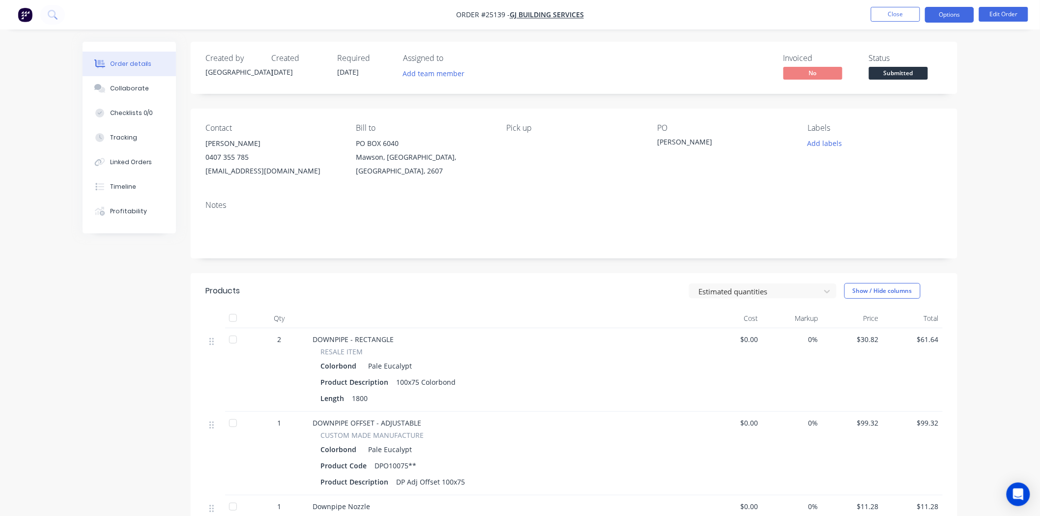
click at [941, 12] on button "Options" at bounding box center [949, 15] width 49 height 16
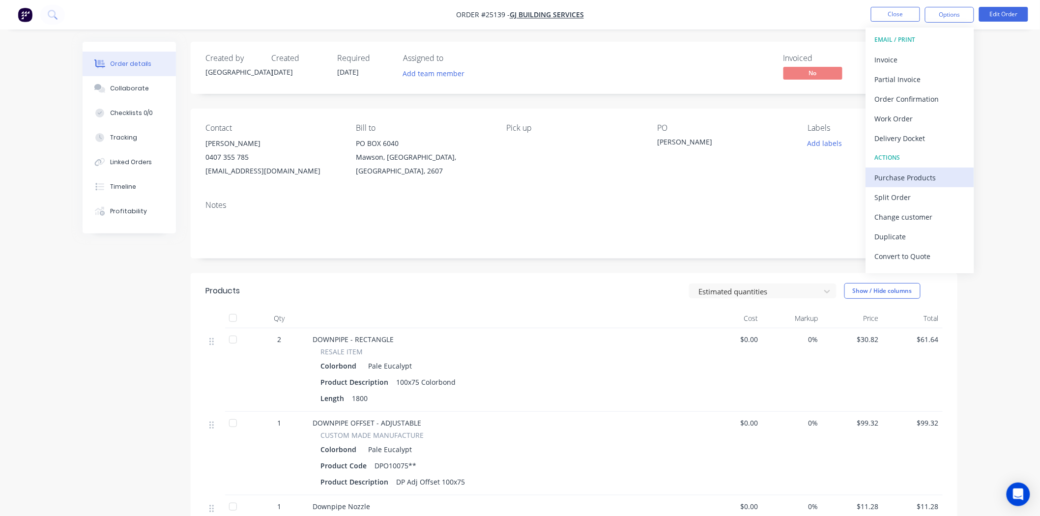
click at [907, 178] on div "Purchase Products" at bounding box center [920, 178] width 90 height 14
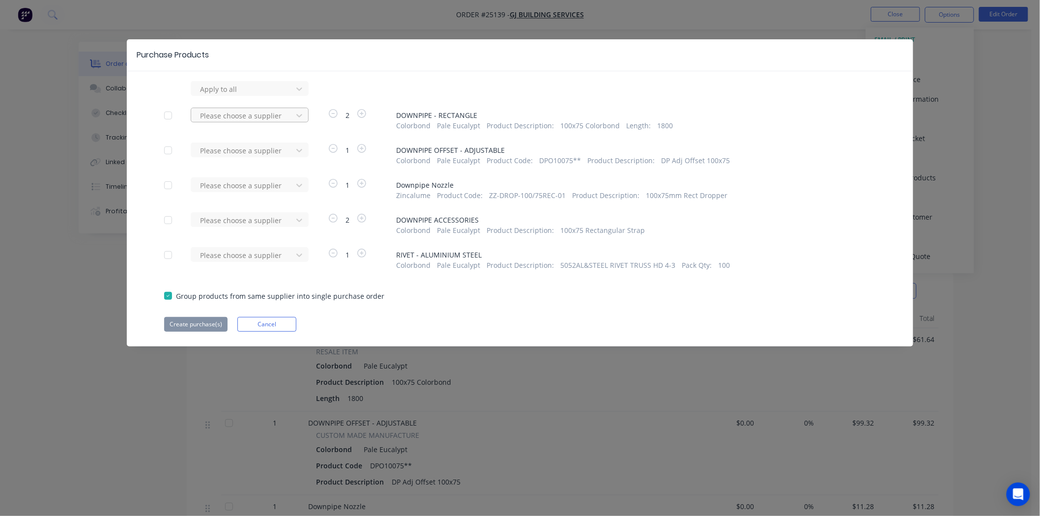
click at [270, 115] on div at bounding box center [243, 116] width 89 height 12
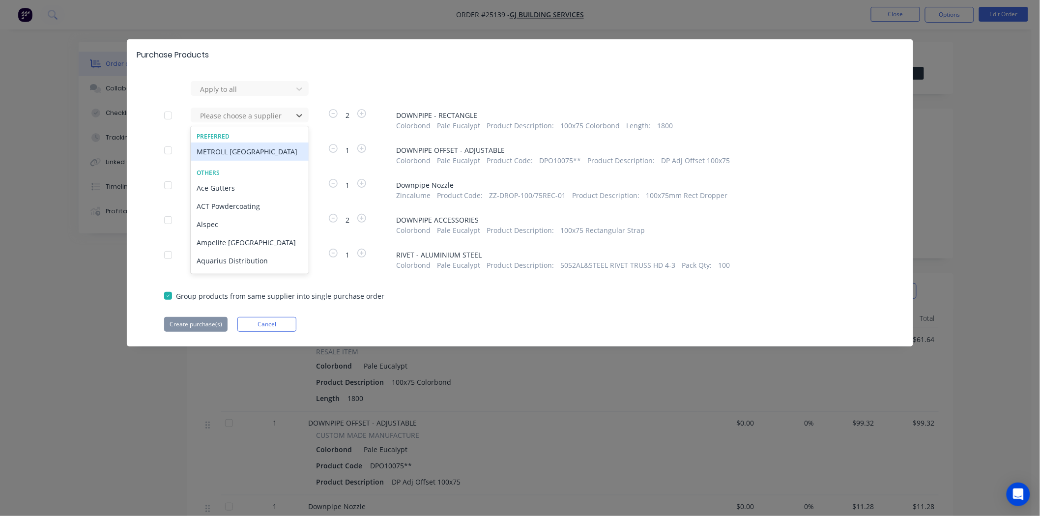
click at [247, 145] on div "METROLL CANBERRA" at bounding box center [250, 152] width 118 height 18
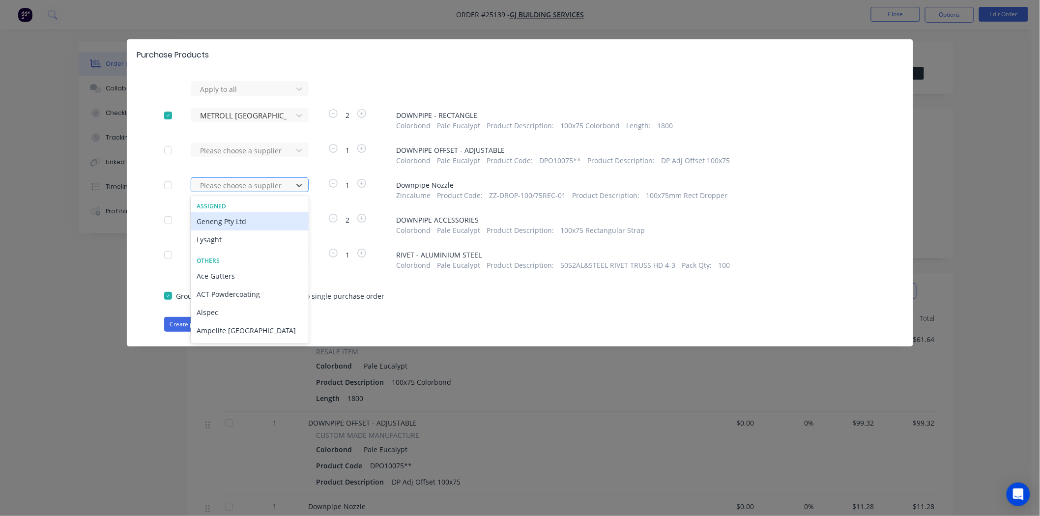
click at [244, 180] on div at bounding box center [243, 185] width 89 height 12
click at [503, 318] on div "Apply to all METROLL CANBERRA 2 DOWNPIPE - RECTANGLE Colorbond Pale Eucalypt Pr…" at bounding box center [520, 206] width 787 height 251
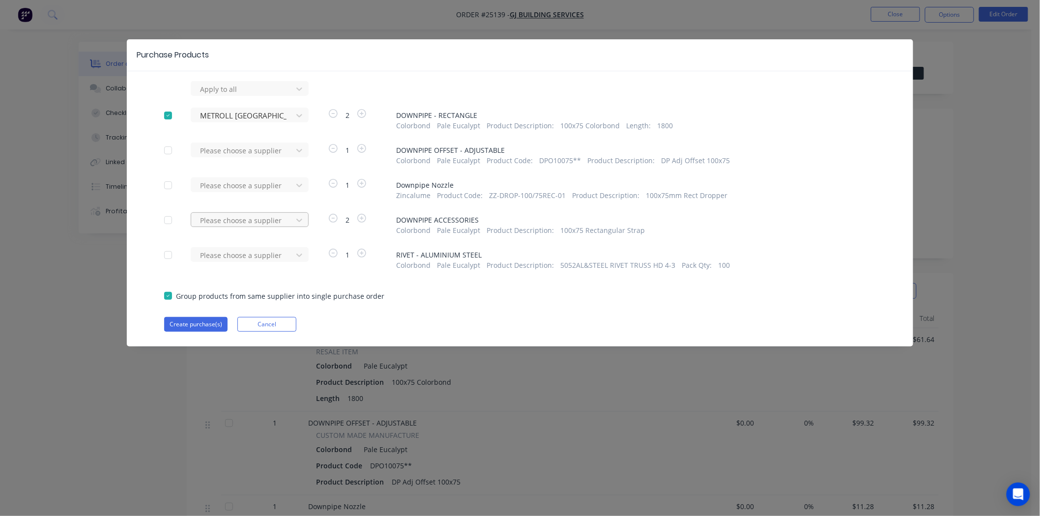
click at [276, 213] on div "Please choose a supplier" at bounding box center [243, 220] width 94 height 15
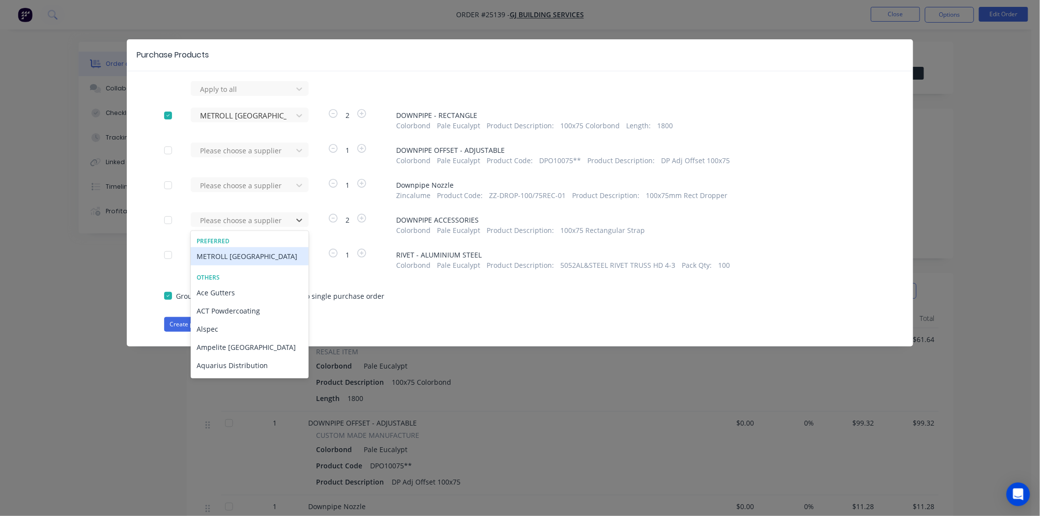
click at [254, 252] on div "METROLL CANBERRA" at bounding box center [250, 256] width 118 height 18
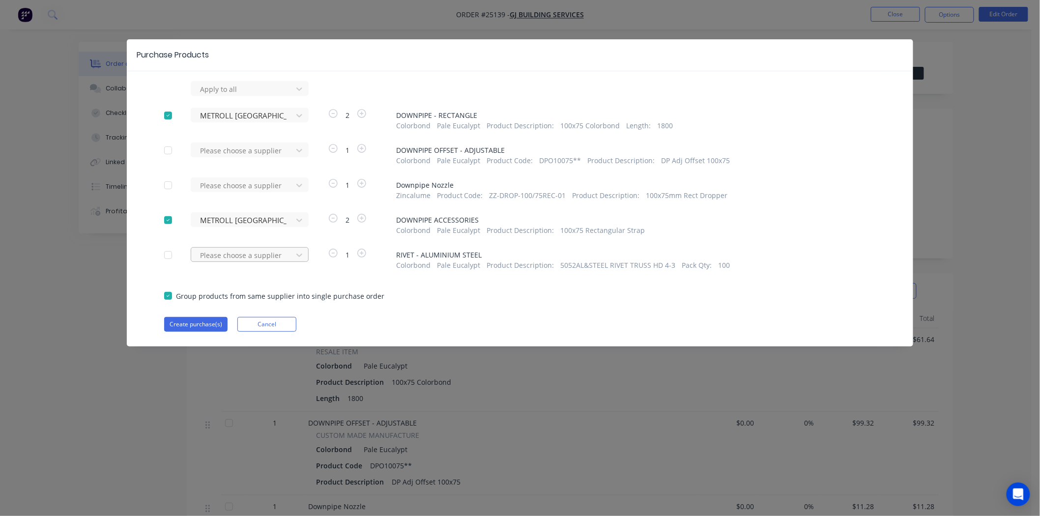
click at [253, 257] on div at bounding box center [243, 255] width 89 height 12
click at [414, 301] on div "Group products from same supplier into single purchase order" at bounding box center [520, 295] width 712 height 11
click at [180, 317] on button "Create purchase(s)" at bounding box center [195, 324] width 63 height 15
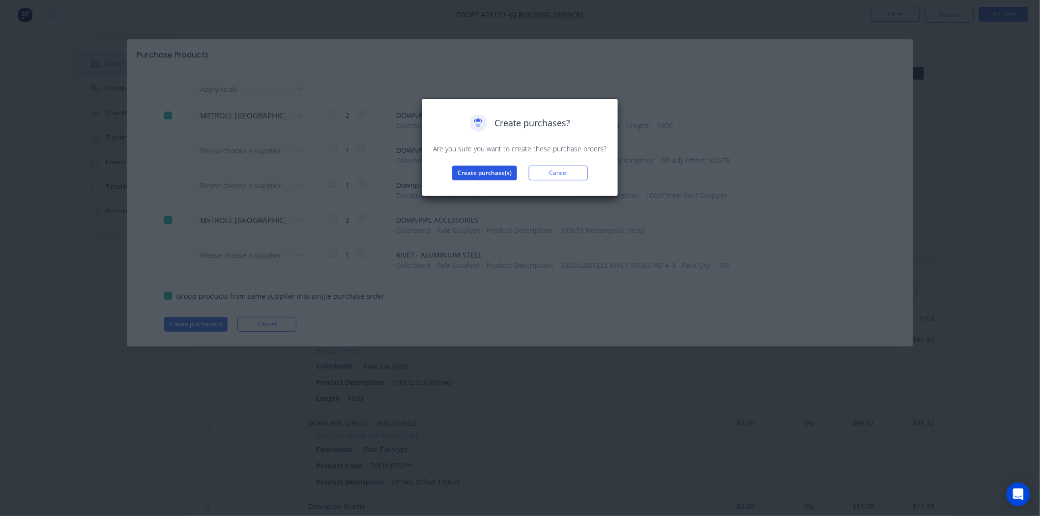
click at [485, 174] on button "Create purchase(s)" at bounding box center [484, 173] width 65 height 15
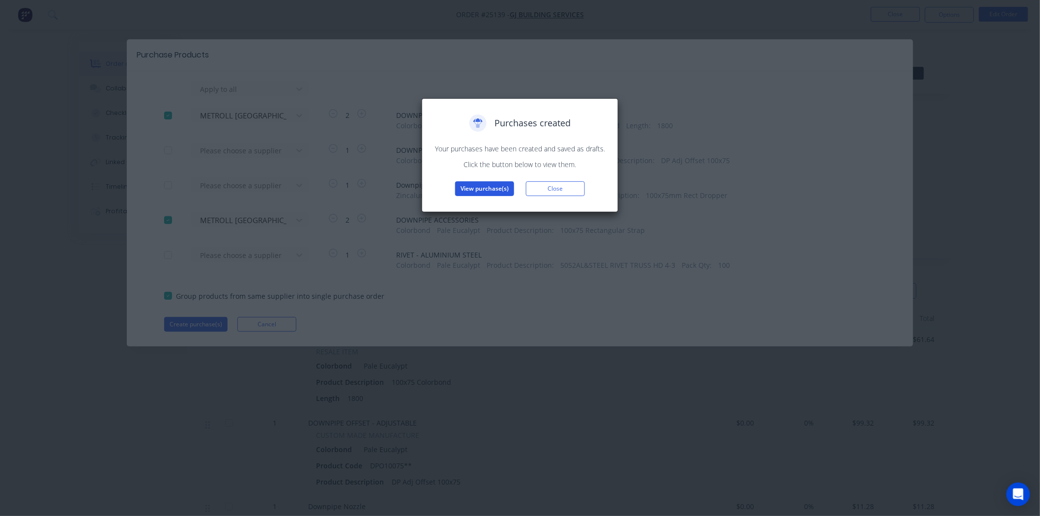
click at [481, 190] on button "View purchase(s)" at bounding box center [484, 188] width 59 height 15
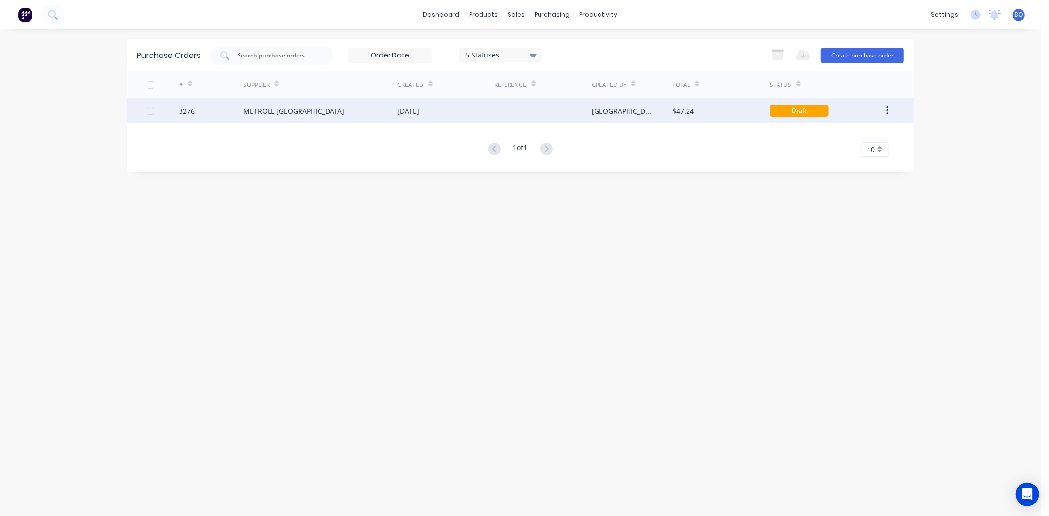
click at [248, 121] on div "METROLL CANBERRA" at bounding box center [320, 110] width 154 height 25
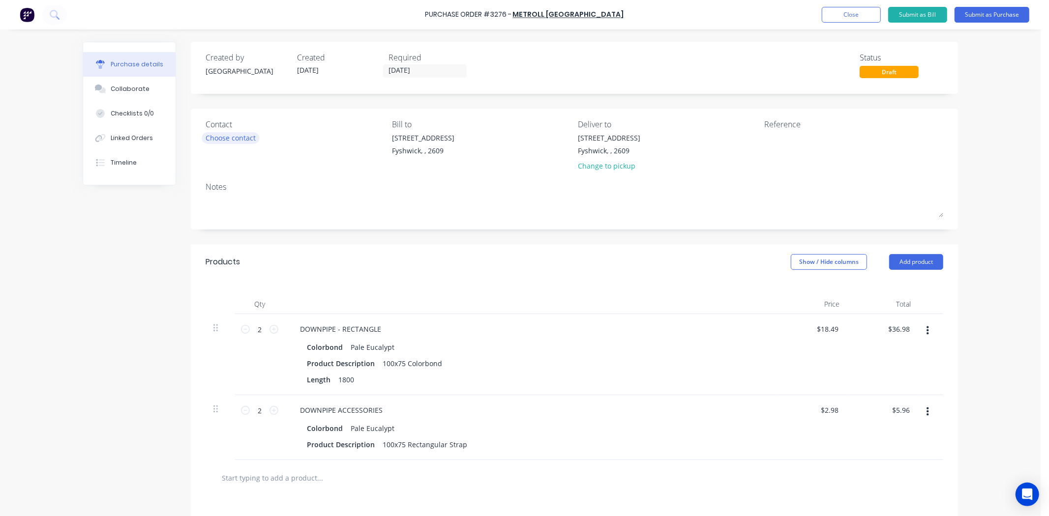
click at [229, 137] on div "Choose contact" at bounding box center [231, 138] width 50 height 10
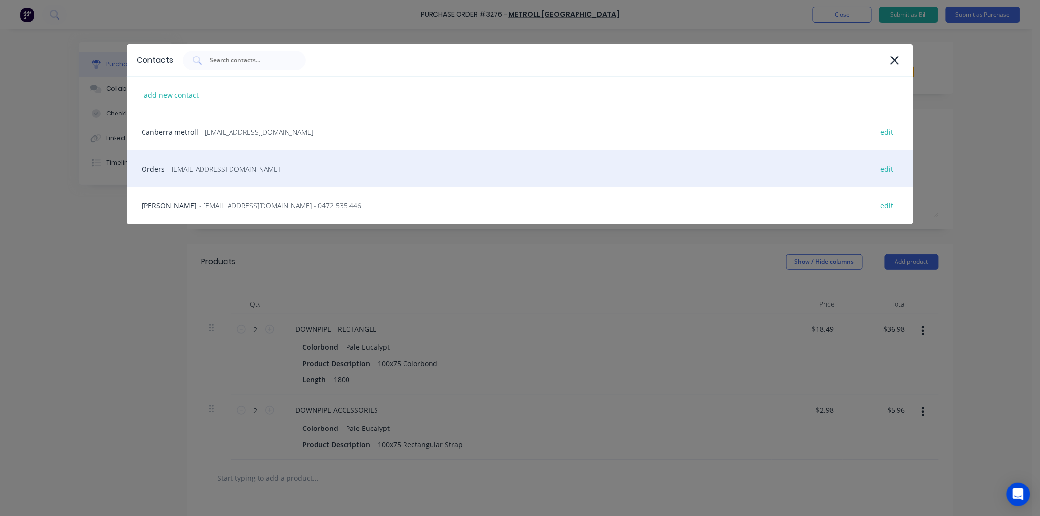
click at [208, 178] on div "Orders - sales@sydney.metroll.com.au - edit" at bounding box center [520, 168] width 787 height 37
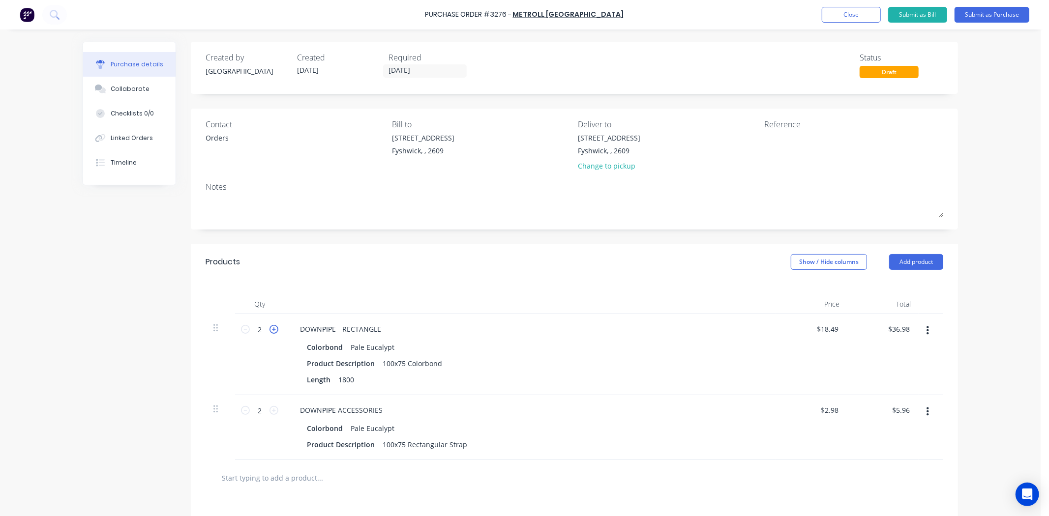
click at [271, 334] on icon at bounding box center [273, 329] width 9 height 9
type input "3"
type input "$55.47"
drag, startPoint x: 1005, startPoint y: 5, endPoint x: 1001, endPoint y: 10, distance: 6.3
click at [1004, 6] on div "Purchase Order #3276 - METROLL CANBERRA Add product Close Submit as Bill Submit…" at bounding box center [524, 15] width 1049 height 30
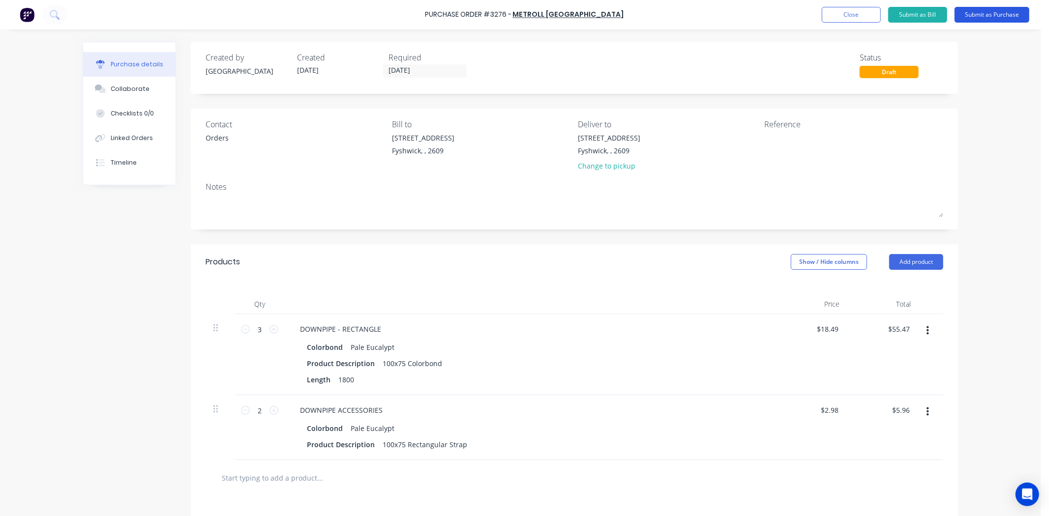
click at [1001, 10] on button "Submit as Purchase" at bounding box center [991, 15] width 75 height 16
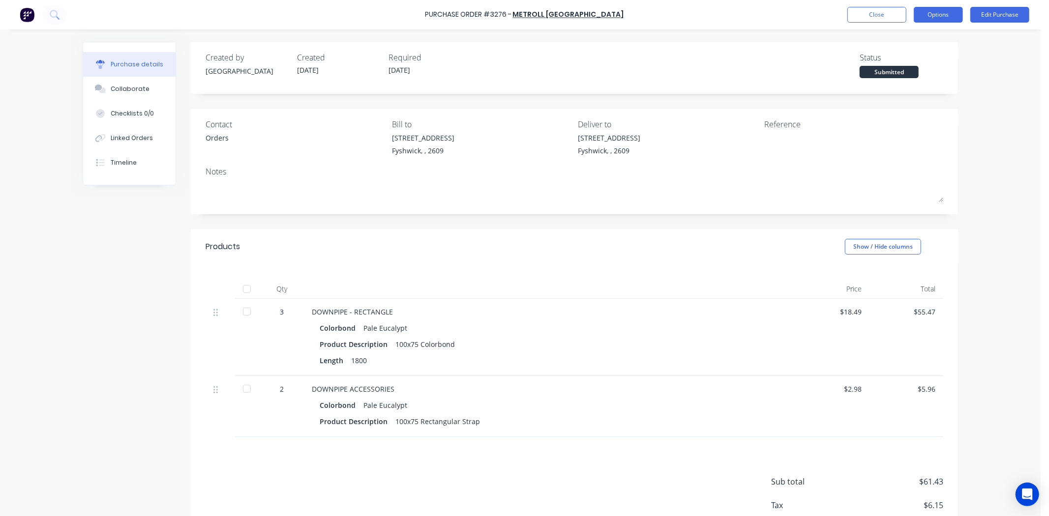
click at [940, 10] on button "Options" at bounding box center [938, 15] width 49 height 16
click at [907, 43] on div "Print / Email" at bounding box center [916, 40] width 76 height 14
click at [884, 77] on div "Without pricing" at bounding box center [916, 79] width 76 height 14
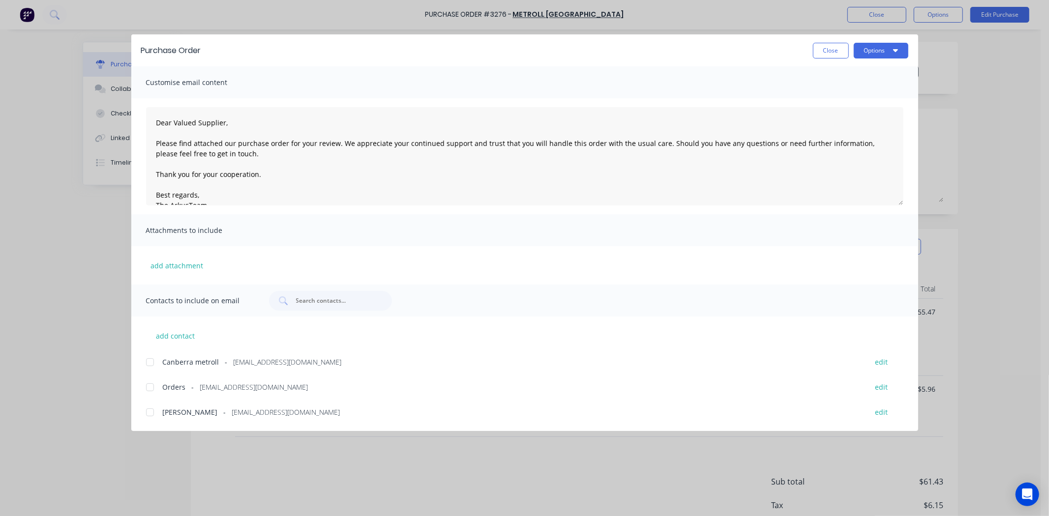
click at [154, 385] on div at bounding box center [150, 388] width 20 height 20
click at [890, 38] on div "Purchase Order Close Options" at bounding box center [524, 50] width 787 height 32
click at [888, 45] on button "Options" at bounding box center [881, 51] width 55 height 16
click at [835, 114] on div "Email" at bounding box center [862, 115] width 76 height 14
click at [842, 51] on button "Close" at bounding box center [831, 51] width 36 height 16
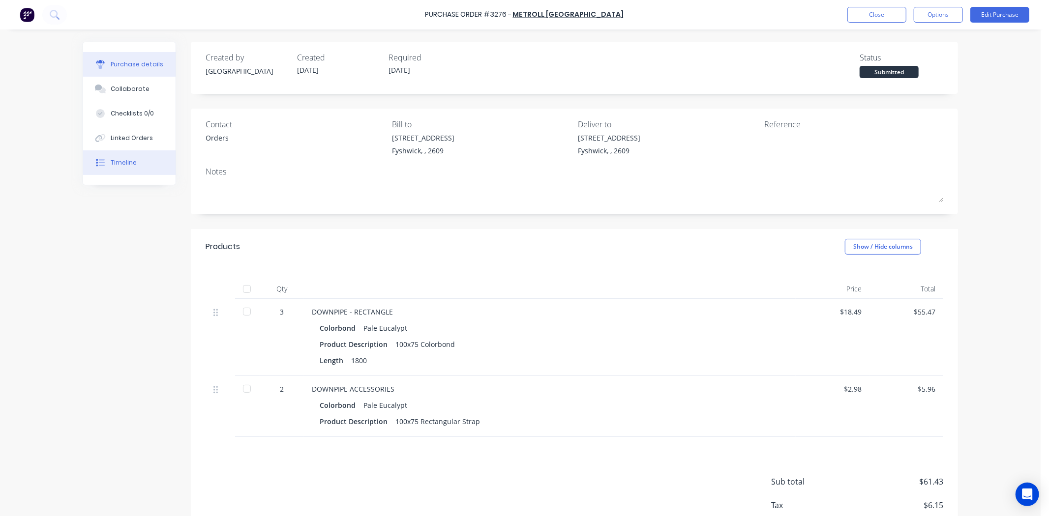
click at [139, 168] on button "Timeline" at bounding box center [129, 162] width 92 height 25
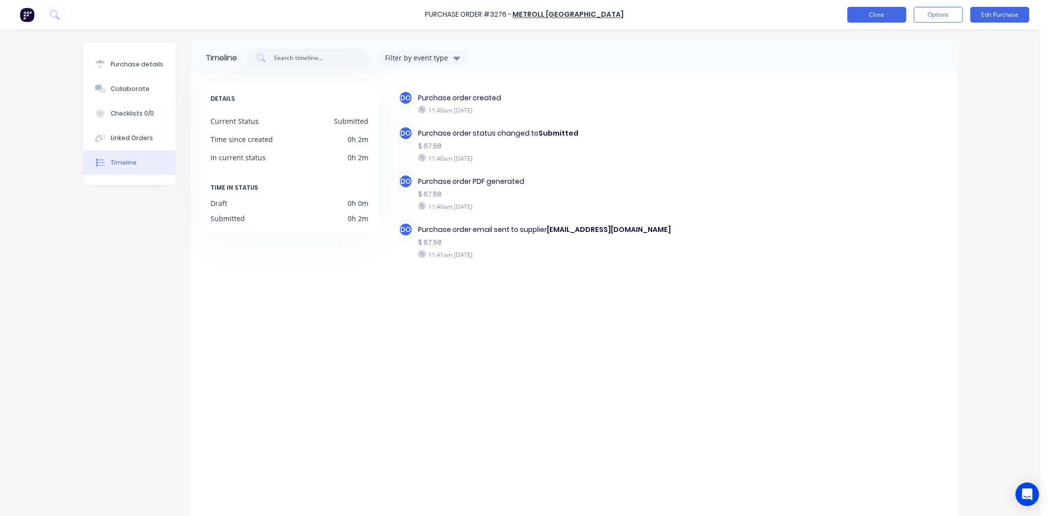
click at [856, 21] on button "Close" at bounding box center [876, 15] width 59 height 16
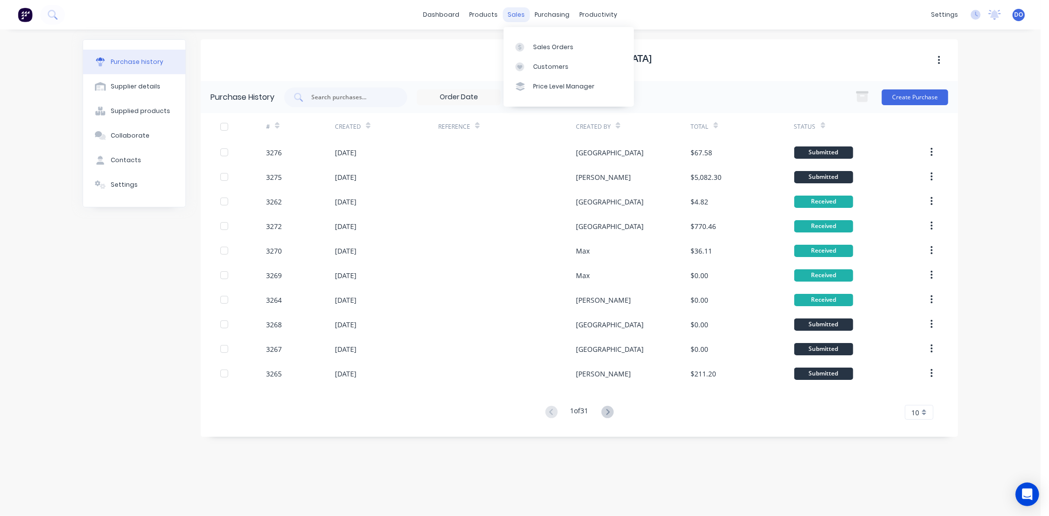
click at [520, 8] on div "sales" at bounding box center [516, 14] width 27 height 15
click at [525, 46] on div at bounding box center [522, 47] width 15 height 9
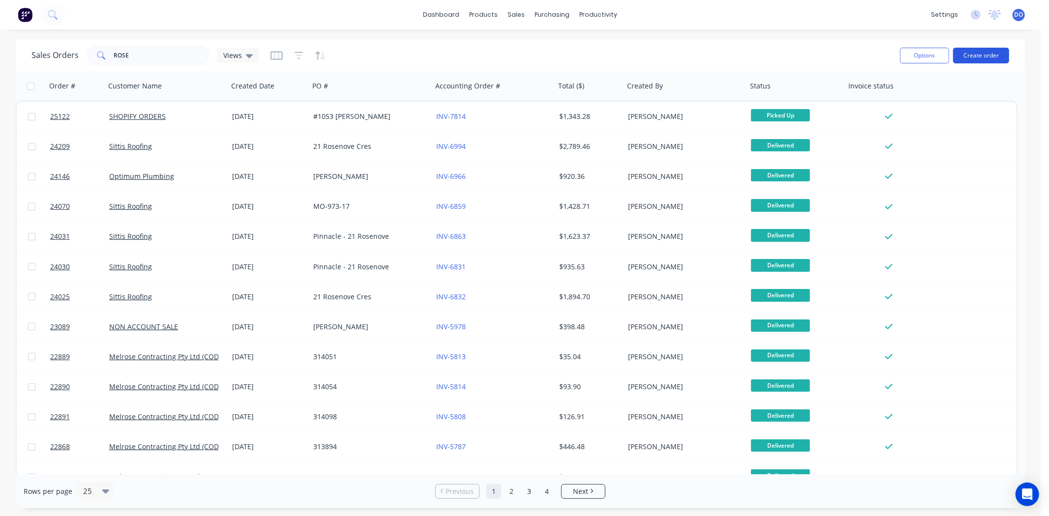
click at [983, 53] on button "Create order" at bounding box center [981, 56] width 56 height 16
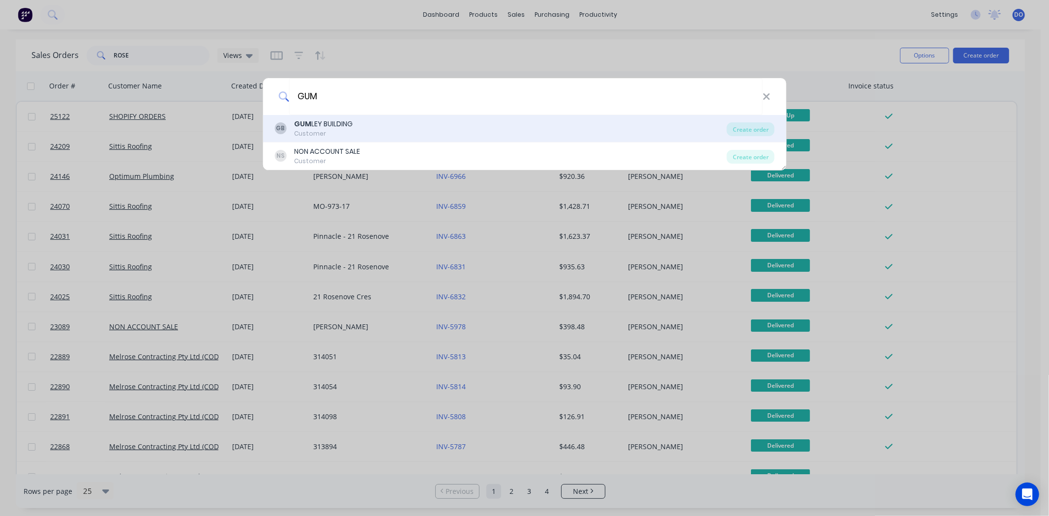
type input "GUM"
click at [561, 128] on div "GB GUM LEY BUILDING Customer" at bounding box center [500, 128] width 452 height 19
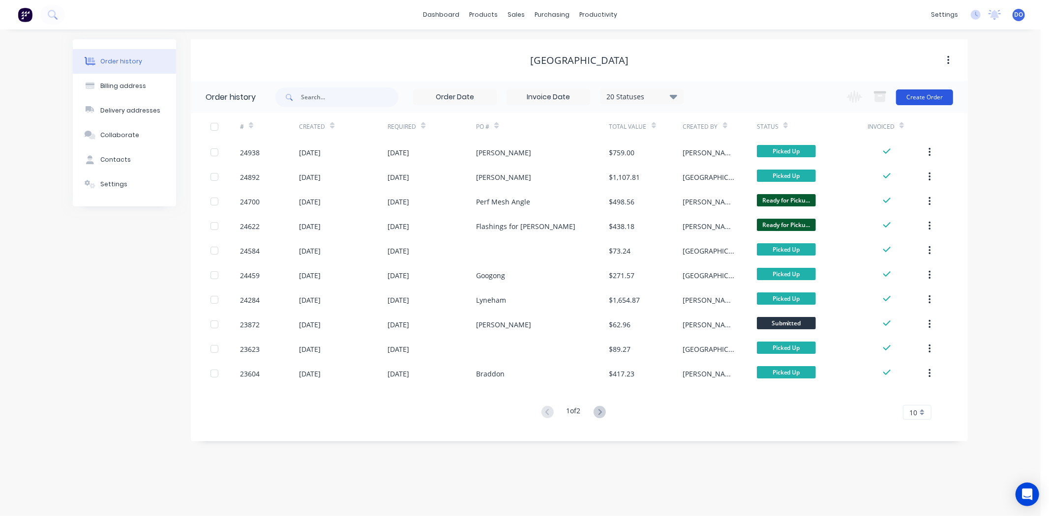
click at [929, 107] on div "Change order status Flashings Jobs Flashings in Production Fabrication Shed - G…" at bounding box center [897, 97] width 112 height 32
click at [929, 105] on button "Create Order" at bounding box center [924, 97] width 57 height 16
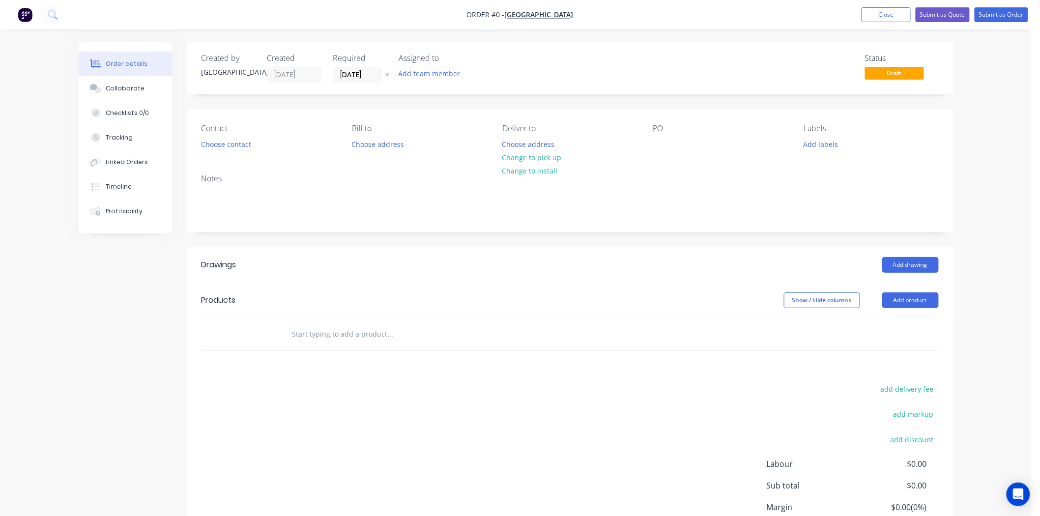
click at [195, 144] on div "Contact Choose contact Bill to Choose address Deliver to Choose address Change …" at bounding box center [570, 137] width 767 height 57
click at [212, 150] on button "Choose contact" at bounding box center [226, 143] width 60 height 13
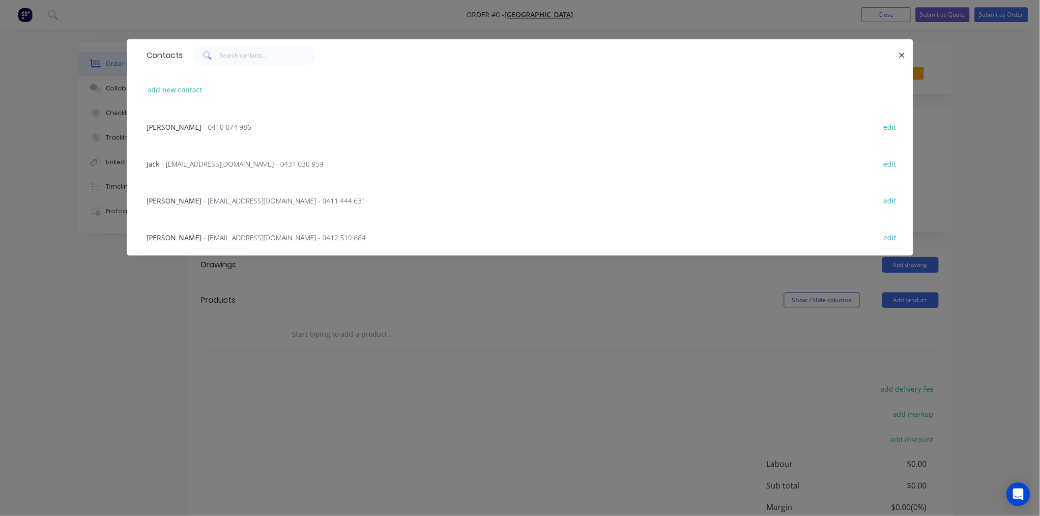
click at [186, 148] on div "Jack - OFFICE@GUMLEYBUILDING.COM.AU - 0431 030 959 edit" at bounding box center [520, 163] width 757 height 37
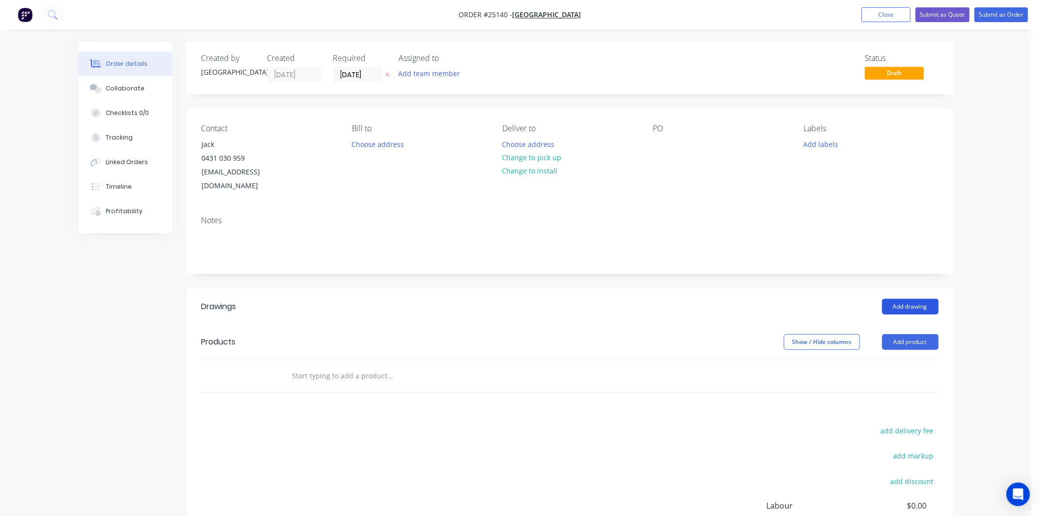
click at [926, 299] on button "Add drawing" at bounding box center [911, 307] width 57 height 16
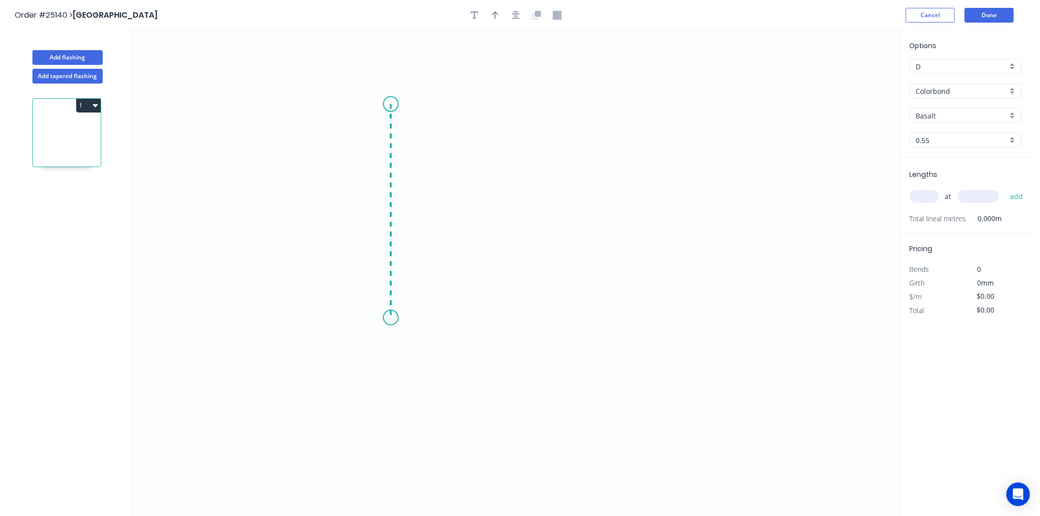
drag, startPoint x: 391, startPoint y: 104, endPoint x: 392, endPoint y: 318, distance: 213.9
click at [392, 318] on icon "0" at bounding box center [516, 273] width 767 height 486
click at [644, 326] on icon "0 ?" at bounding box center [516, 273] width 767 height 486
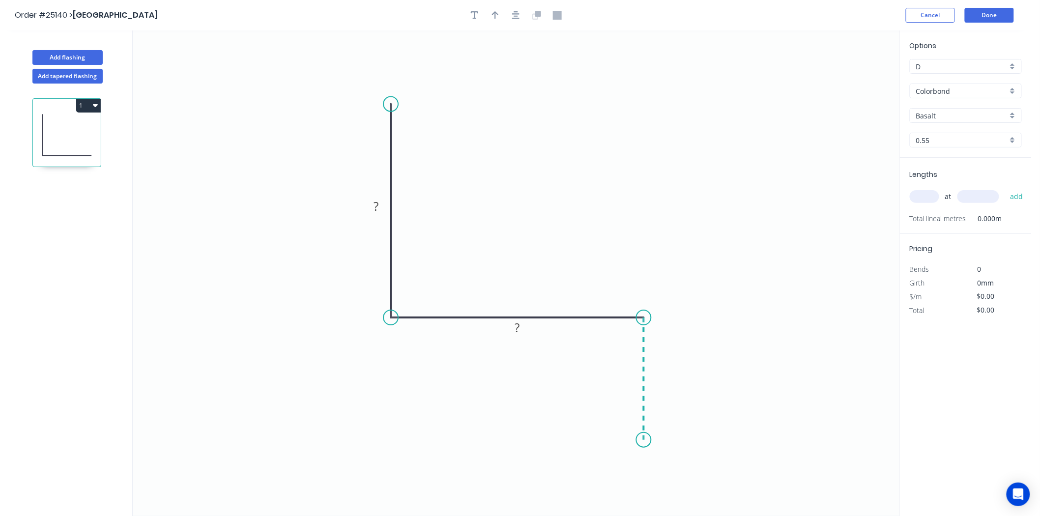
click at [645, 441] on icon "0 ? ?" at bounding box center [516, 273] width 767 height 486
click at [654, 454] on div "Crush & Fold" at bounding box center [694, 449] width 99 height 20
click at [659, 470] on div "Flip bend" at bounding box center [699, 475] width 99 height 20
click at [495, 21] on button "button" at bounding box center [495, 15] width 15 height 15
click at [853, 78] on icon at bounding box center [850, 68] width 9 height 31
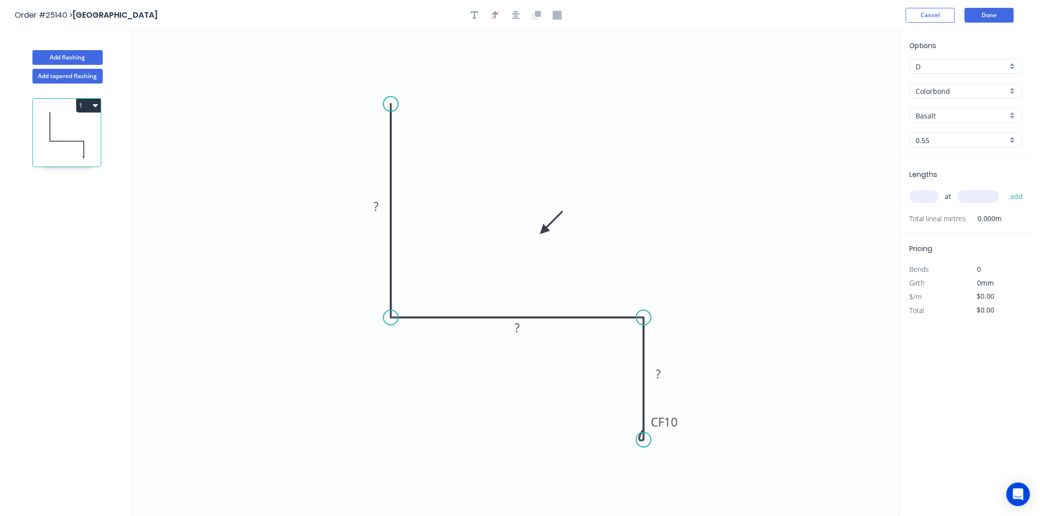
drag, startPoint x: 853, startPoint y: 78, endPoint x: 537, endPoint y: 231, distance: 351.4
click at [537, 231] on icon at bounding box center [551, 222] width 29 height 29
click at [381, 199] on rect at bounding box center [376, 206] width 32 height 20
click at [380, 203] on rect at bounding box center [376, 207] width 20 height 14
click at [921, 116] on input "Basalt" at bounding box center [962, 116] width 91 height 10
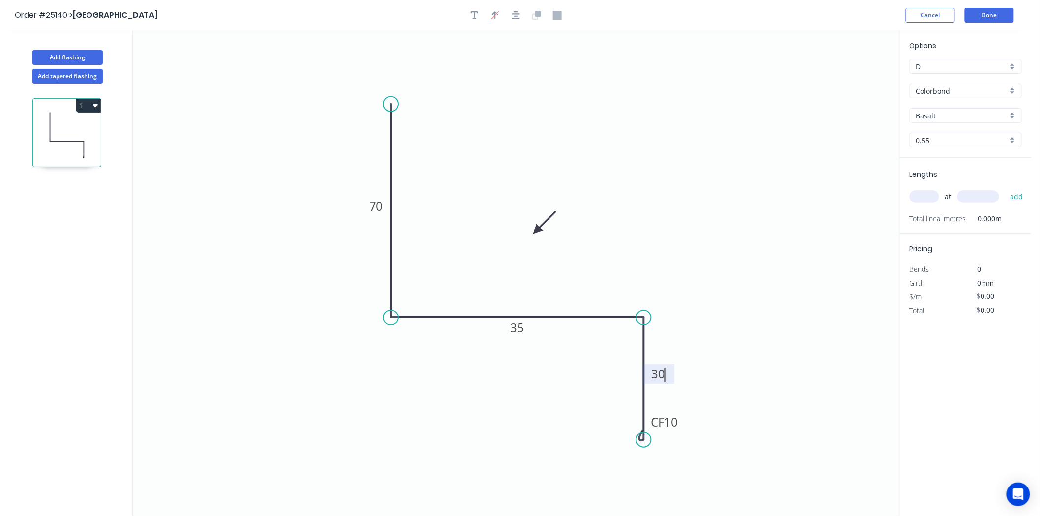
type input "$12.68"
click at [935, 183] on div "Monument" at bounding box center [966, 177] width 111 height 17
type input "Monument"
click at [934, 199] on input "text" at bounding box center [925, 196] width 30 height 13
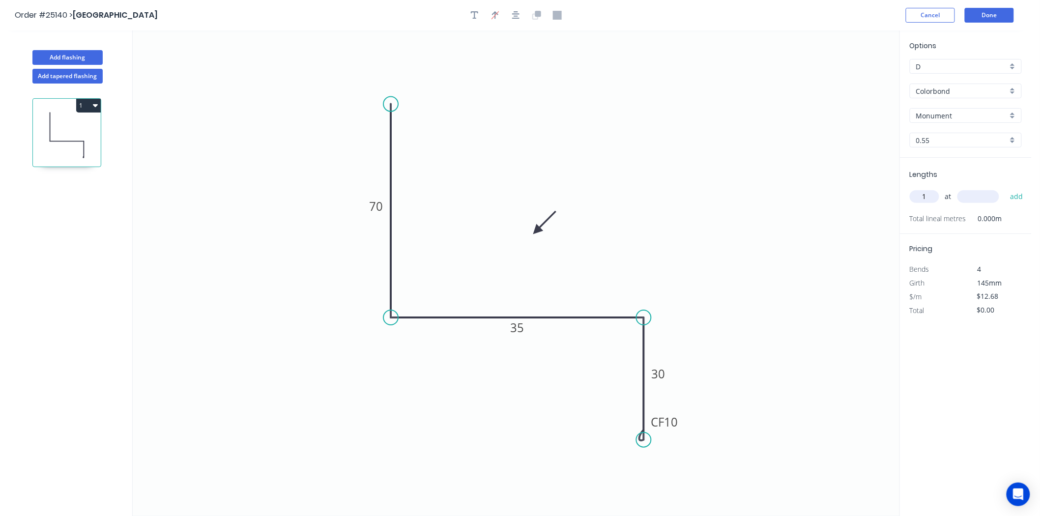
type input "1"
type input "3000"
click at [1006, 188] on button "add" at bounding box center [1017, 196] width 23 height 17
type input "$38.04"
click at [45, 60] on button "Add flashing" at bounding box center [67, 57] width 70 height 15
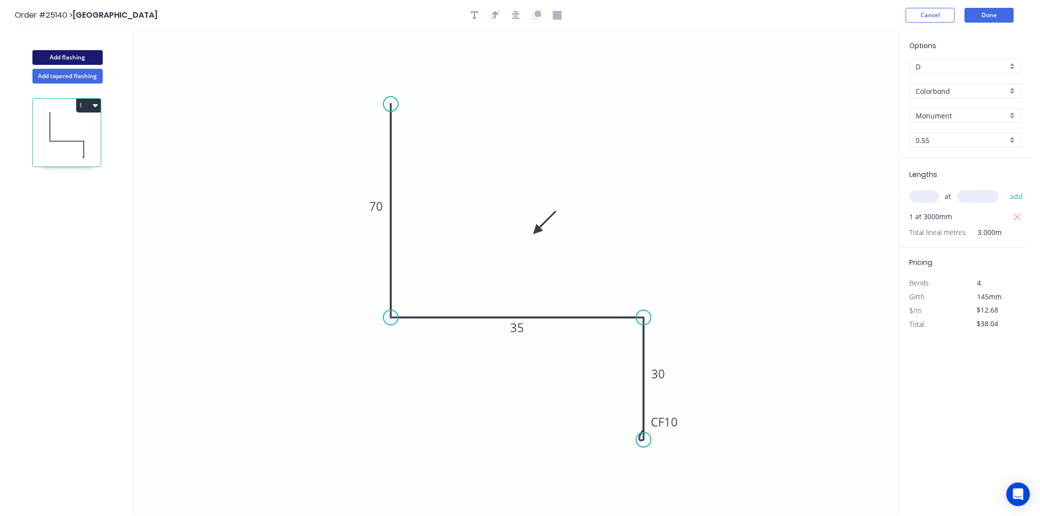
type input "$0.00"
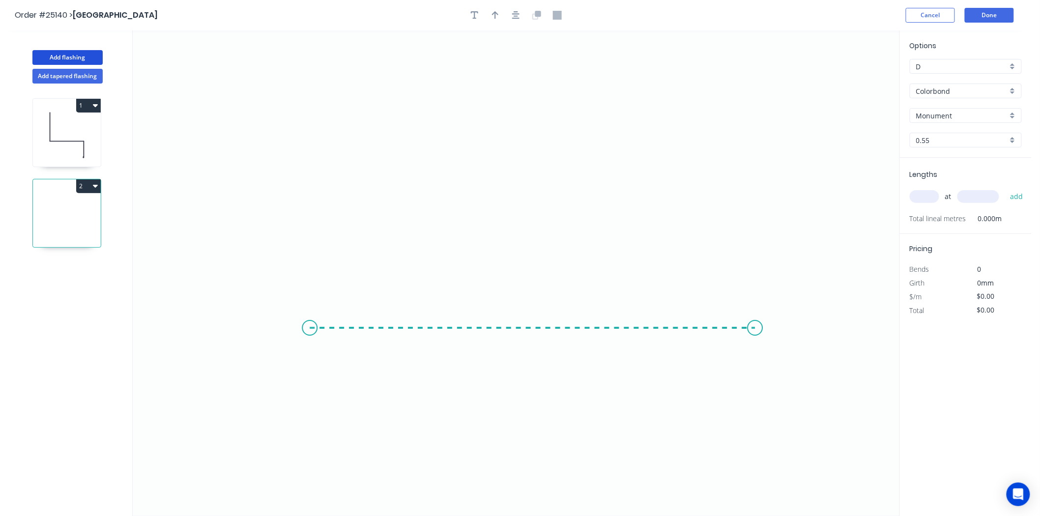
drag, startPoint x: 310, startPoint y: 328, endPoint x: 756, endPoint y: 322, distance: 446.0
click at [756, 322] on icon "0" at bounding box center [516, 273] width 767 height 486
click at [751, 165] on icon "0 ?" at bounding box center [516, 273] width 767 height 486
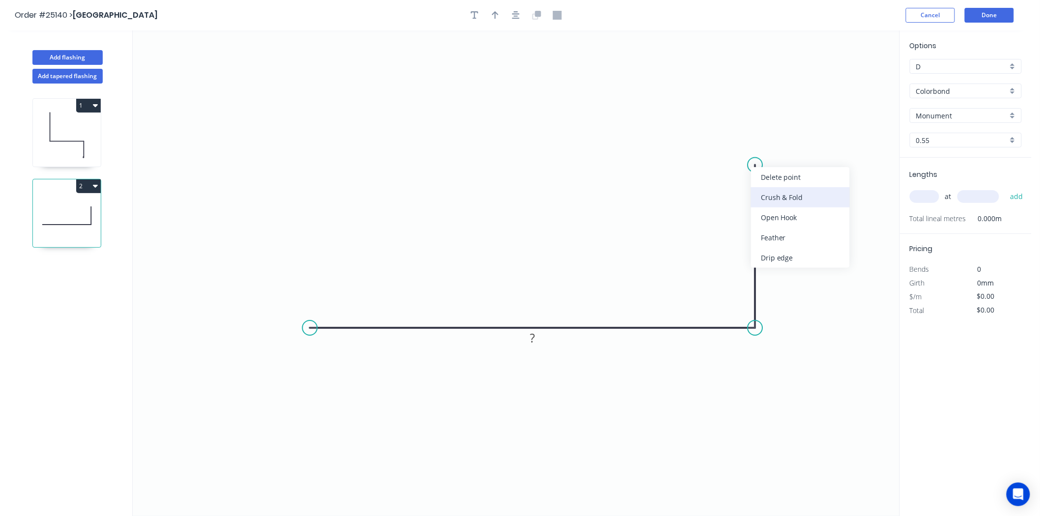
click at [763, 188] on div "Crush & Fold" at bounding box center [800, 197] width 99 height 20
click at [528, 344] on rect at bounding box center [533, 339] width 20 height 14
click at [928, 195] on input "text" at bounding box center [925, 196] width 30 height 13
type input "$11.39"
type input "1"
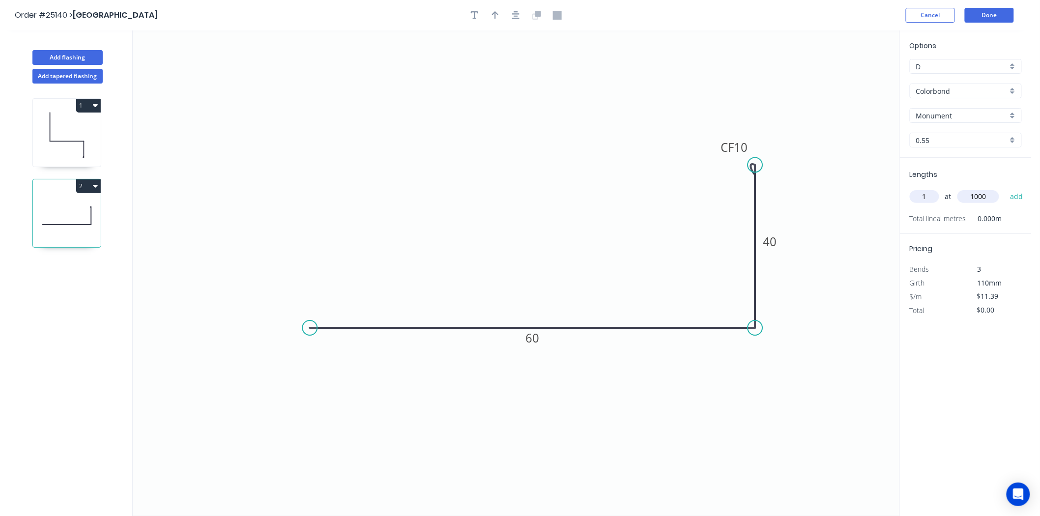
type input "1000"
click at [1006, 188] on button "add" at bounding box center [1017, 196] width 23 height 17
type input "$13.67"
click at [499, 30] on header "Order #25140 > GUMLEY BUILDING Cancel Done" at bounding box center [516, 15] width 1032 height 30
click at [496, 20] on button "button" at bounding box center [495, 15] width 15 height 15
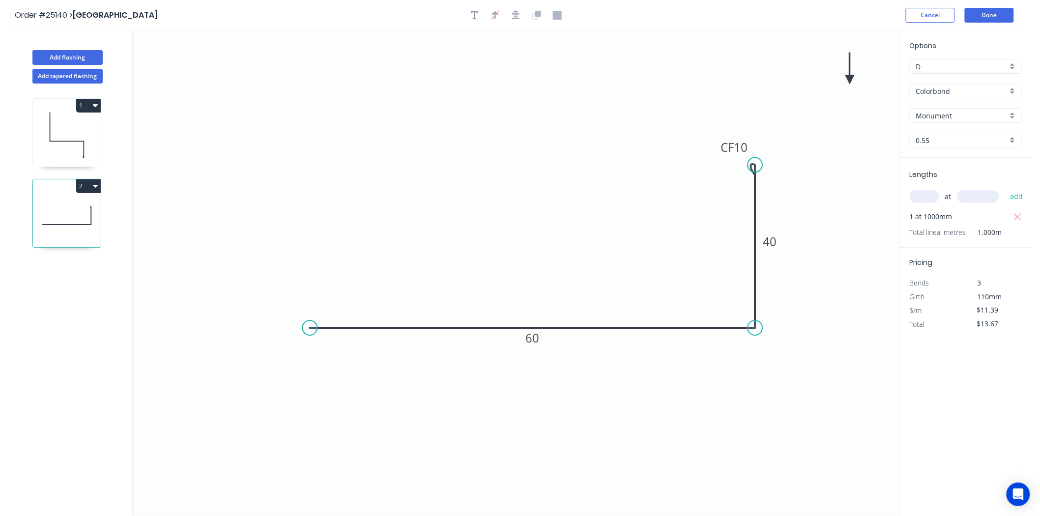
click at [853, 79] on icon "0 60 CF 10 40" at bounding box center [516, 273] width 767 height 486
click at [852, 77] on icon at bounding box center [850, 68] width 9 height 31
drag, startPoint x: 852, startPoint y: 77, endPoint x: 784, endPoint y: 207, distance: 146.5
click at [784, 207] on icon at bounding box center [792, 198] width 29 height 29
click at [87, 105] on button "1" at bounding box center [88, 106] width 25 height 14
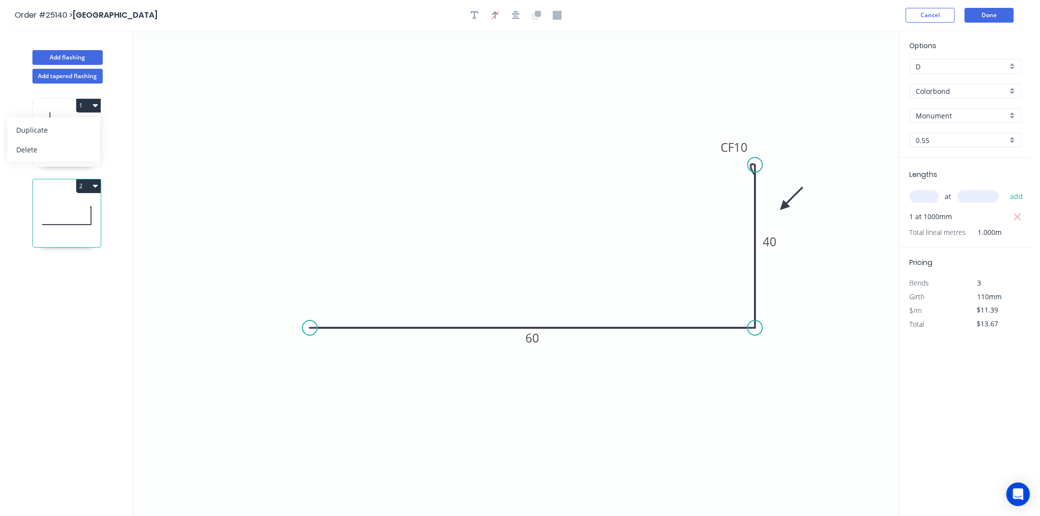
click at [80, 128] on div "Duplicate" at bounding box center [54, 130] width 76 height 14
type input "$12.68"
type input "$0.00"
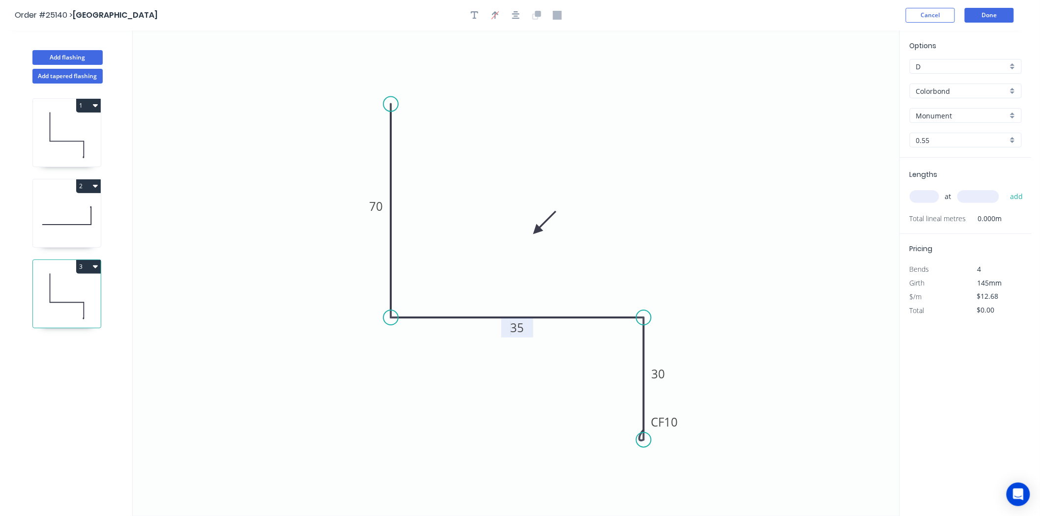
click at [512, 333] on tspan "35" at bounding box center [517, 328] width 14 height 16
click at [665, 379] on tspan "30" at bounding box center [659, 374] width 14 height 16
click at [916, 193] on input "text" at bounding box center [925, 196] width 30 height 13
type input "1"
type input "1500"
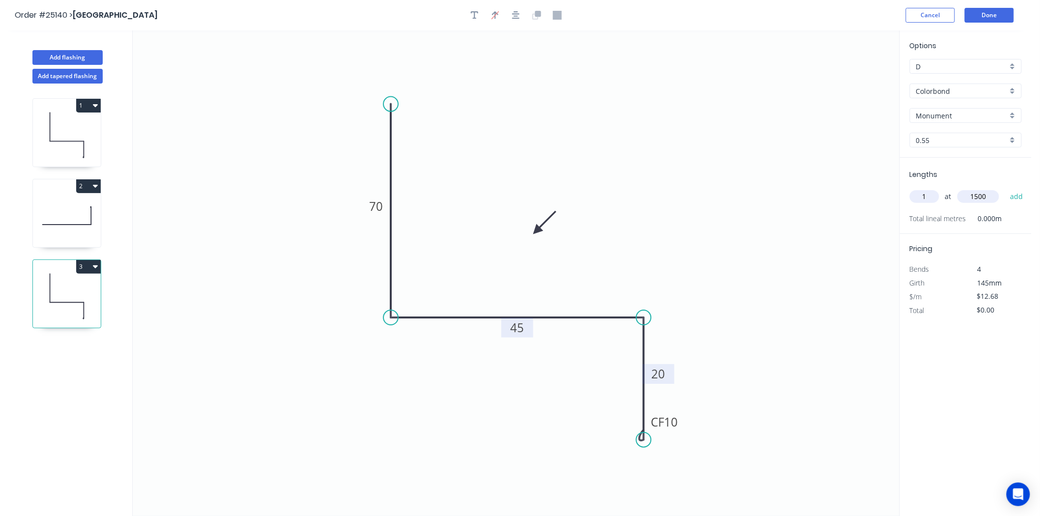
click at [1006, 188] on button "add" at bounding box center [1017, 196] width 23 height 17
type input "$19.02"
click at [52, 48] on div "Add flashing" at bounding box center [67, 50] width 129 height 30
click at [53, 64] on button "Add flashing" at bounding box center [67, 57] width 70 height 15
type input "$0.00"
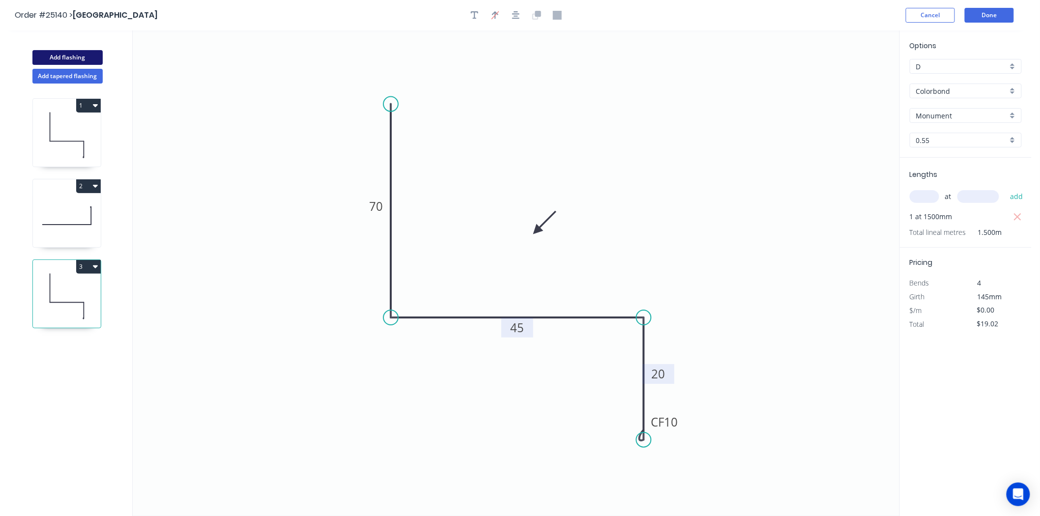
type input "$0.00"
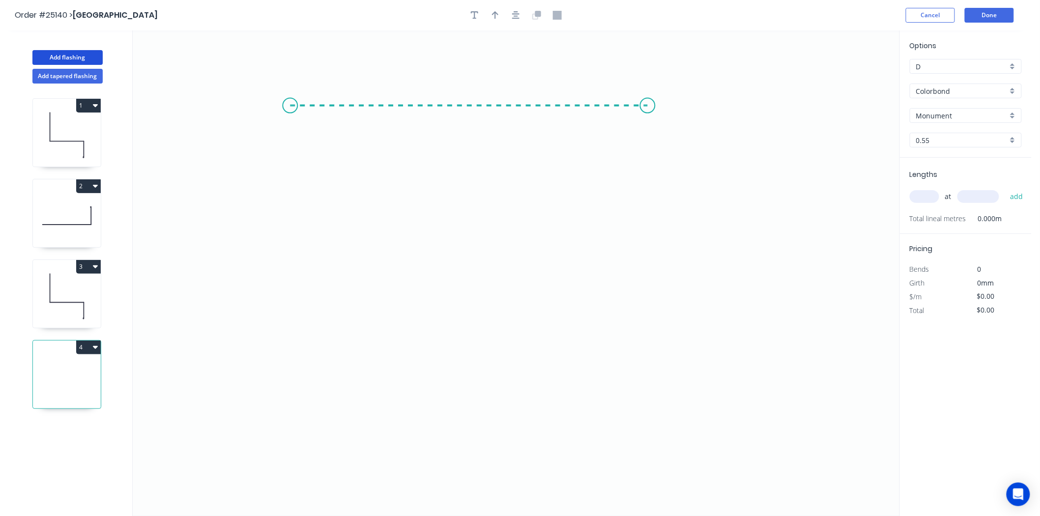
drag, startPoint x: 290, startPoint y: 105, endPoint x: 648, endPoint y: 109, distance: 358.0
click at [648, 109] on icon "0" at bounding box center [516, 273] width 767 height 486
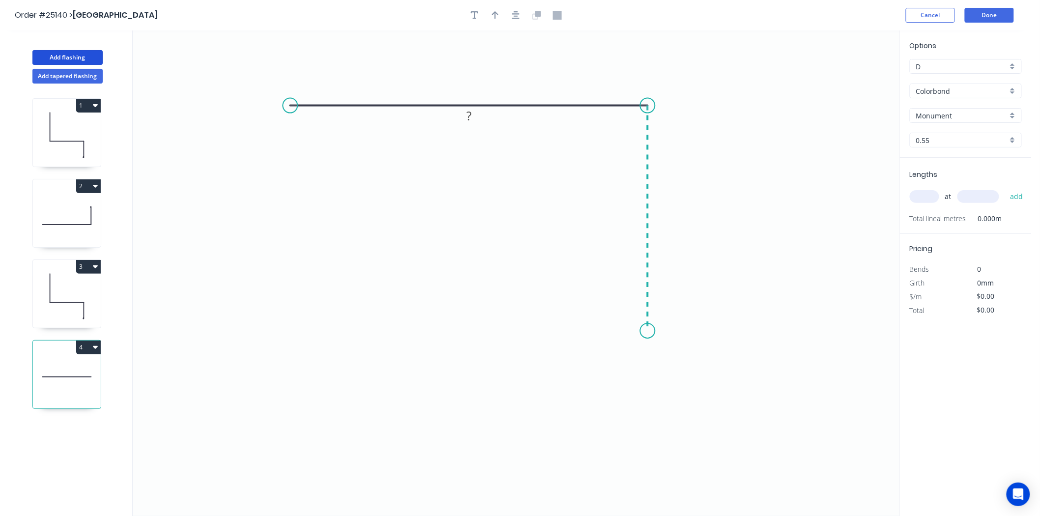
click at [645, 331] on icon "0 ?" at bounding box center [516, 273] width 767 height 486
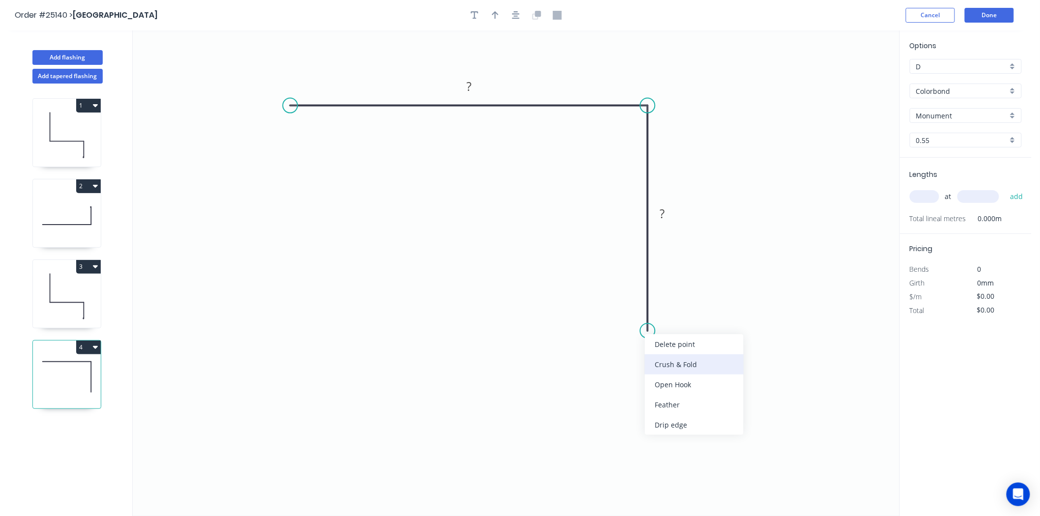
click at [663, 359] on div "Crush & Fold" at bounding box center [694, 365] width 99 height 20
click at [461, 85] on rect at bounding box center [469, 87] width 20 height 14
click at [494, 16] on icon "button" at bounding box center [495, 15] width 7 height 9
type input "$11.39"
drag, startPoint x: 853, startPoint y: 71, endPoint x: 853, endPoint y: 79, distance: 7.9
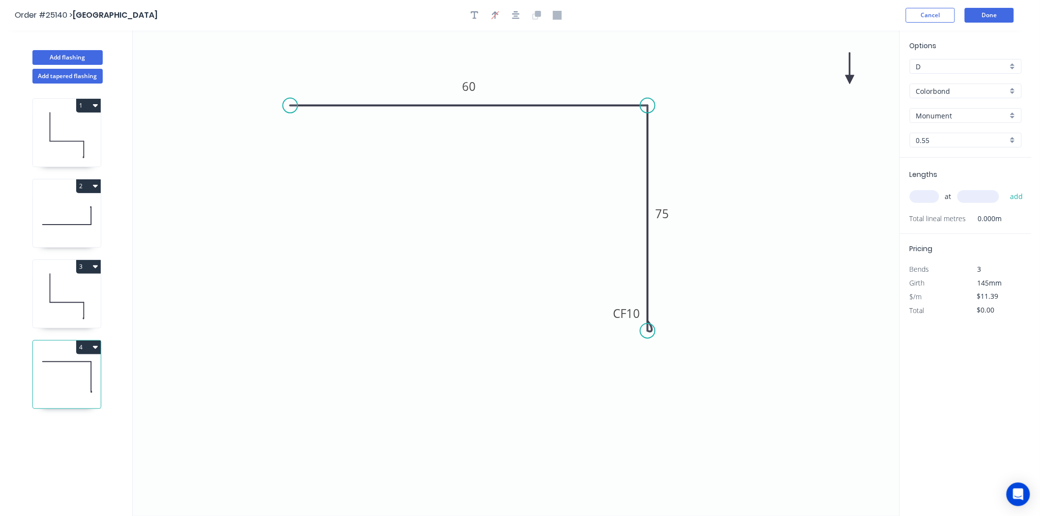
click at [853, 79] on icon "0 60 CF 10 75" at bounding box center [516, 273] width 767 height 486
drag, startPoint x: 853, startPoint y: 78, endPoint x: 567, endPoint y: 248, distance: 332.7
click at [590, 232] on icon at bounding box center [594, 216] width 9 height 31
click at [567, 248] on icon at bounding box center [567, 236] width 9 height 31
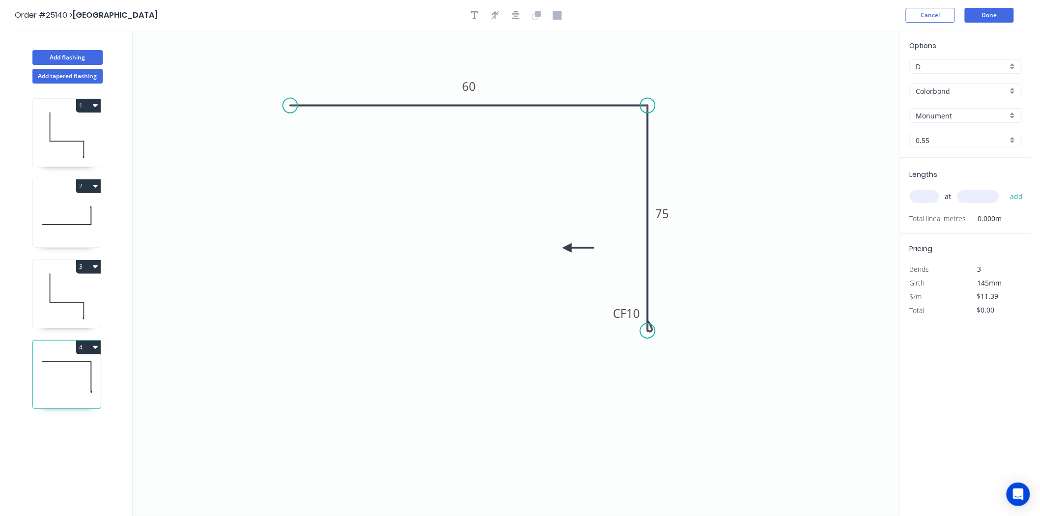
click at [567, 248] on icon at bounding box center [578, 247] width 31 height 9
click at [567, 248] on icon at bounding box center [575, 256] width 29 height 29
click at [567, 248] on icon at bounding box center [567, 258] width 9 height 31
drag, startPoint x: 567, startPoint y: 248, endPoint x: 595, endPoint y: 146, distance: 106.0
click at [595, 146] on icon at bounding box center [587, 154] width 29 height 29
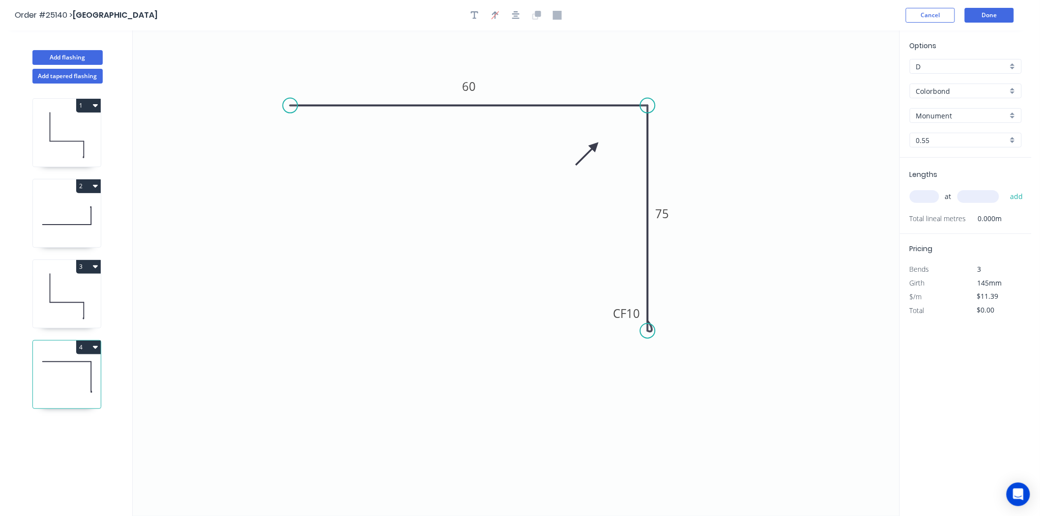
click at [931, 202] on input "text" at bounding box center [925, 196] width 30 height 13
type input "1"
type input "2400"
click at [1006, 188] on button "add" at bounding box center [1017, 196] width 23 height 17
type input "$27.34"
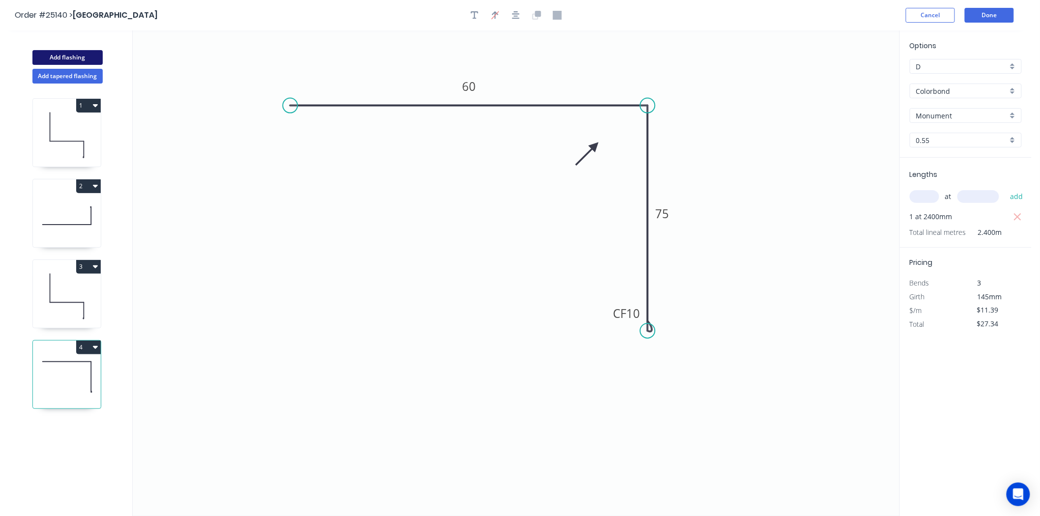
click at [71, 64] on button "Add flashing" at bounding box center [67, 57] width 70 height 15
type input "$0.00"
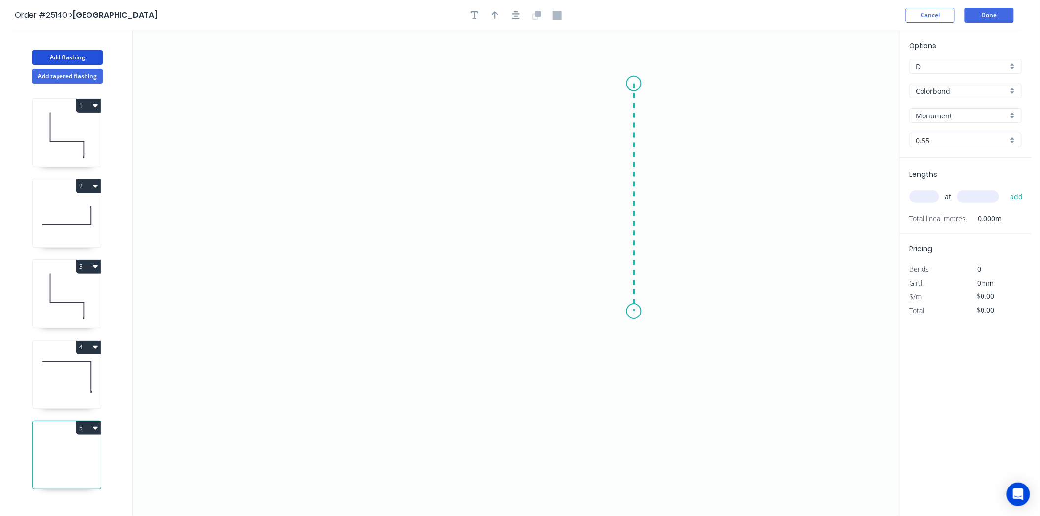
drag, startPoint x: 634, startPoint y: 84, endPoint x: 640, endPoint y: 312, distance: 228.2
click at [640, 312] on icon "0" at bounding box center [516, 273] width 767 height 486
click at [342, 363] on icon "0 ?" at bounding box center [516, 273] width 767 height 486
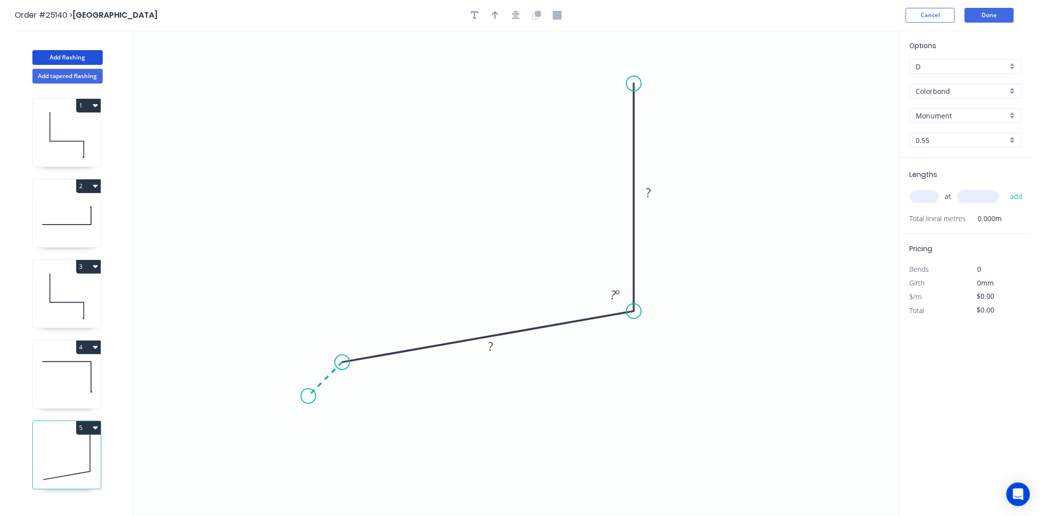
click at [308, 397] on icon "0 ? ? ? º" at bounding box center [516, 273] width 767 height 486
click at [313, 364] on tspan "?" at bounding box center [315, 364] width 5 height 16
click at [377, 417] on div "Hide angle" at bounding box center [406, 412] width 99 height 20
type input "$16.80"
click at [611, 293] on tspan "?" at bounding box center [613, 295] width 5 height 16
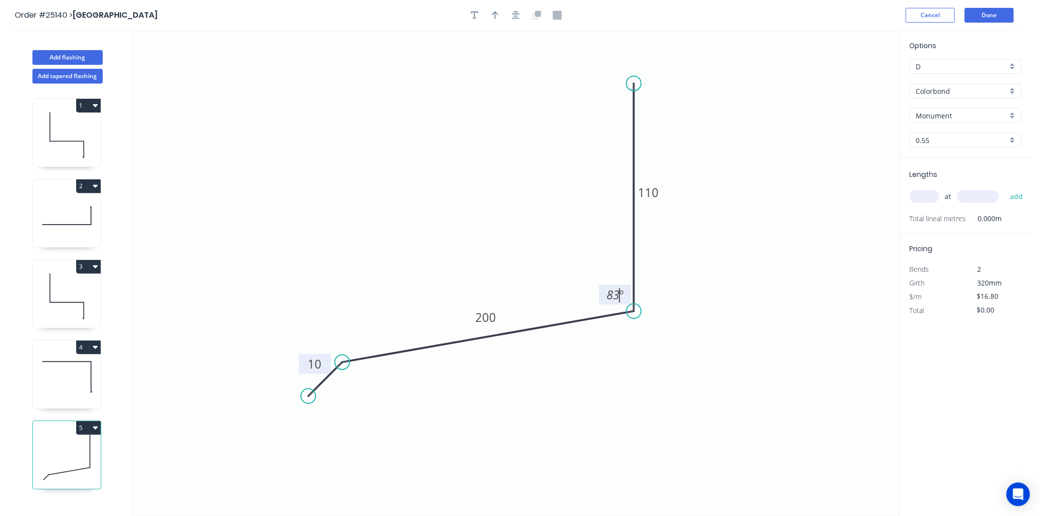
click at [924, 208] on div "at add" at bounding box center [967, 196] width 114 height 27
click at [926, 203] on div "at add" at bounding box center [967, 196] width 114 height 17
click at [928, 195] on input "text" at bounding box center [925, 196] width 30 height 13
type input "1"
type input "2400"
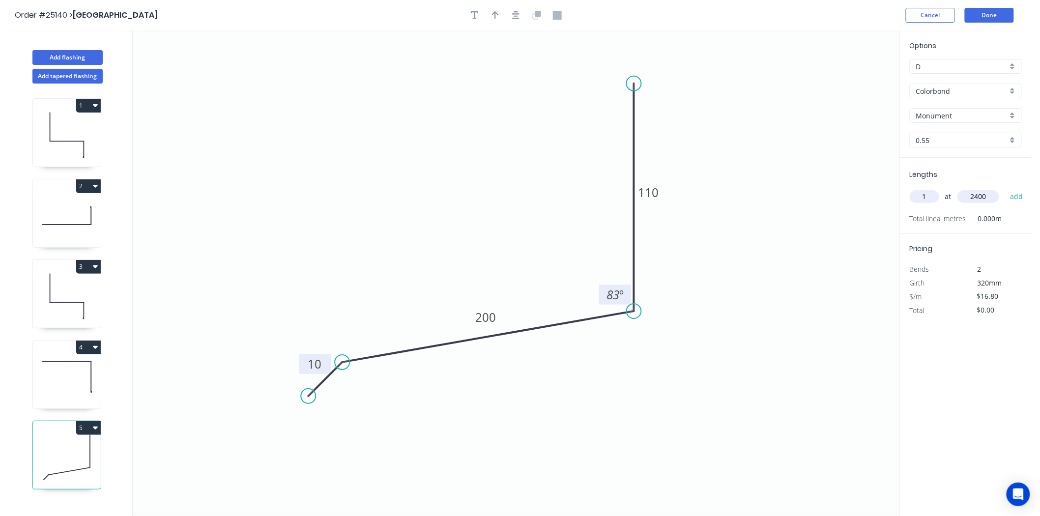
click at [1006, 188] on button "add" at bounding box center [1017, 196] width 23 height 17
type input "$40.32"
click at [65, 53] on button "Add flashing" at bounding box center [67, 57] width 70 height 15
type input "$0.00"
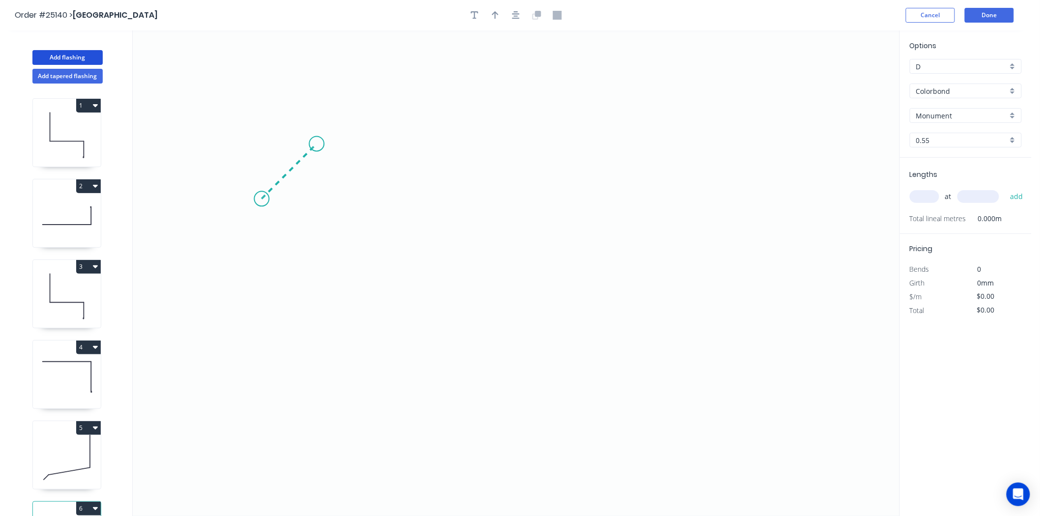
drag, startPoint x: 271, startPoint y: 197, endPoint x: 317, endPoint y: 150, distance: 65.4
click at [317, 150] on icon "0" at bounding box center [516, 273] width 767 height 486
click at [723, 170] on icon "0 ?" at bounding box center [516, 273] width 767 height 486
click at [731, 292] on icon "0 ? ?" at bounding box center [516, 273] width 767 height 486
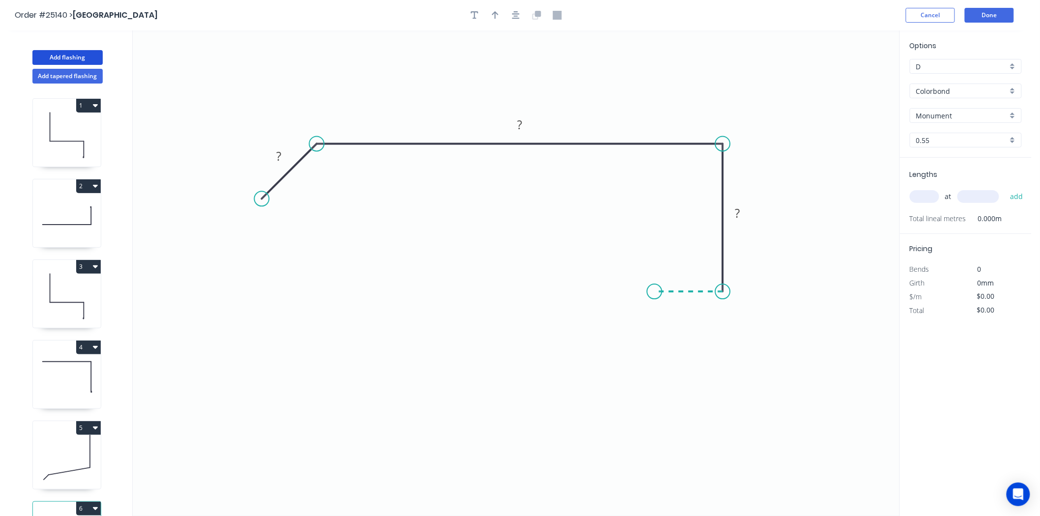
click at [655, 291] on icon "0 ? ? ?" at bounding box center [516, 273] width 767 height 486
click at [661, 407] on icon "0 ? ? ? ?" at bounding box center [516, 273] width 767 height 486
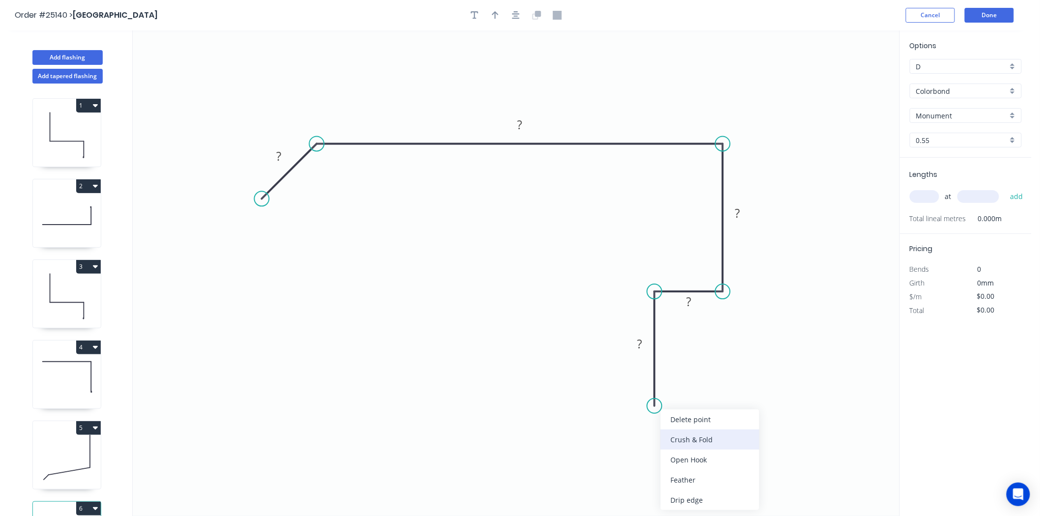
click at [665, 436] on div "Crush & Fold" at bounding box center [710, 440] width 99 height 20
click at [662, 438] on div "Flip bend" at bounding box center [703, 439] width 99 height 20
click at [281, 162] on tspan "?" at bounding box center [278, 156] width 5 height 16
click at [494, 20] on button "button" at bounding box center [495, 15] width 15 height 15
type input "$22.55"
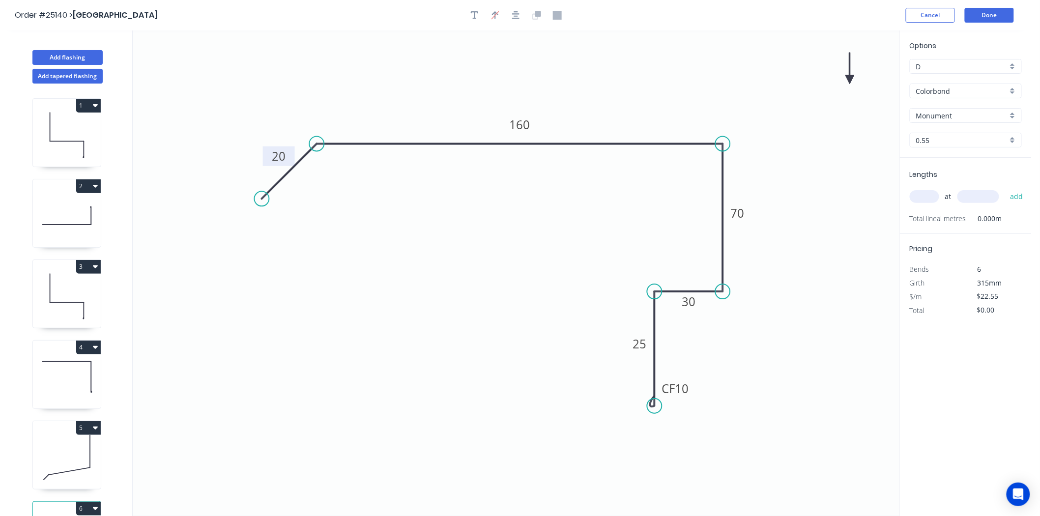
click at [852, 79] on icon "0 20 160 70 30 CF 10 25" at bounding box center [516, 273] width 767 height 486
drag, startPoint x: 851, startPoint y: 79, endPoint x: 665, endPoint y: 112, distance: 188.8
click at [665, 112] on icon at bounding box center [672, 103] width 29 height 29
click at [933, 195] on input "text" at bounding box center [925, 196] width 30 height 13
type input "1"
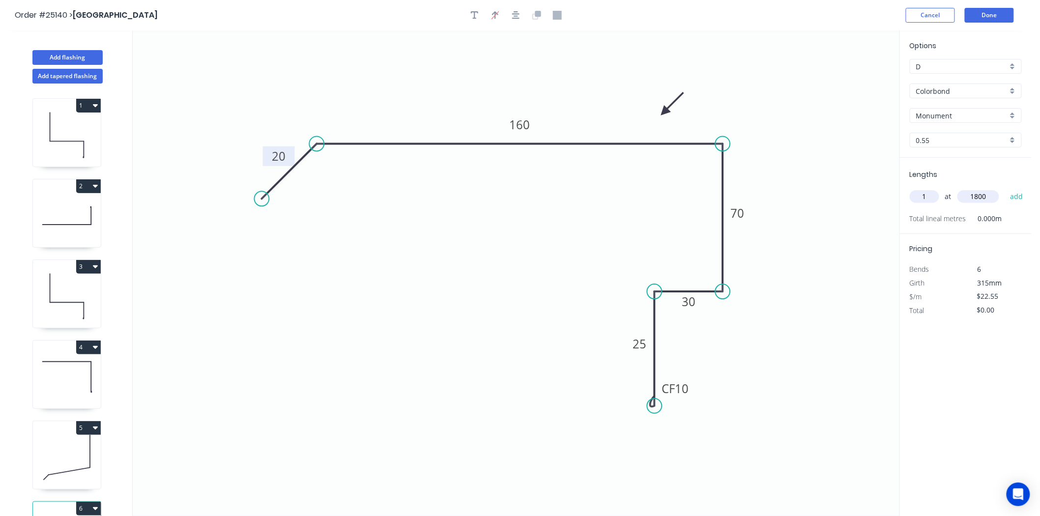
type input "1800"
click at [1006, 188] on button "add" at bounding box center [1017, 196] width 23 height 17
type input "$40.59"
click at [51, 53] on button "Add flashing" at bounding box center [67, 57] width 70 height 15
type input "$0.00"
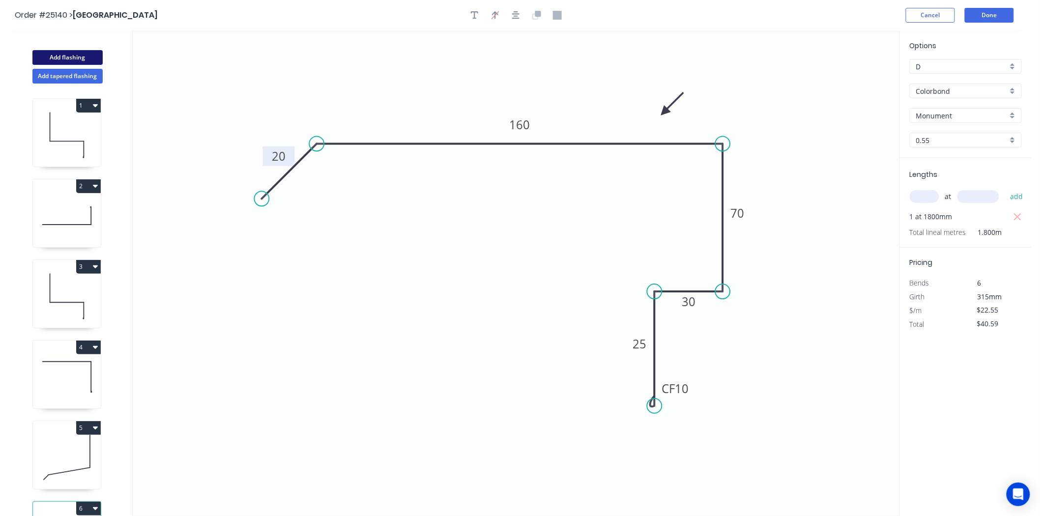
type input "$0.00"
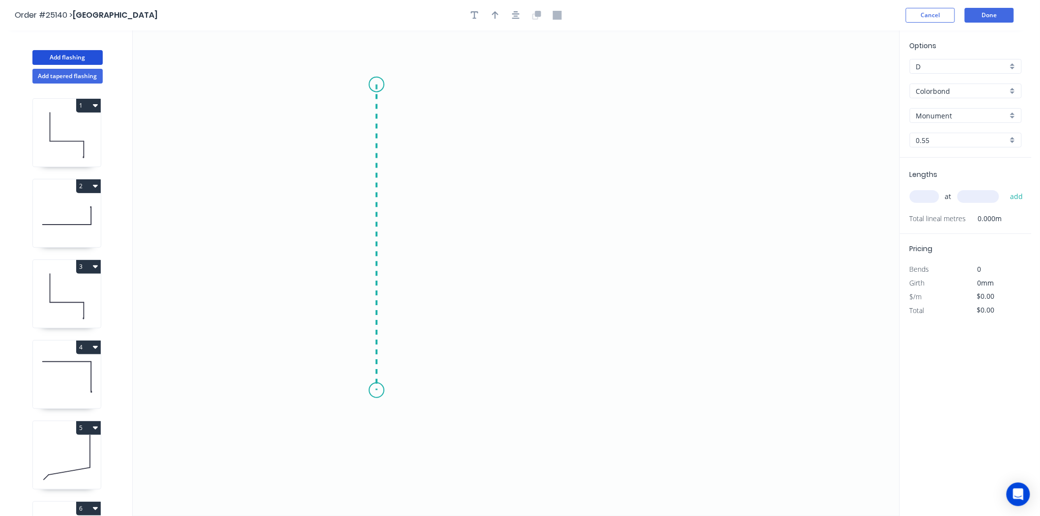
drag, startPoint x: 377, startPoint y: 85, endPoint x: 360, endPoint y: 391, distance: 306.8
click at [360, 391] on icon "0" at bounding box center [516, 273] width 767 height 486
click at [681, 401] on icon "0 ?" at bounding box center [516, 273] width 767 height 486
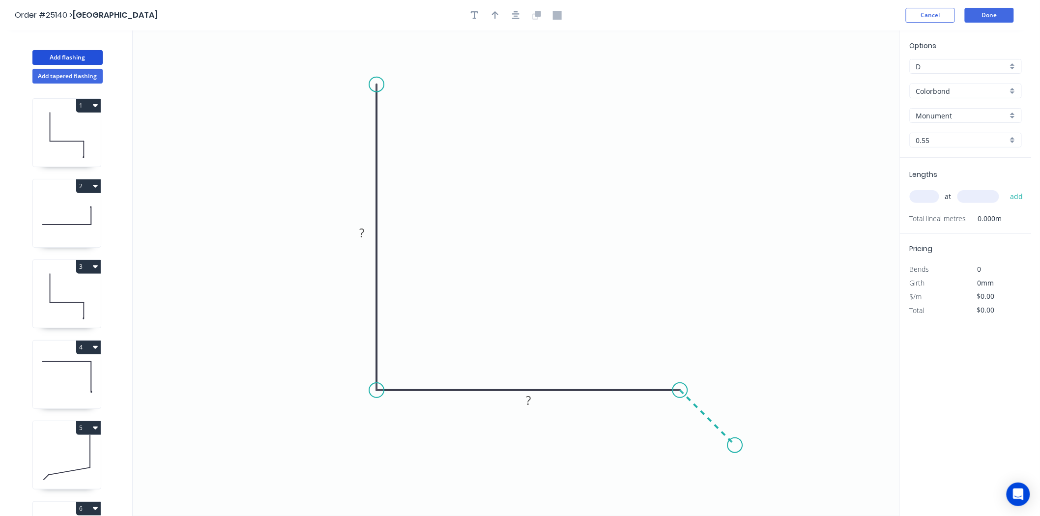
click at [736, 443] on icon "0 ? ?" at bounding box center [516, 273] width 767 height 486
click at [355, 233] on rect at bounding box center [362, 234] width 20 height 14
click at [366, 233] on rect at bounding box center [362, 234] width 20 height 14
click at [692, 439] on icon "0 300 160 20" at bounding box center [516, 273] width 767 height 486
click at [700, 436] on icon "0 300 160 20" at bounding box center [516, 273] width 767 height 486
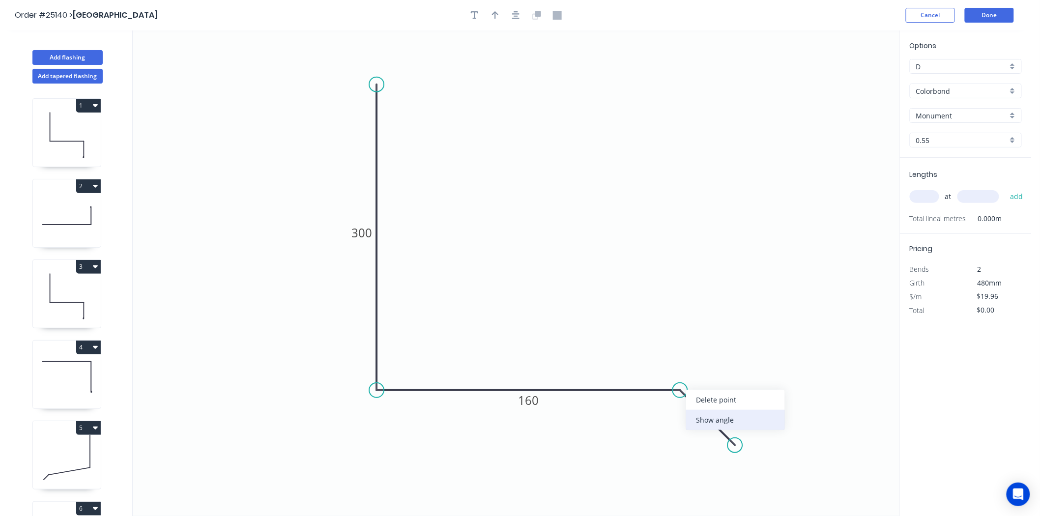
click at [686, 414] on div "Show angle" at bounding box center [735, 420] width 99 height 20
click at [681, 414] on rect at bounding box center [671, 413] width 32 height 20
click at [667, 415] on tspan "?" at bounding box center [668, 412] width 5 height 16
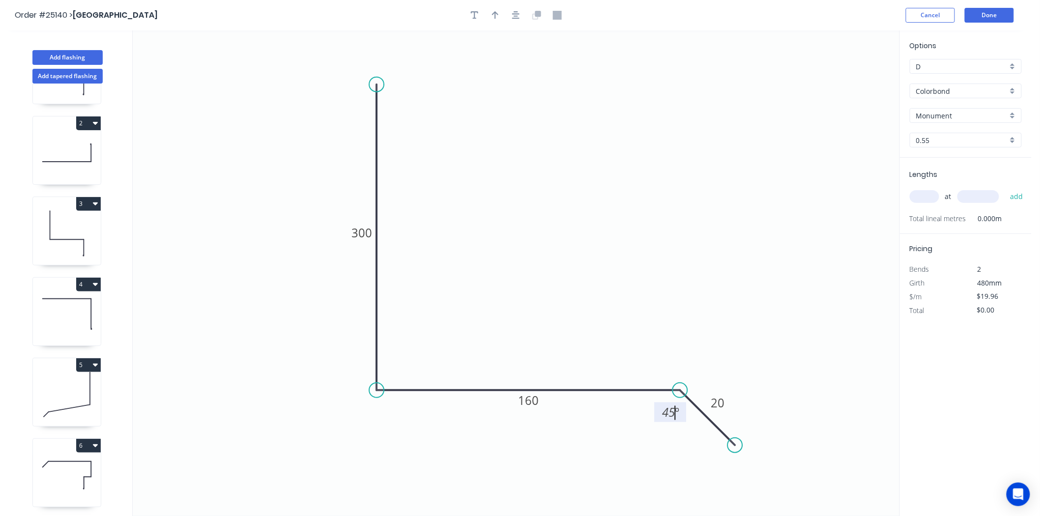
scroll to position [136, 0]
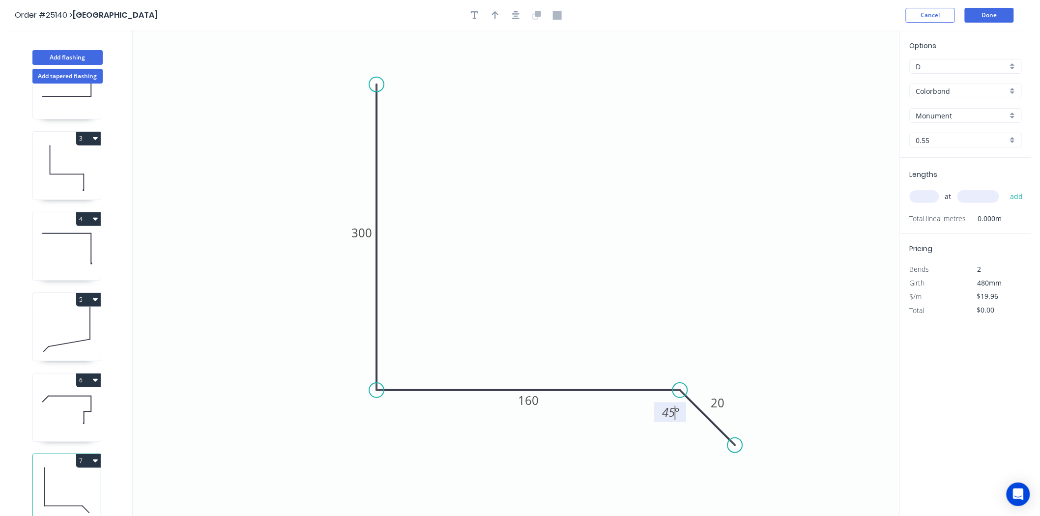
click at [45, 397] on icon at bounding box center [67, 410] width 68 height 63
type input "$22.55"
type input "$40.59"
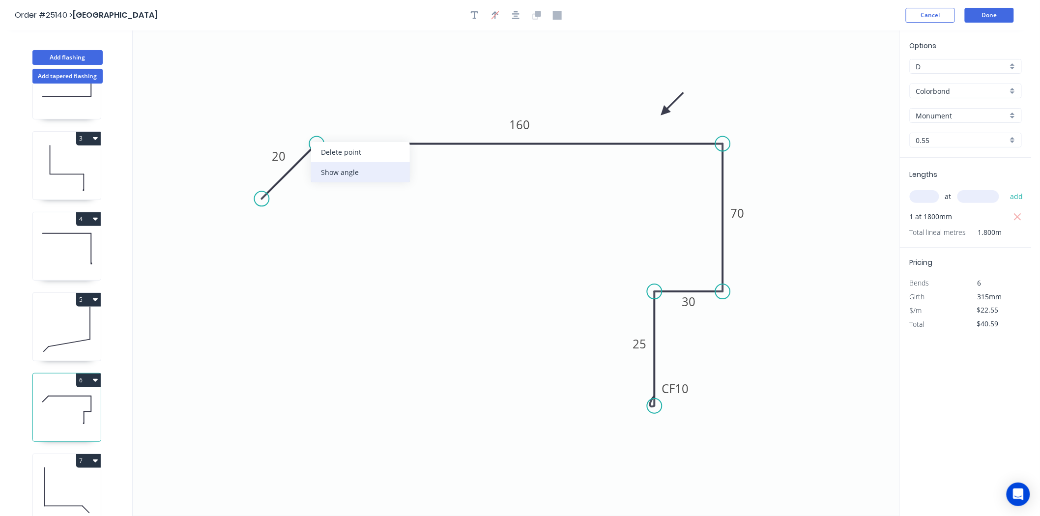
click at [331, 170] on div "Show angle" at bounding box center [360, 172] width 99 height 20
click at [331, 170] on rect at bounding box center [327, 167] width 20 height 14
click at [975, 17] on button "Done" at bounding box center [989, 15] width 49 height 15
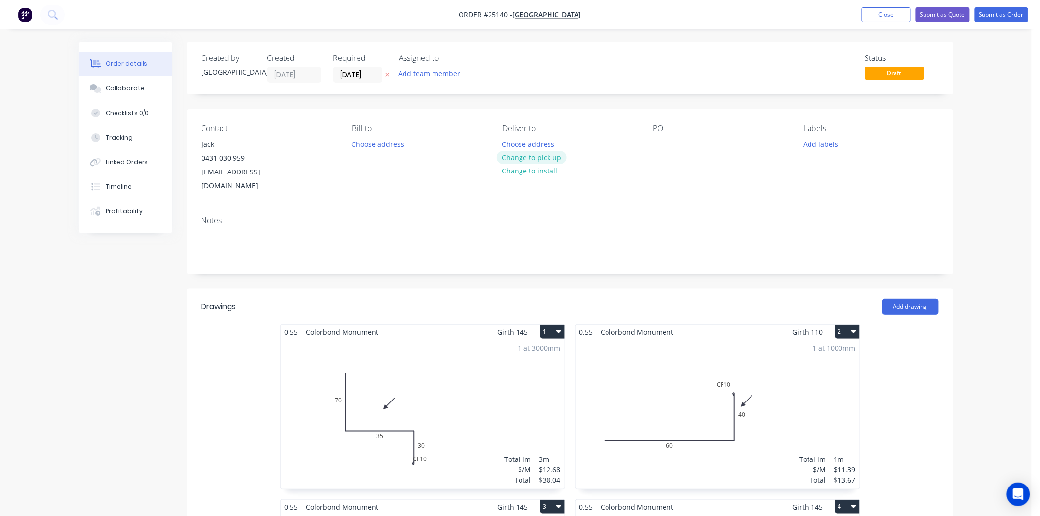
click at [552, 161] on button "Change to pick up" at bounding box center [532, 157] width 70 height 13
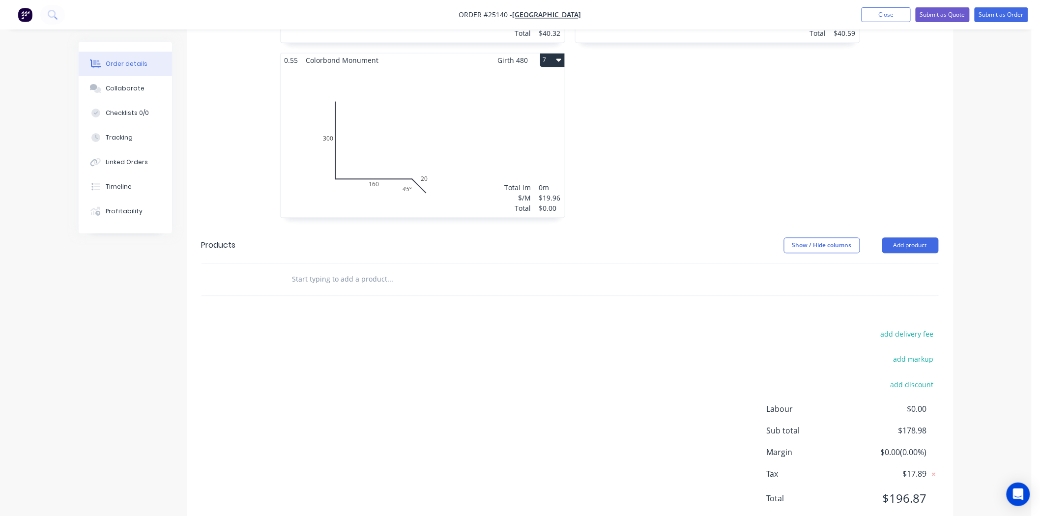
scroll to position [814, 0]
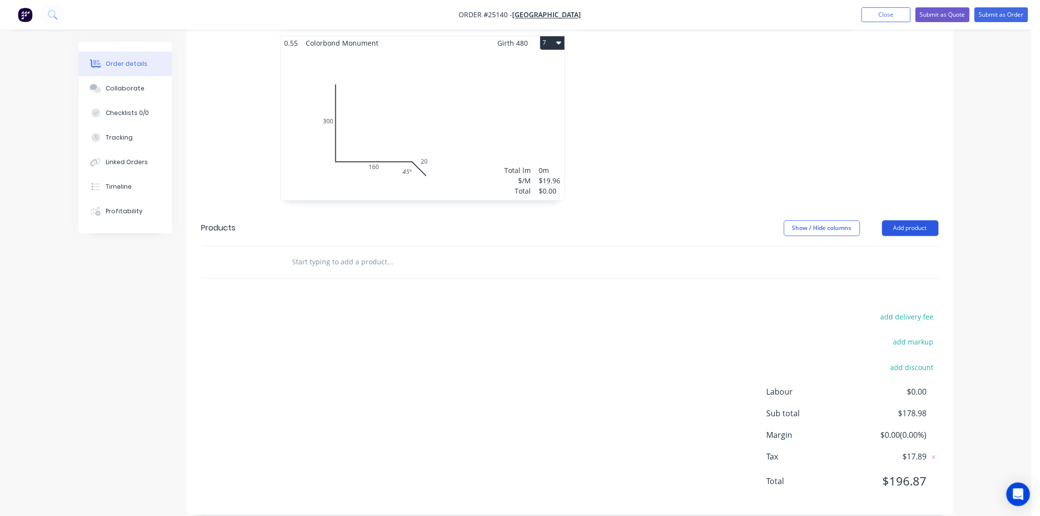
click at [906, 220] on button "Add product" at bounding box center [911, 228] width 57 height 16
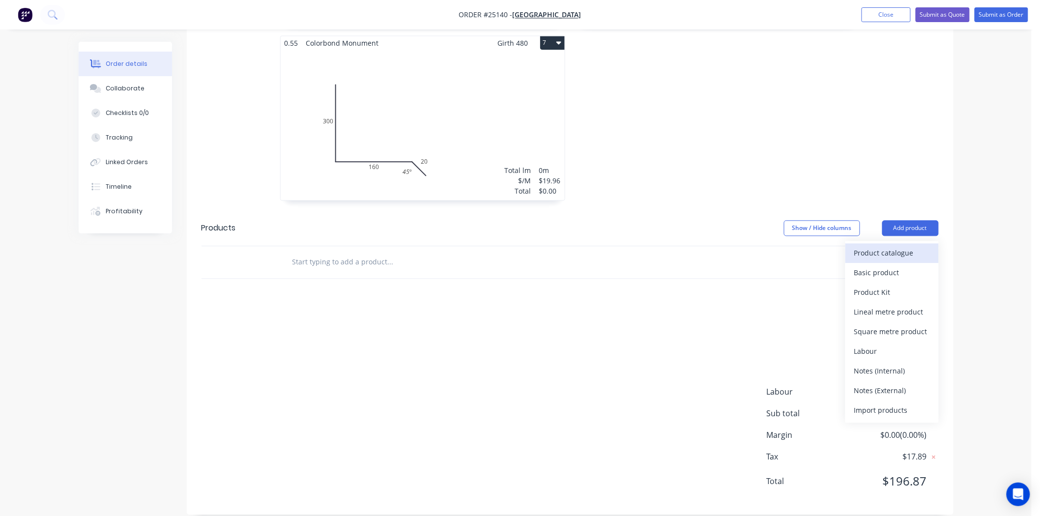
click at [898, 246] on div "Product catalogue" at bounding box center [893, 253] width 76 height 14
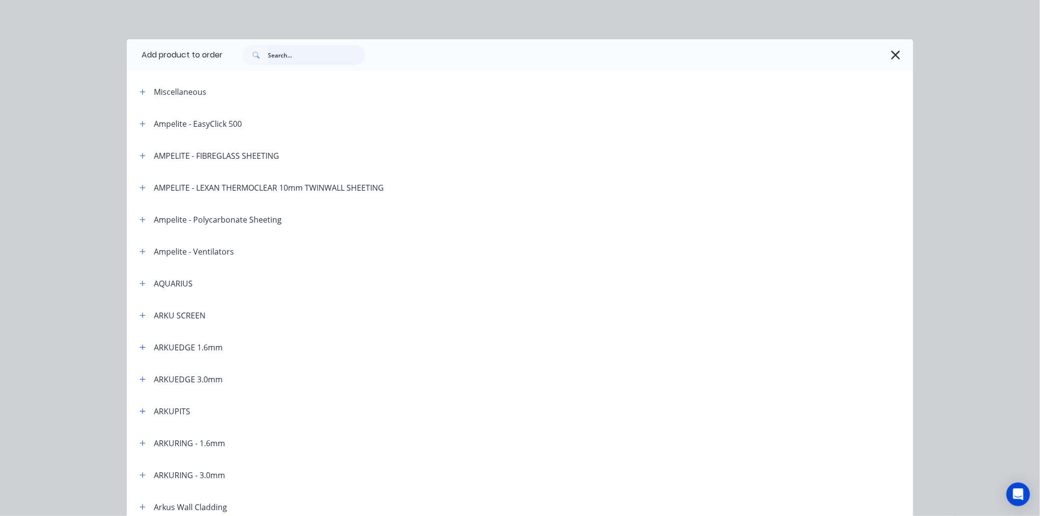
click at [305, 63] on input "text" at bounding box center [316, 55] width 97 height 20
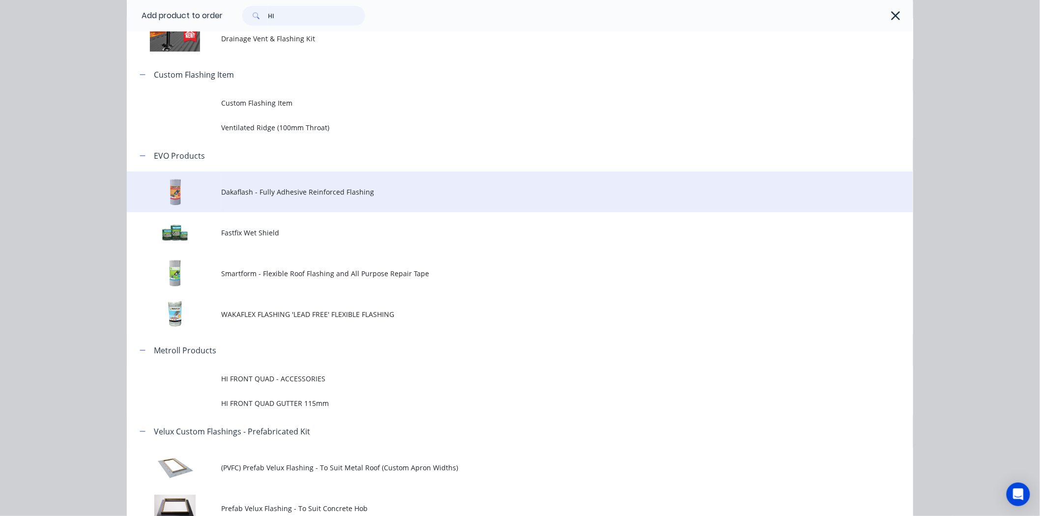
scroll to position [164, 0]
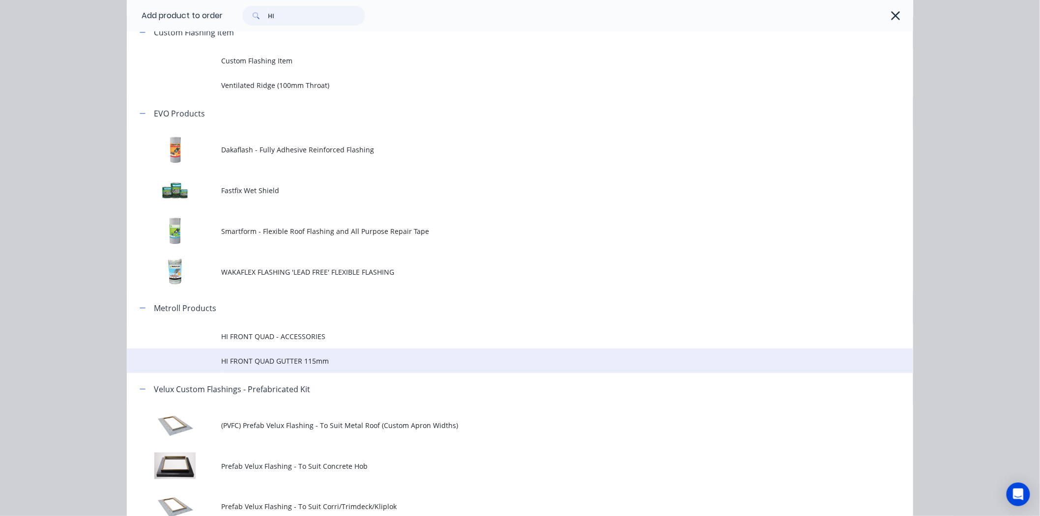
type input "HI"
click at [259, 354] on td "HI FRONT QUAD GUTTER 115mm" at bounding box center [567, 361] width 692 height 25
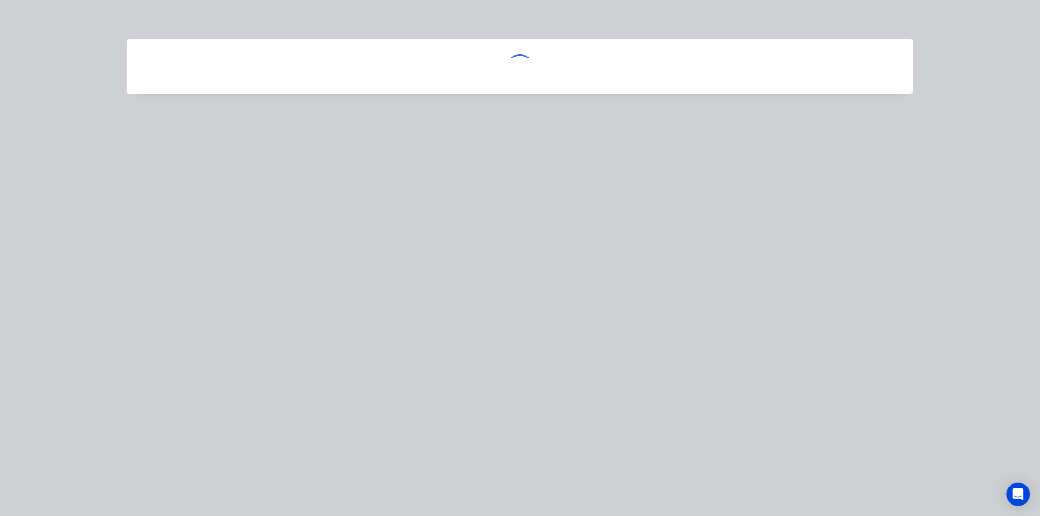
scroll to position [0, 0]
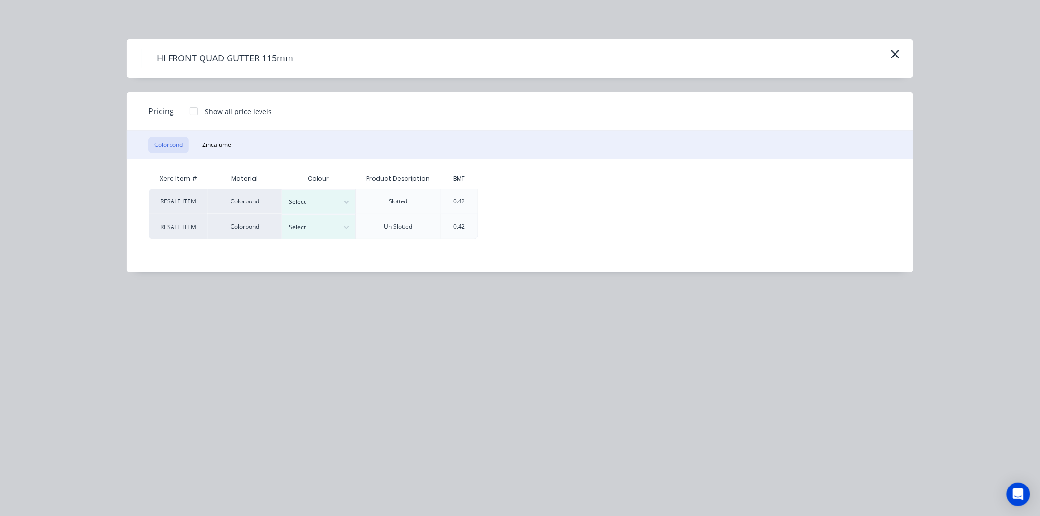
click at [195, 108] on div at bounding box center [194, 111] width 20 height 20
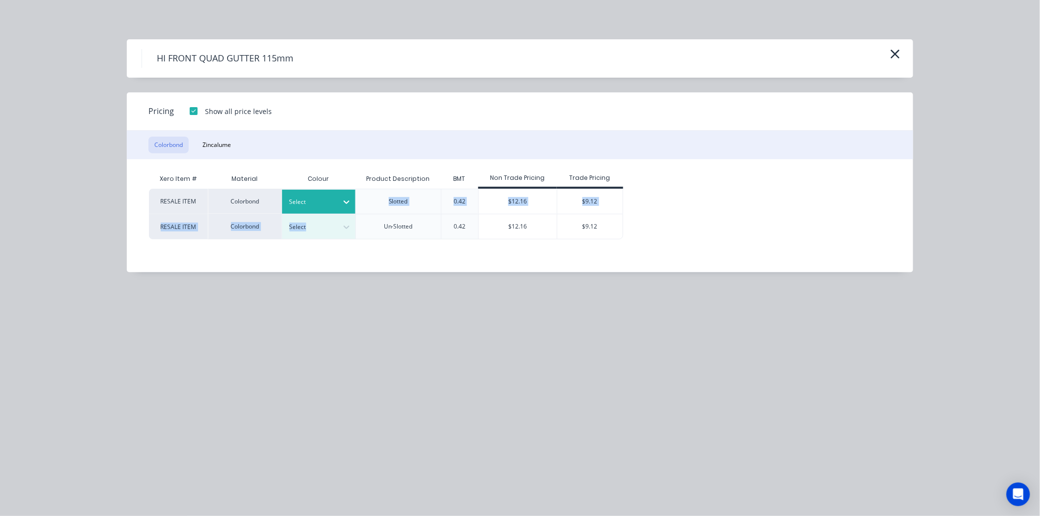
drag, startPoint x: 304, startPoint y: 212, endPoint x: 303, endPoint y: 207, distance: 6.0
click at [303, 207] on div "RESALE ITEM Colorbond Select Slotted 0.42 $12.16 $9.12 RESALE ITEM Colorbond Se…" at bounding box center [513, 214] width 728 height 51
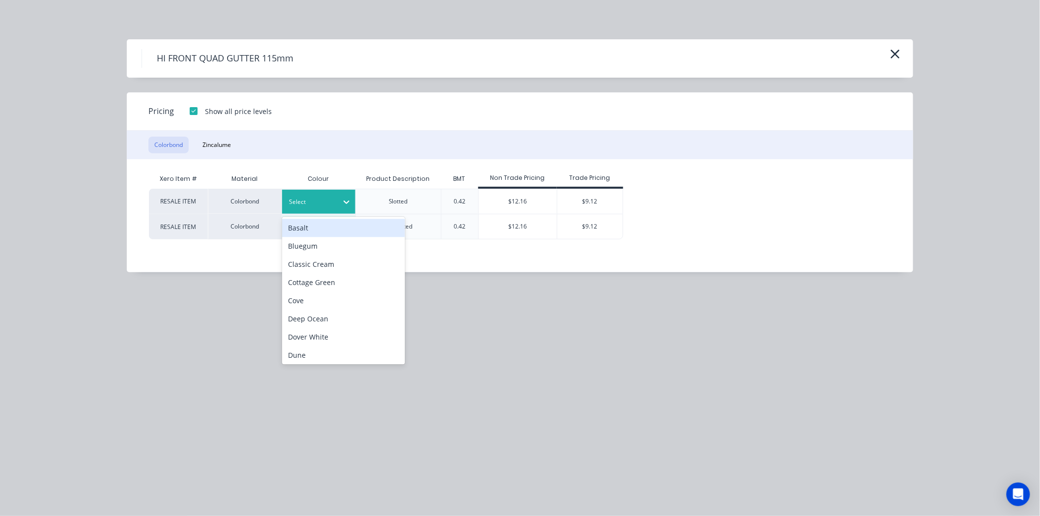
click at [303, 207] on div at bounding box center [312, 202] width 44 height 11
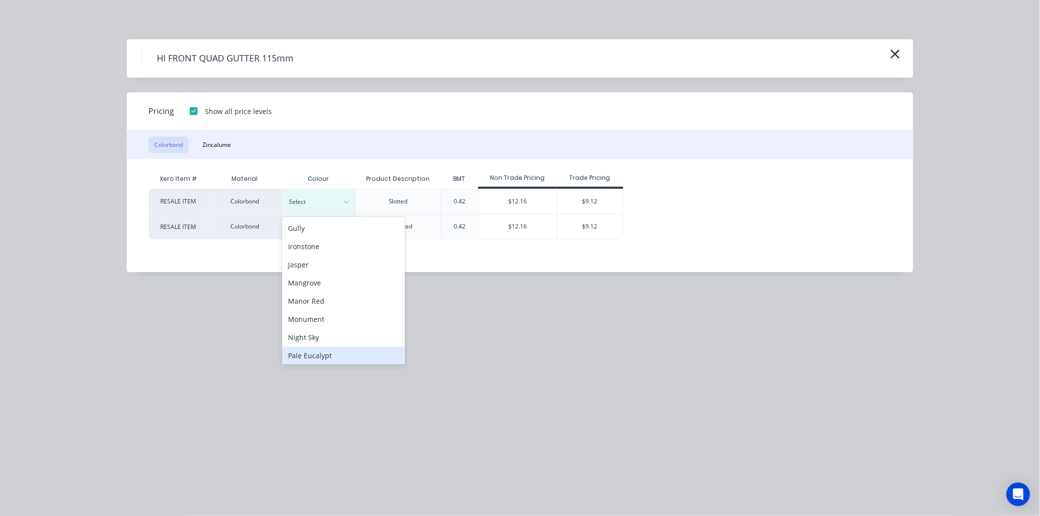
scroll to position [164, 0]
click at [323, 321] on div "Monument" at bounding box center [343, 319] width 123 height 18
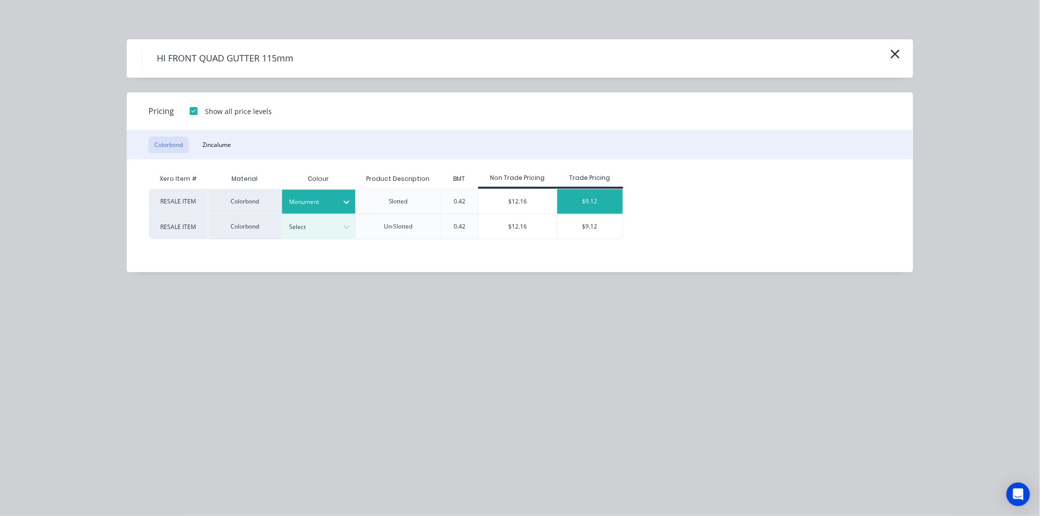
click at [622, 201] on div "$9.12" at bounding box center [590, 201] width 65 height 25
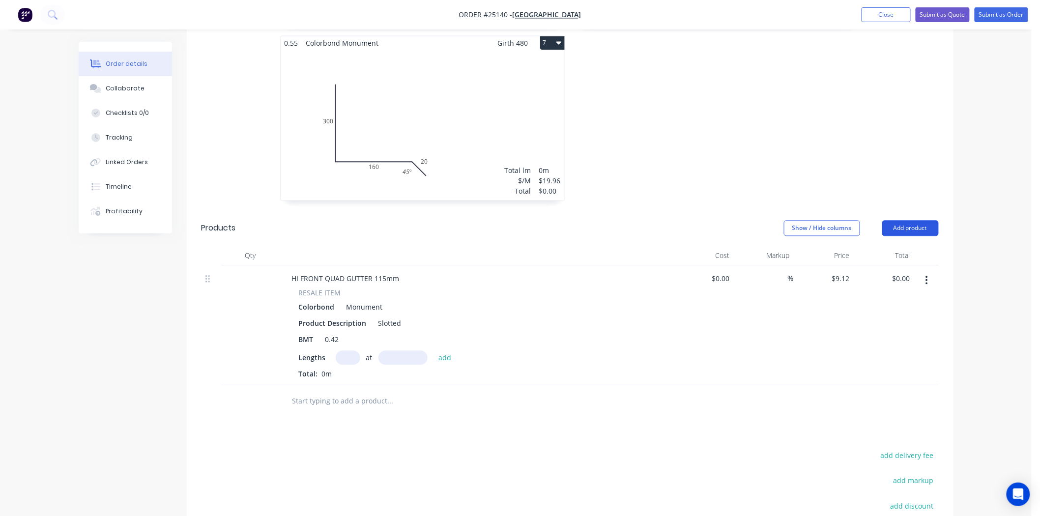
click at [914, 220] on button "Add product" at bounding box center [911, 228] width 57 height 16
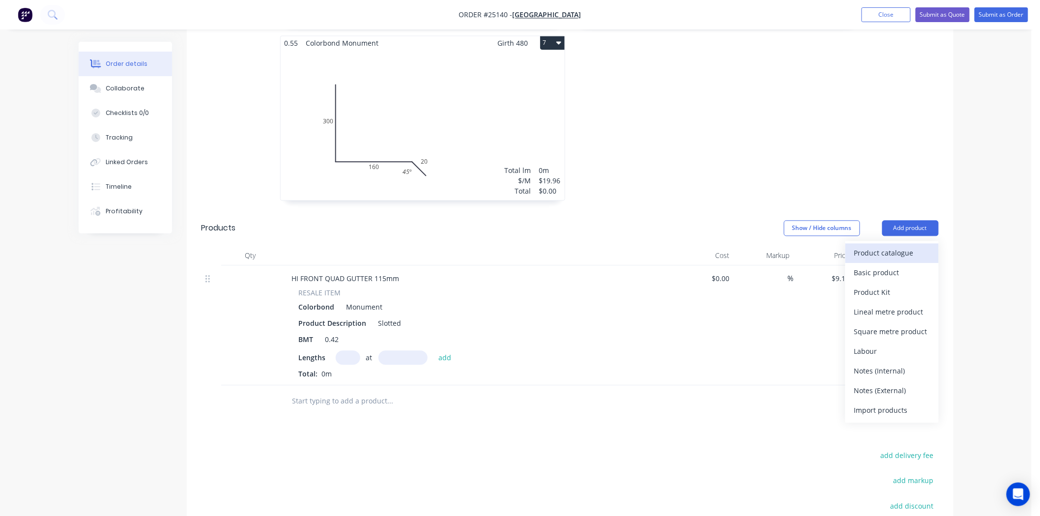
click at [888, 246] on div "Product catalogue" at bounding box center [893, 253] width 76 height 14
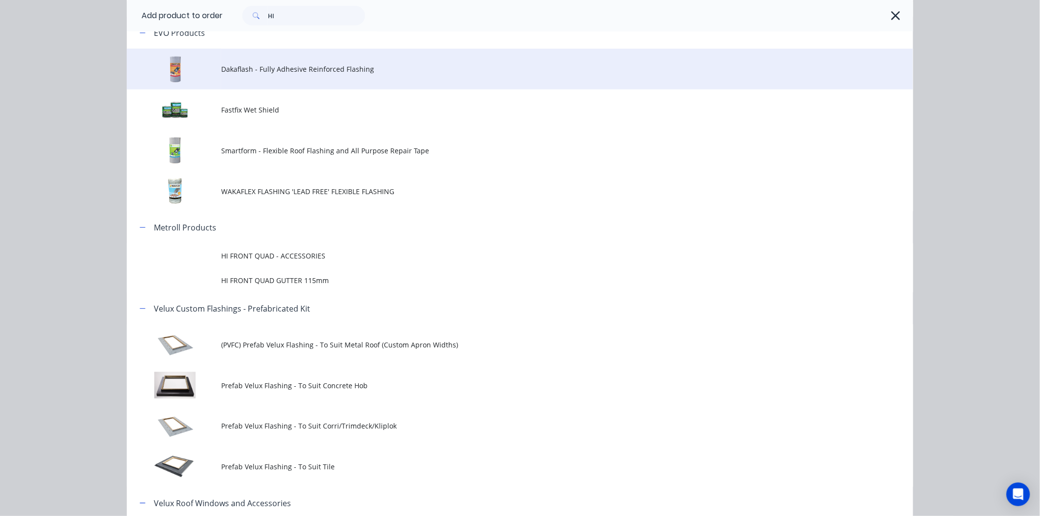
scroll to position [273, 0]
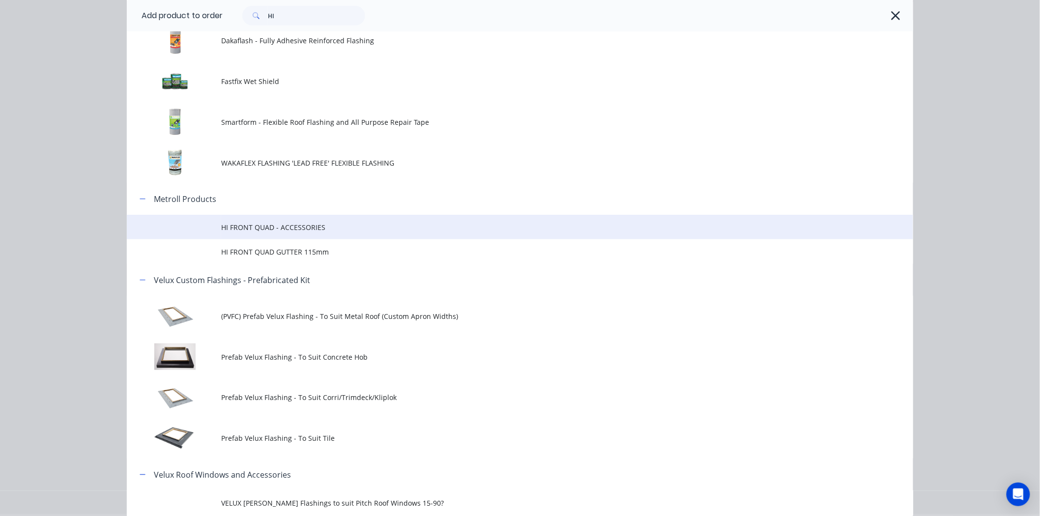
click at [281, 226] on span "HI FRONT QUAD - ACCESSORIES" at bounding box center [498, 227] width 554 height 10
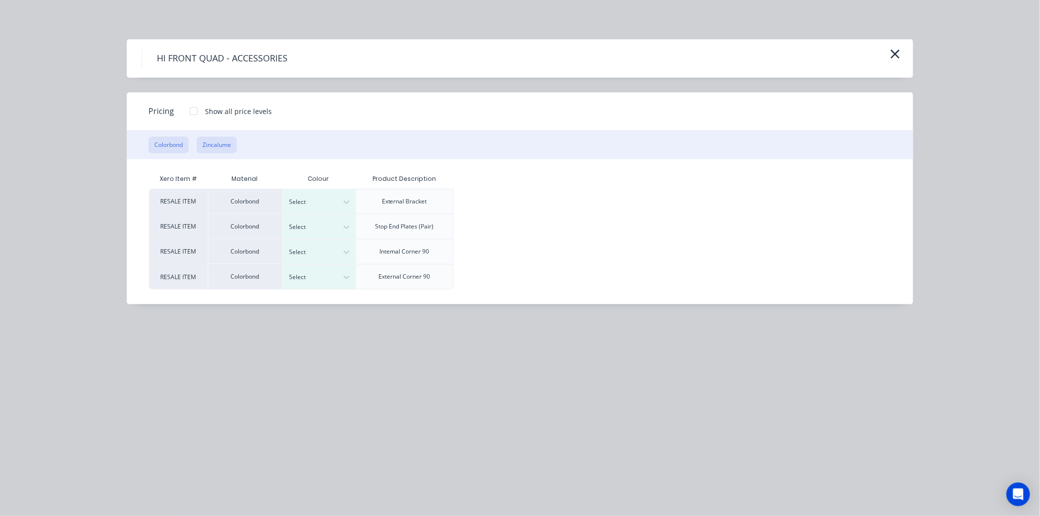
click at [234, 142] on button "Zincalume" at bounding box center [217, 145] width 40 height 17
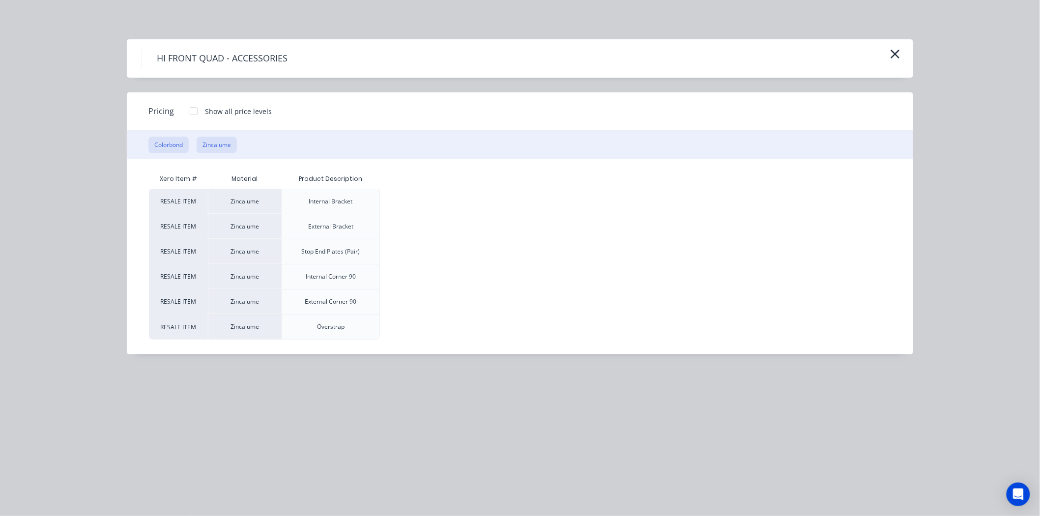
click at [186, 148] on button "Colorbond" at bounding box center [168, 145] width 40 height 17
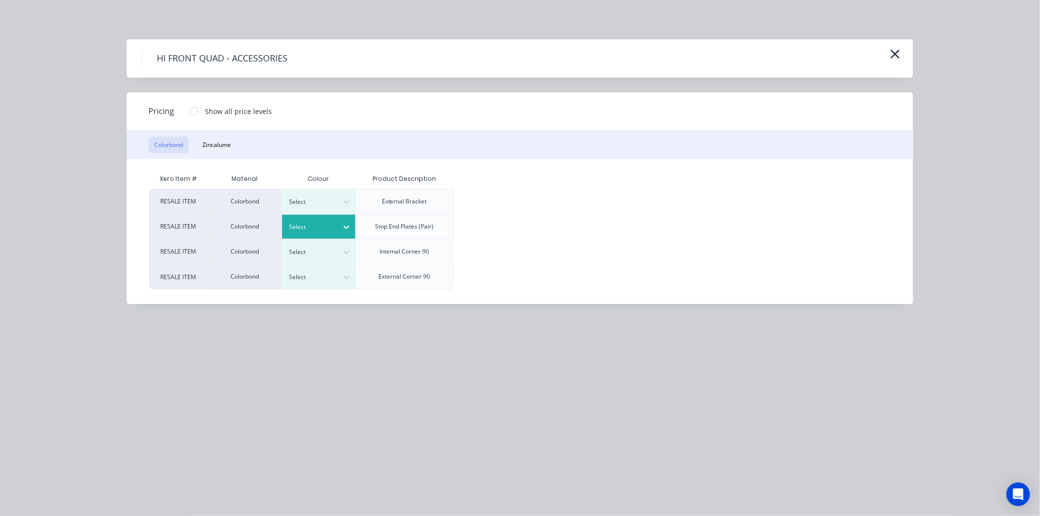
click at [315, 226] on div at bounding box center [312, 227] width 44 height 11
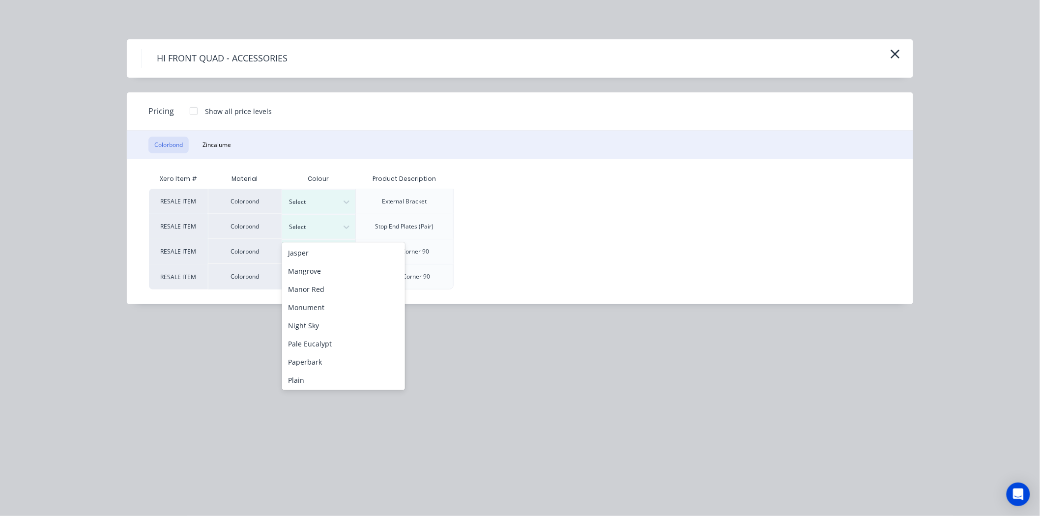
scroll to position [218, 0]
click at [321, 290] on div "Monument" at bounding box center [343, 290] width 123 height 18
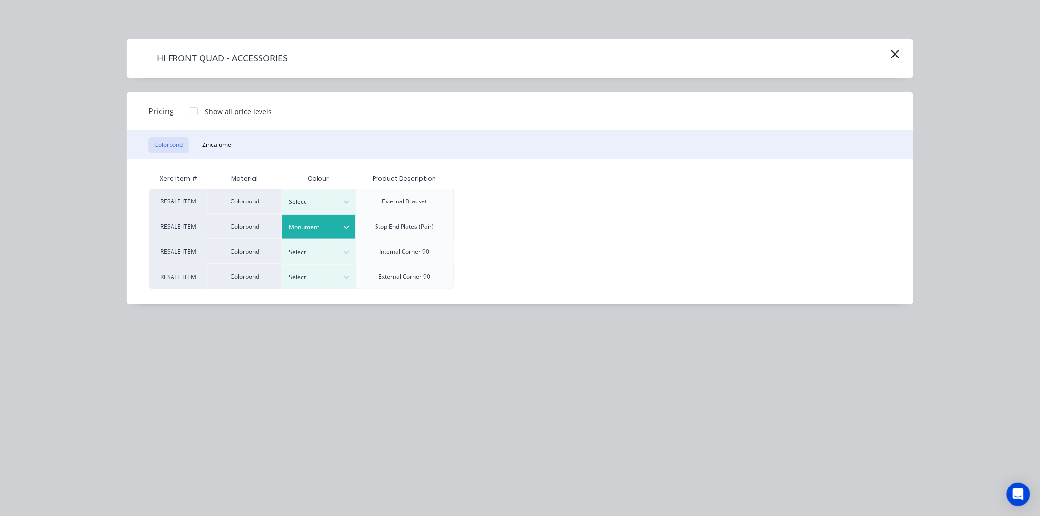
click at [190, 108] on div at bounding box center [194, 111] width 20 height 20
click at [564, 235] on div "$9.21" at bounding box center [565, 226] width 65 height 25
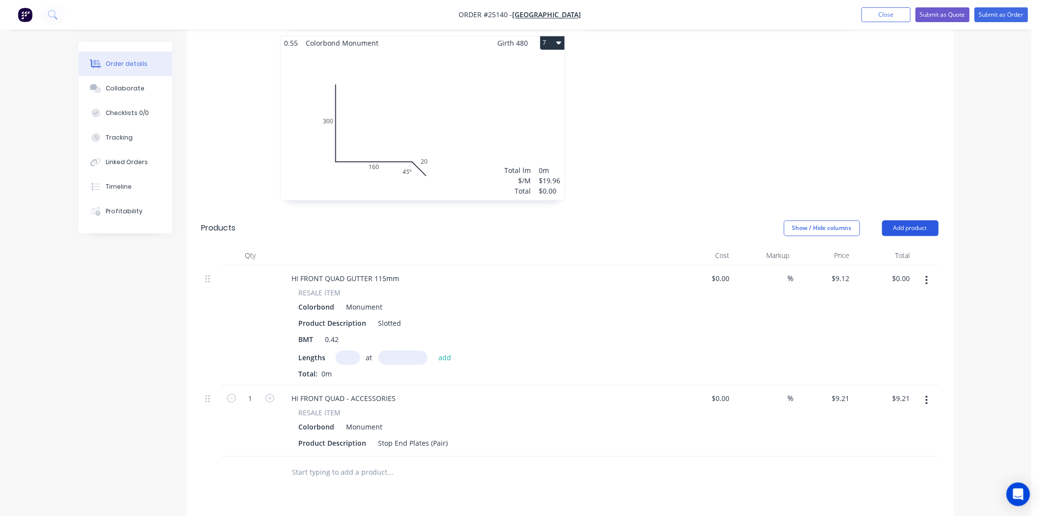
click at [928, 220] on button "Add product" at bounding box center [911, 228] width 57 height 16
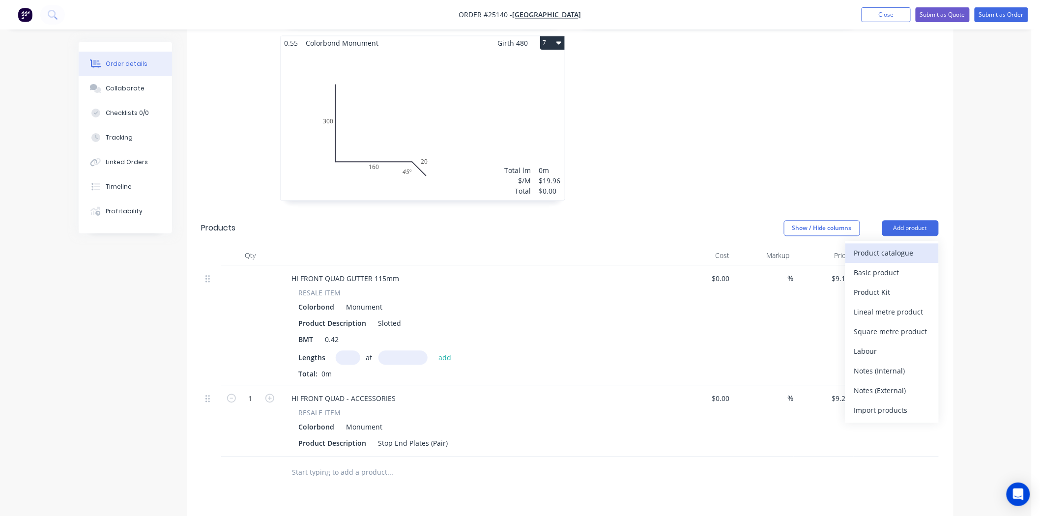
click at [897, 246] on div "Product catalogue" at bounding box center [893, 253] width 76 height 14
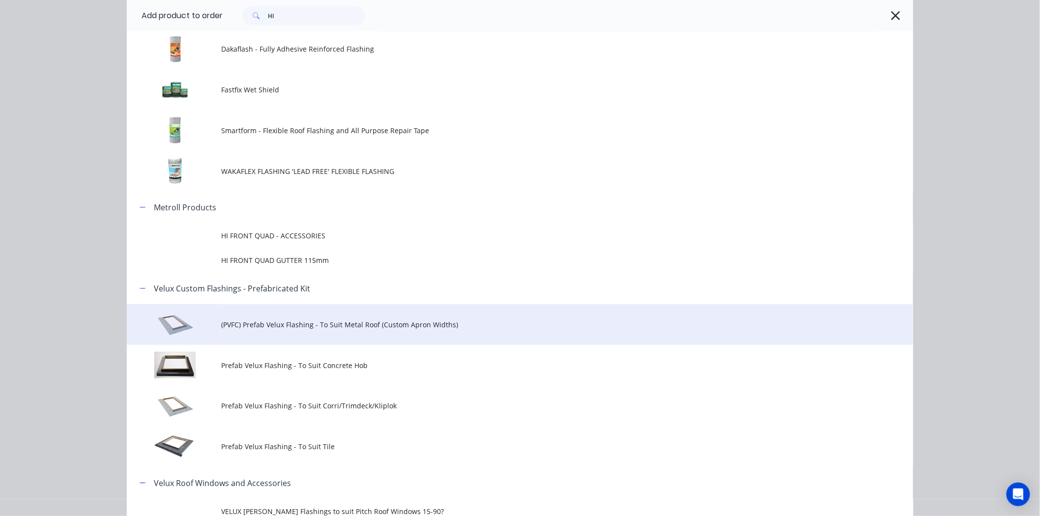
scroll to position [273, 0]
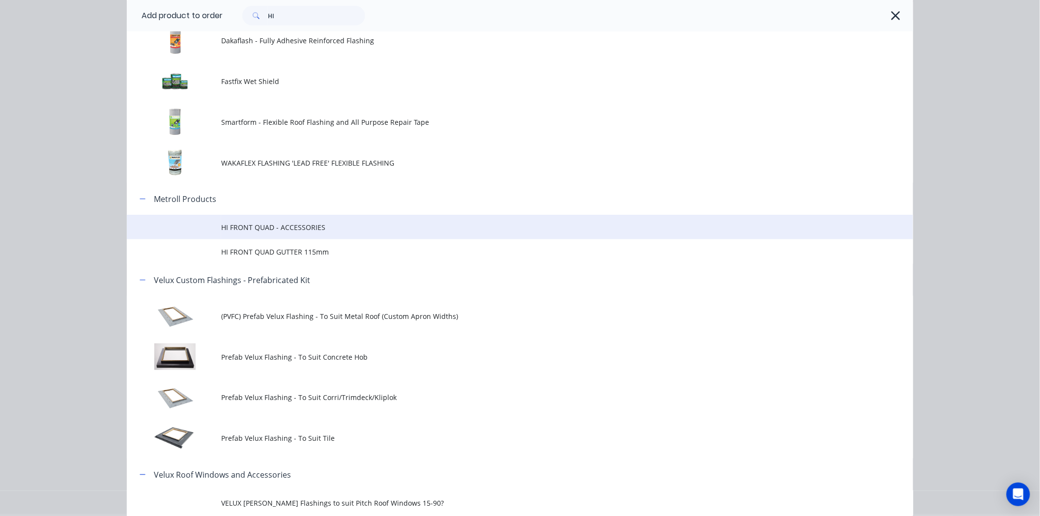
click at [267, 224] on span "HI FRONT QUAD - ACCESSORIES" at bounding box center [498, 227] width 554 height 10
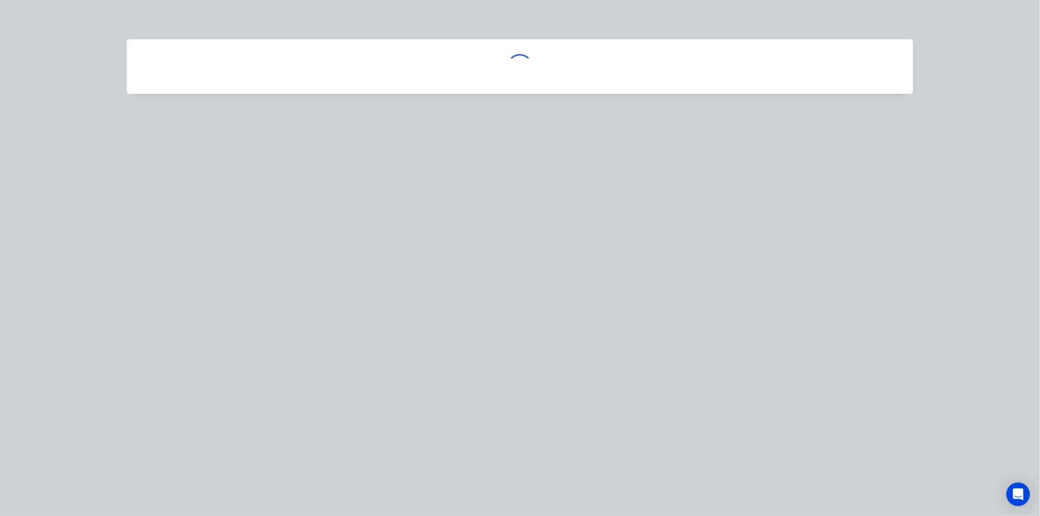
scroll to position [0, 0]
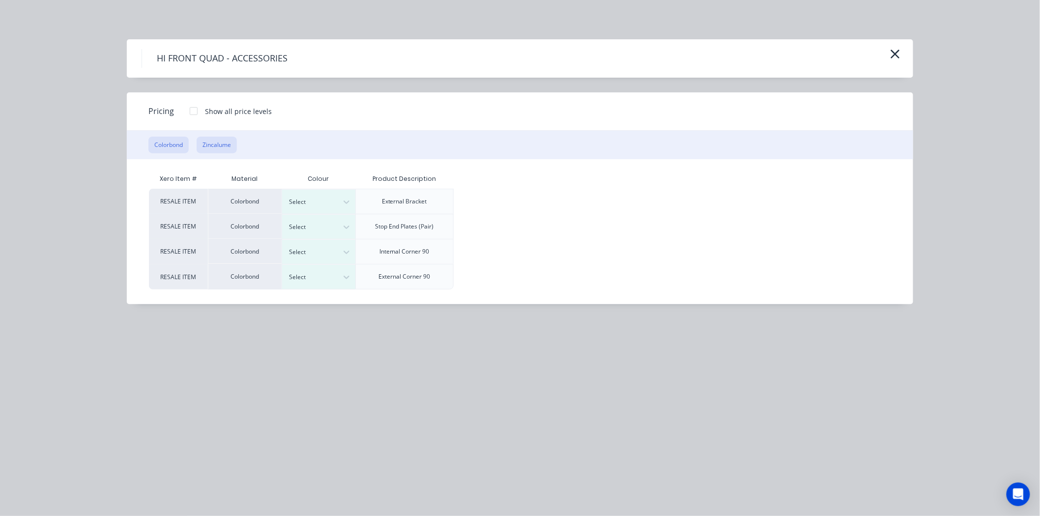
click at [225, 143] on button "Zincalume" at bounding box center [217, 145] width 40 height 17
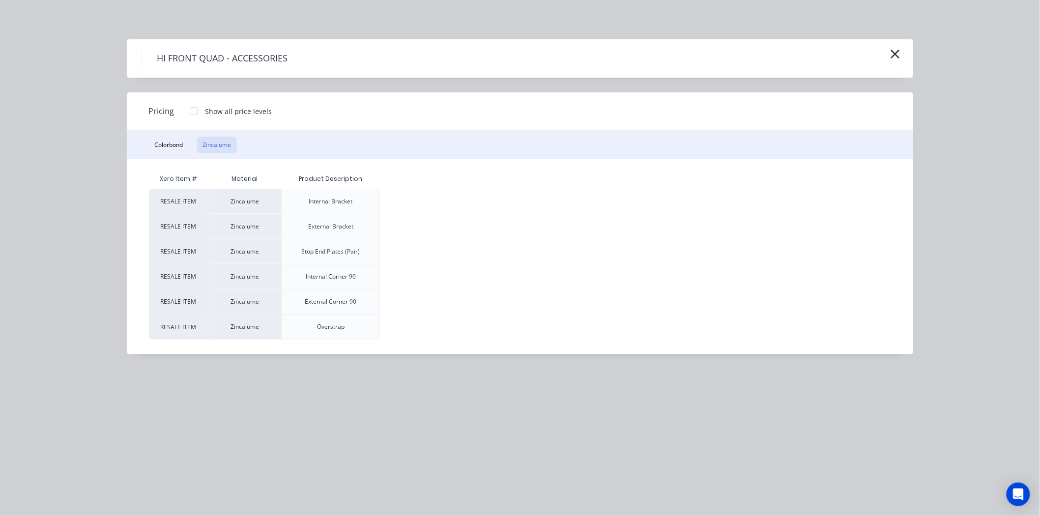
click at [189, 110] on div at bounding box center [194, 111] width 20 height 20
click at [493, 209] on div "$2.88" at bounding box center [491, 201] width 65 height 25
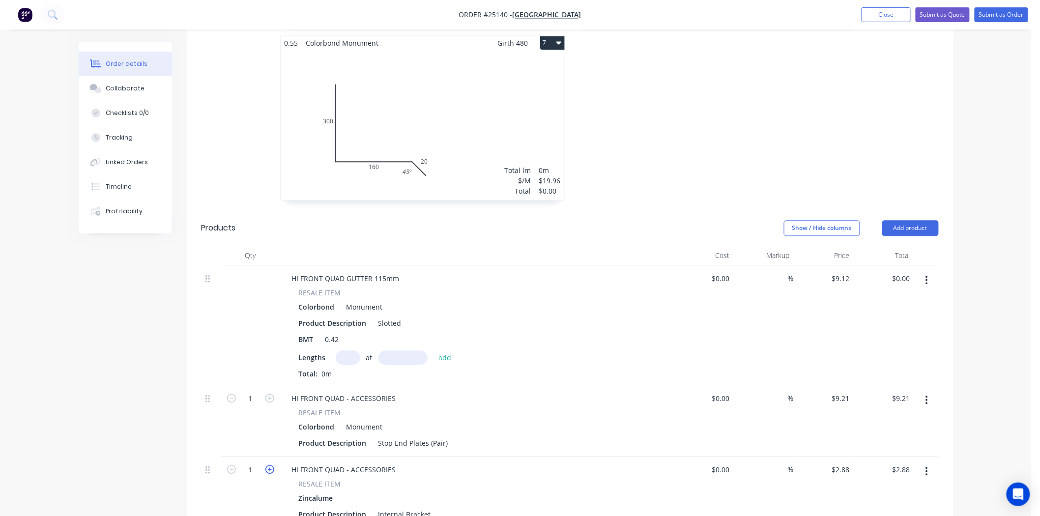
click at [272, 465] on icon "button" at bounding box center [270, 469] width 9 height 9
type input "2"
type input "$5.76"
click at [336, 351] on input "text" at bounding box center [348, 358] width 25 height 14
type input "1"
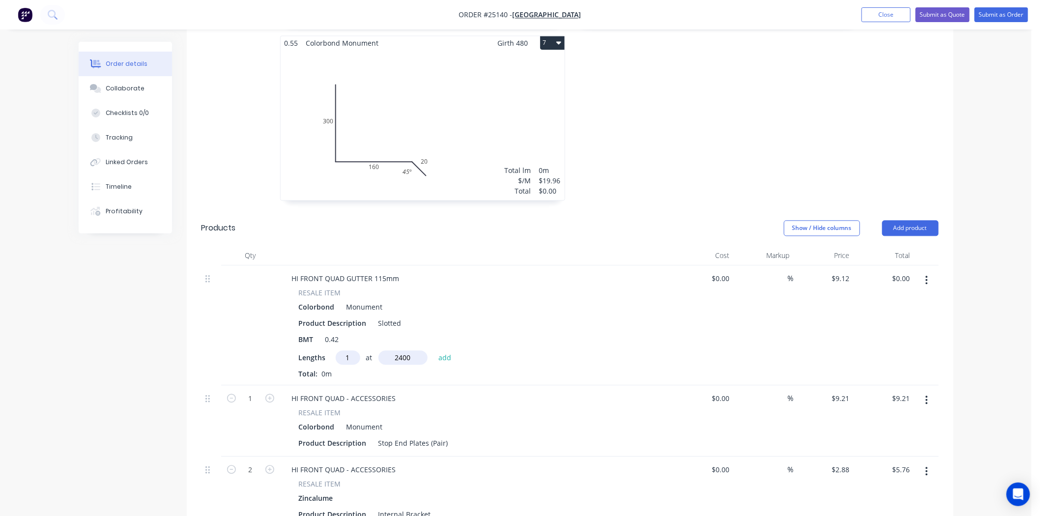
type input "2400"
click at [434, 351] on button "add" at bounding box center [445, 357] width 23 height 13
type input "$21.89"
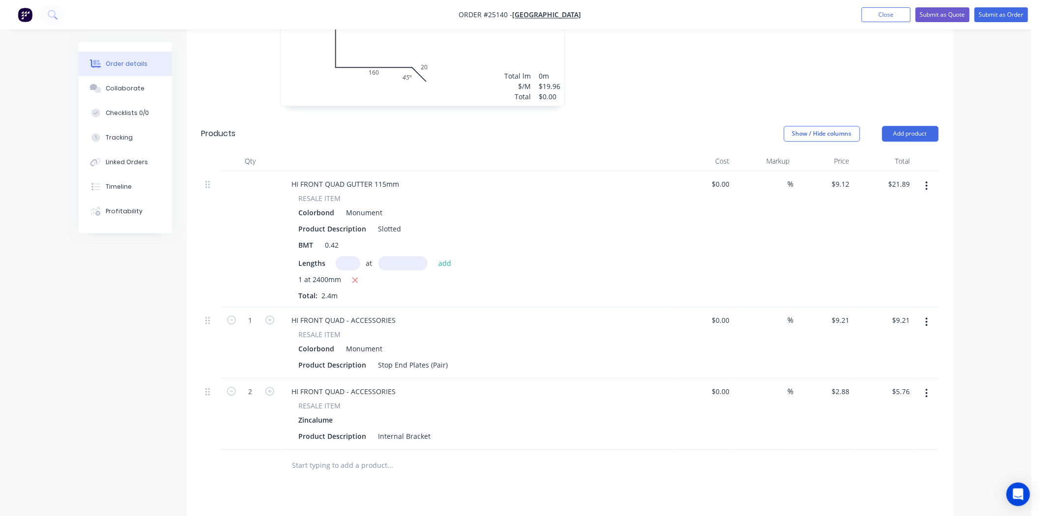
scroll to position [923, 0]
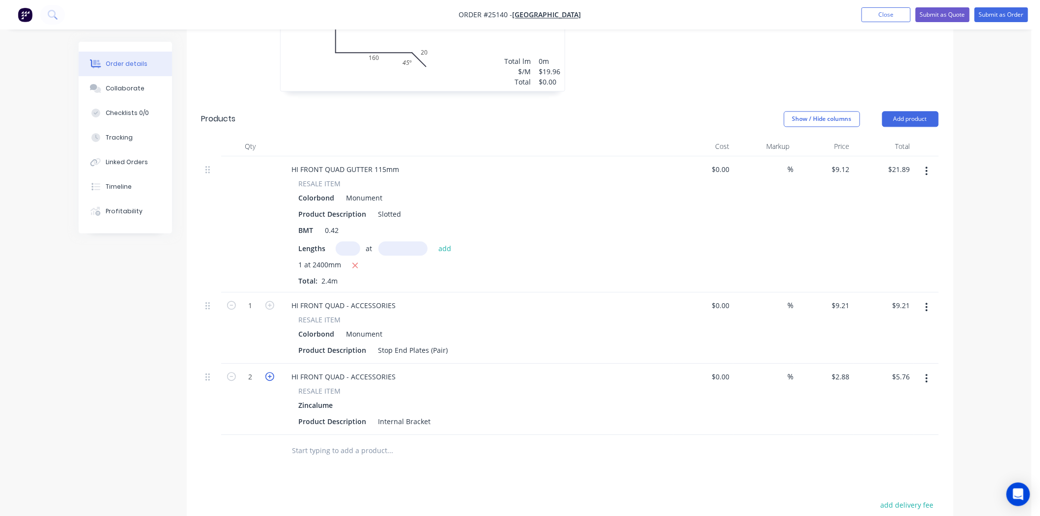
click at [272, 372] on icon "button" at bounding box center [270, 376] width 9 height 9
type input "3"
type input "$8.64"
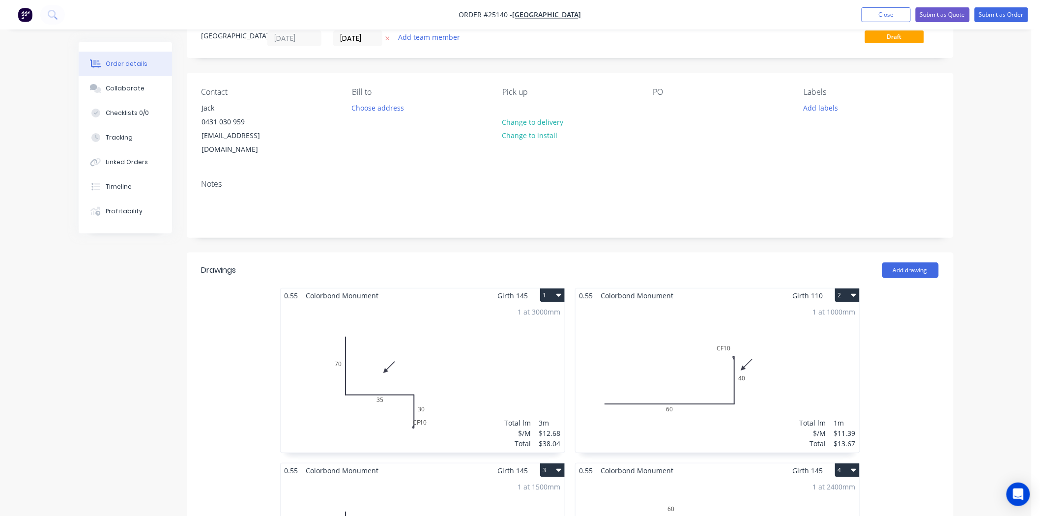
scroll to position [0, 0]
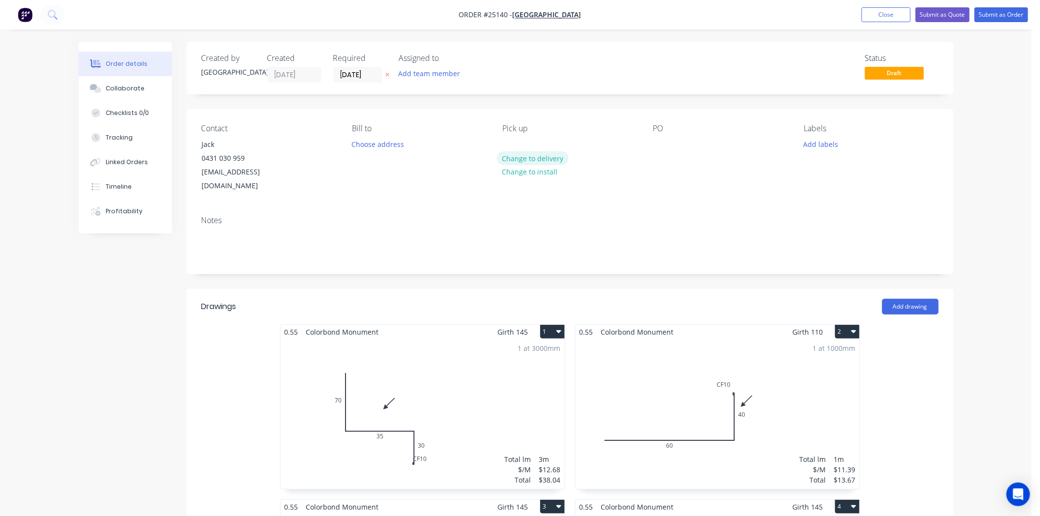
click at [541, 158] on button "Change to delivery" at bounding box center [533, 157] width 72 height 13
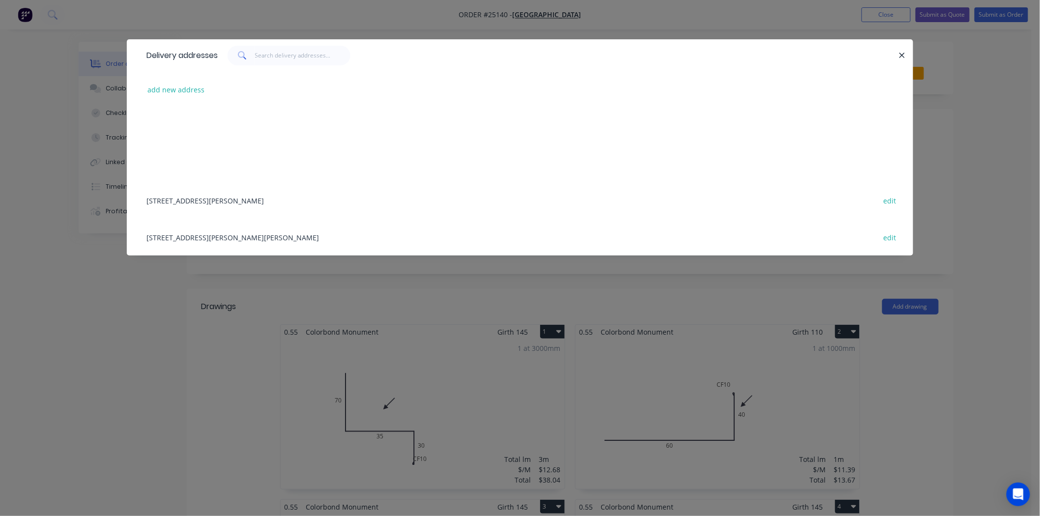
click at [895, 52] on div at bounding box center [558, 56] width 681 height 20
click at [903, 51] on icon "button" at bounding box center [902, 55] width 6 height 9
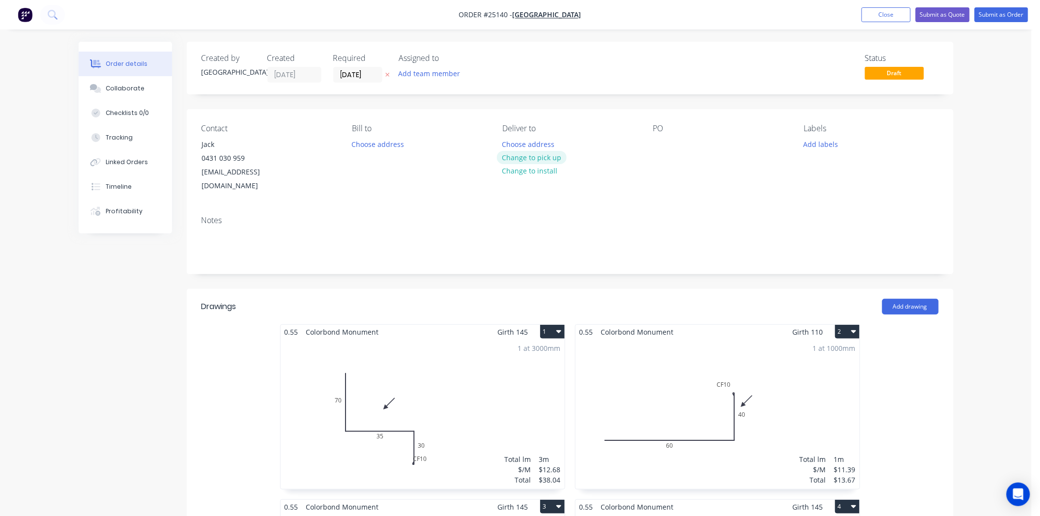
click at [529, 162] on button "Change to pick up" at bounding box center [532, 157] width 70 height 13
click at [654, 150] on div at bounding box center [661, 144] width 16 height 14
click at [1007, 15] on button "Submit as Order" at bounding box center [1002, 14] width 54 height 15
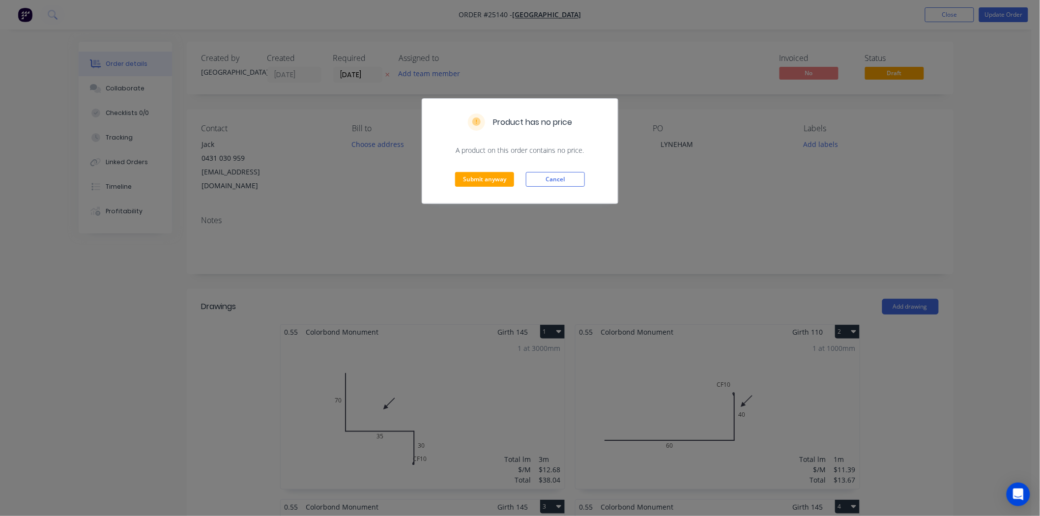
click at [718, 174] on div "Product has no price A product on this order contains no price. Submit anyway C…" at bounding box center [520, 258] width 1040 height 516
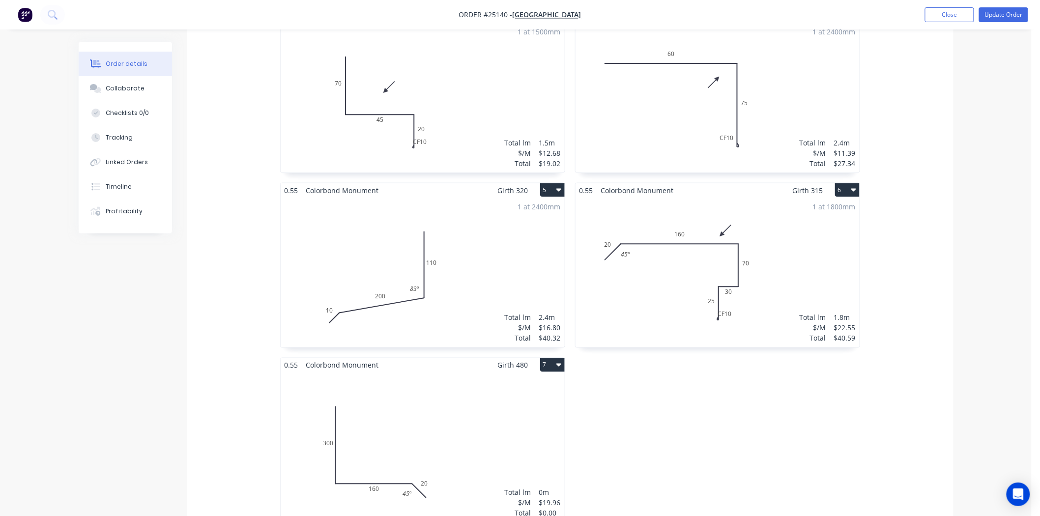
scroll to position [546, 0]
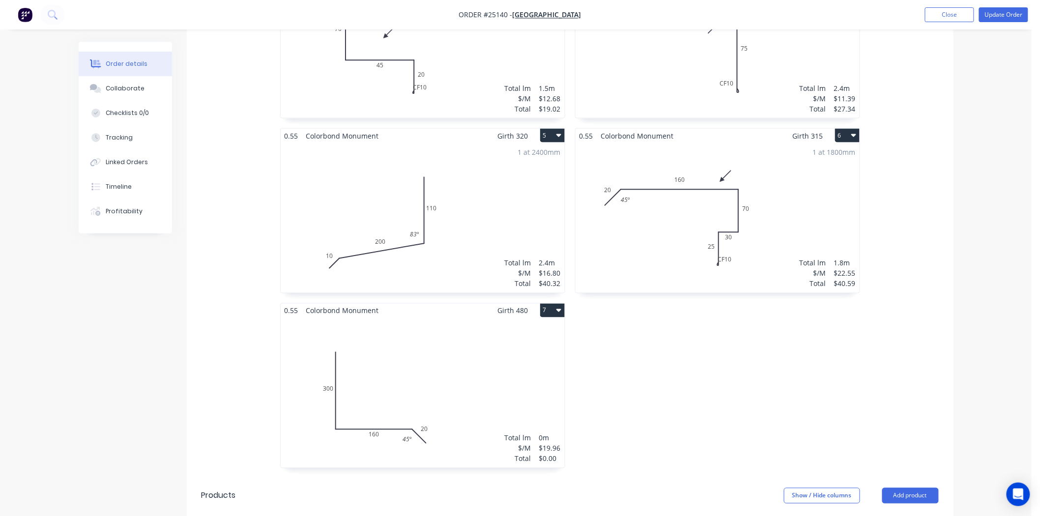
click at [466, 334] on div "Total lm $/M Total 0m $19.96 $0.00" at bounding box center [423, 393] width 284 height 150
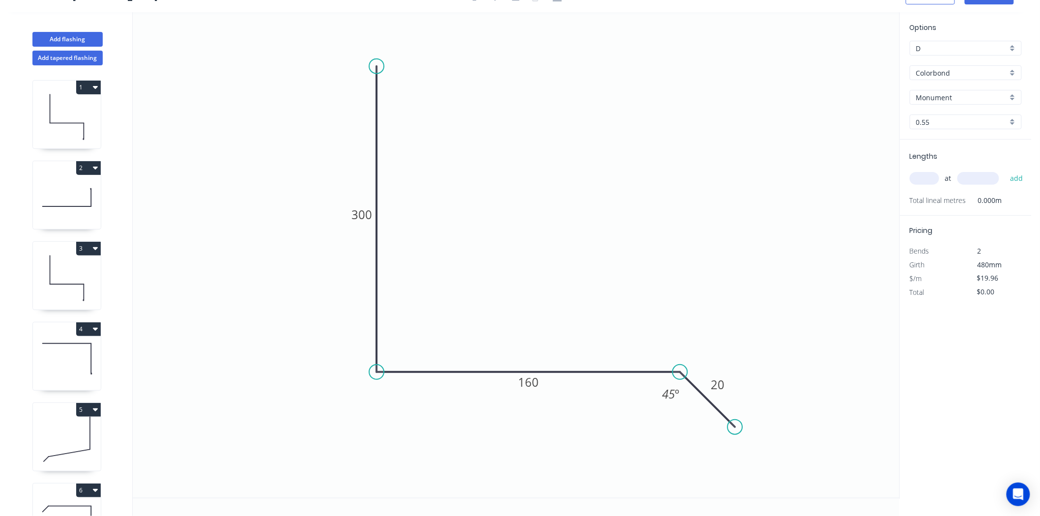
scroll to position [18, 0]
click at [935, 167] on div "at add" at bounding box center [967, 178] width 114 height 27
click at [933, 175] on input "text" at bounding box center [925, 178] width 30 height 13
type input "1"
type input "1800"
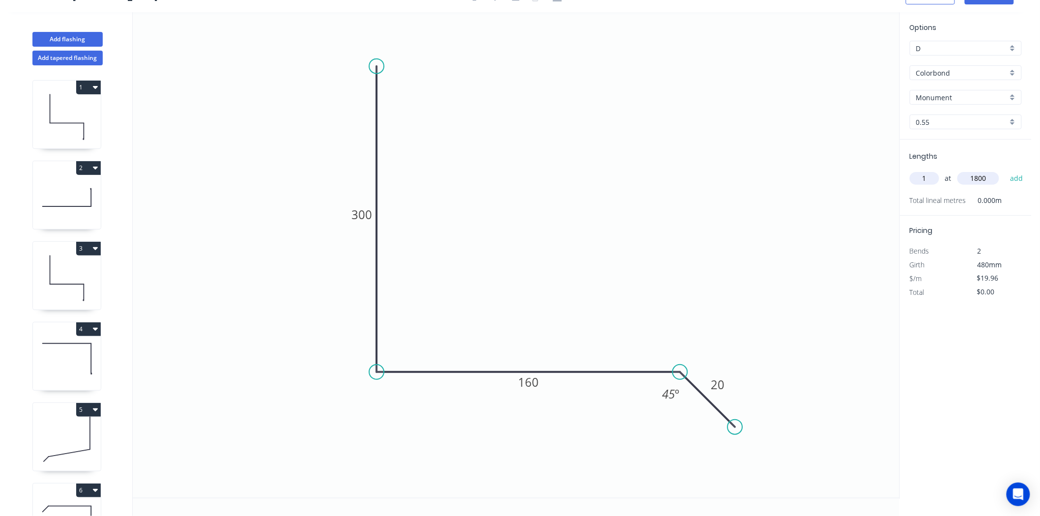
click at [1006, 170] on button "add" at bounding box center [1017, 178] width 23 height 17
type input "$35.93"
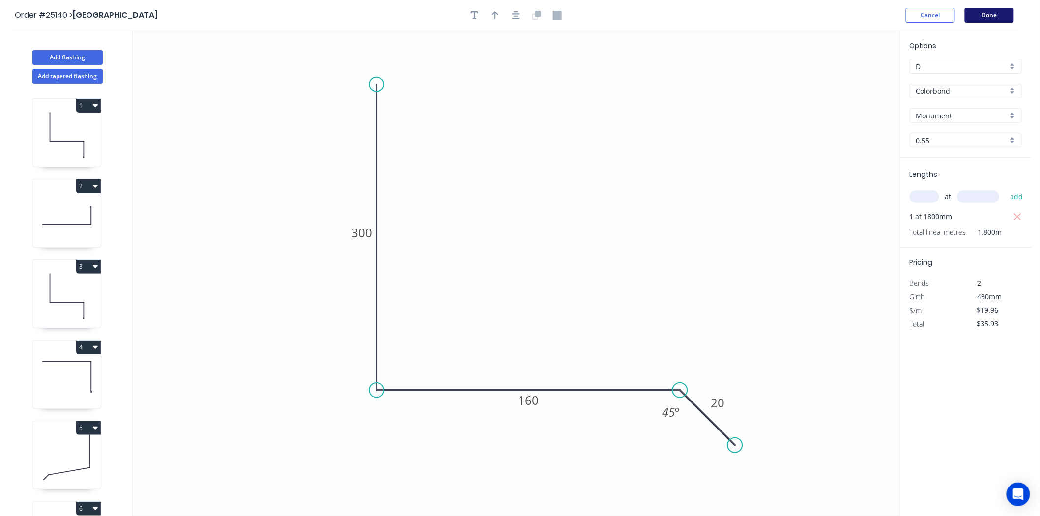
click at [987, 16] on button "Done" at bounding box center [989, 15] width 49 height 15
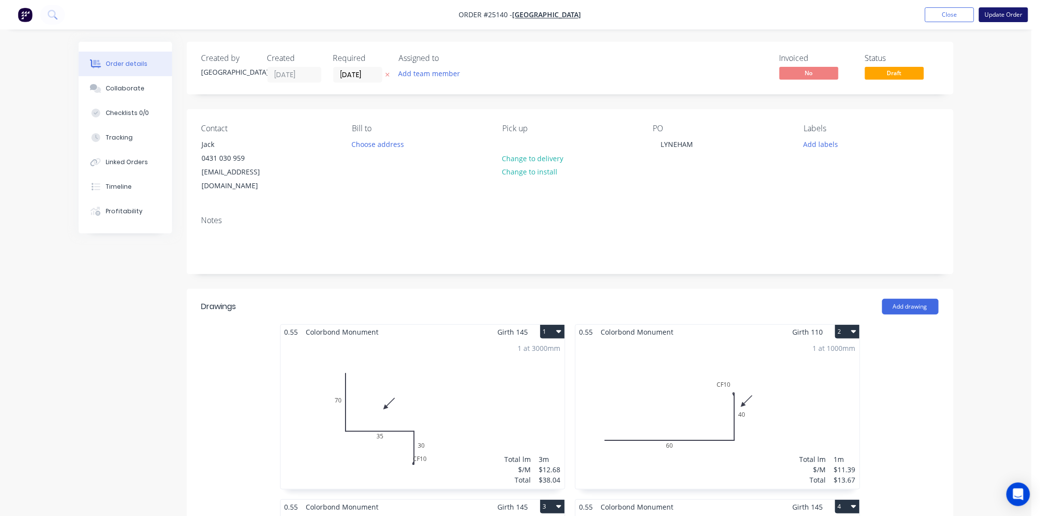
click at [1008, 11] on button "Update Order" at bounding box center [1003, 14] width 49 height 15
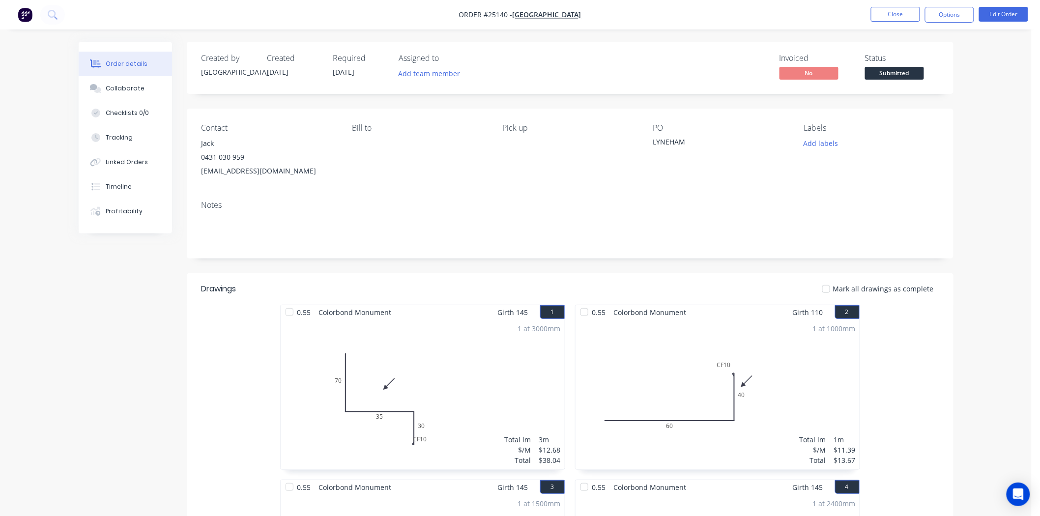
click at [923, 75] on span "Submitted" at bounding box center [894, 73] width 59 height 12
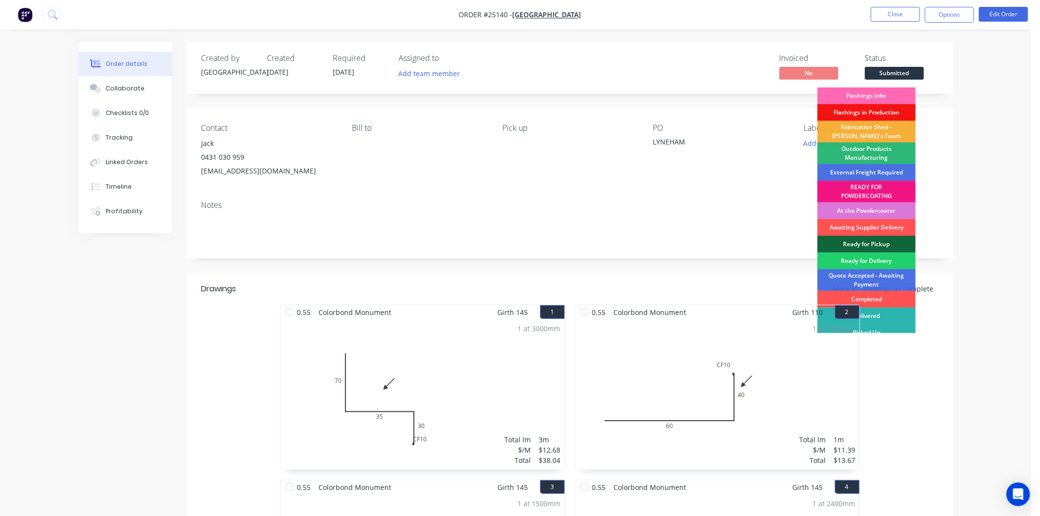
click at [871, 92] on div "Flashings Jobs" at bounding box center [867, 96] width 98 height 17
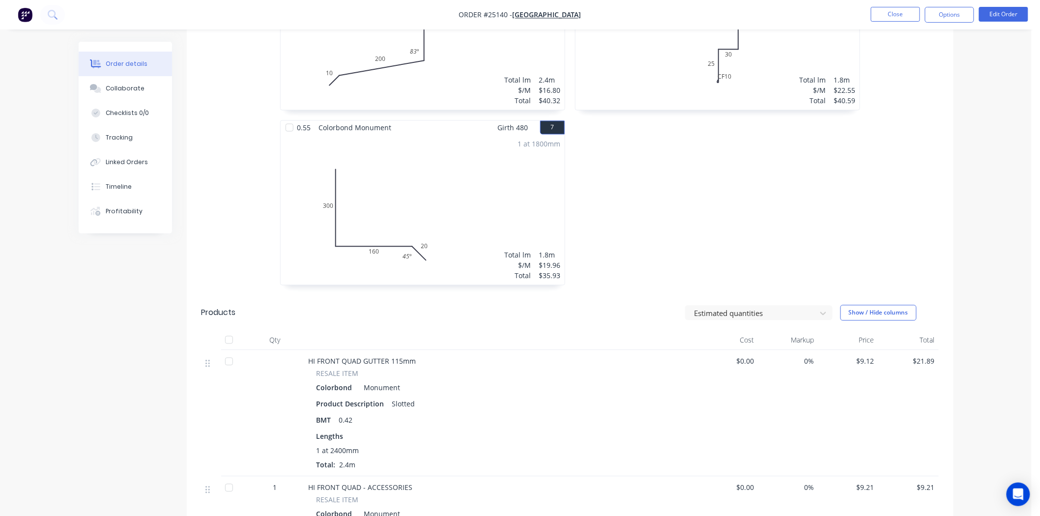
scroll to position [710, 0]
click at [943, 17] on button "Options" at bounding box center [949, 15] width 49 height 16
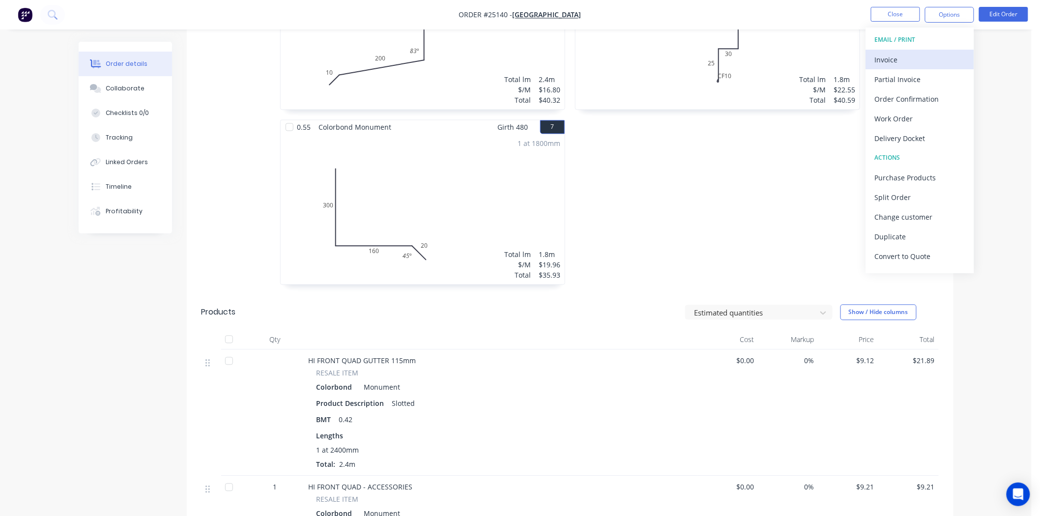
click at [928, 56] on div "Invoice" at bounding box center [920, 60] width 90 height 14
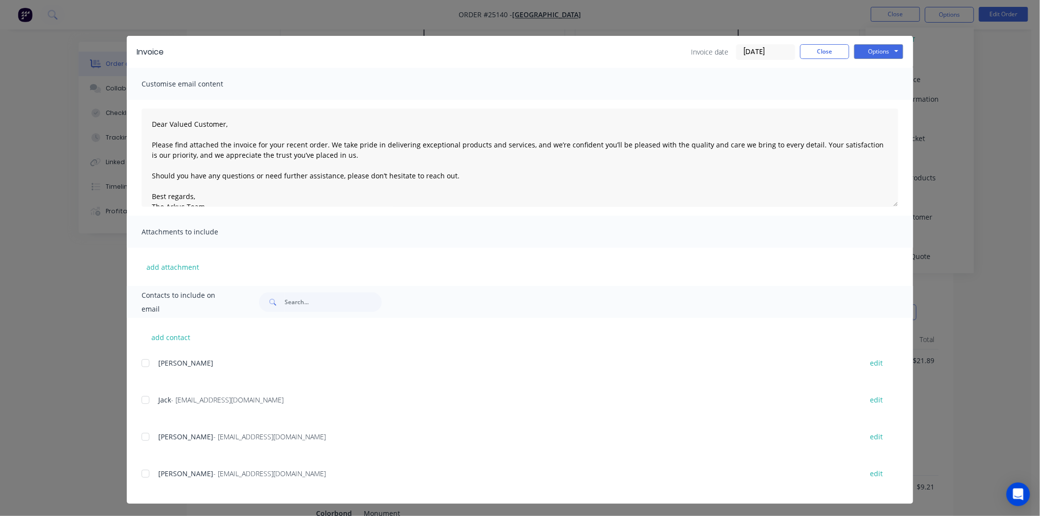
scroll to position [5, 0]
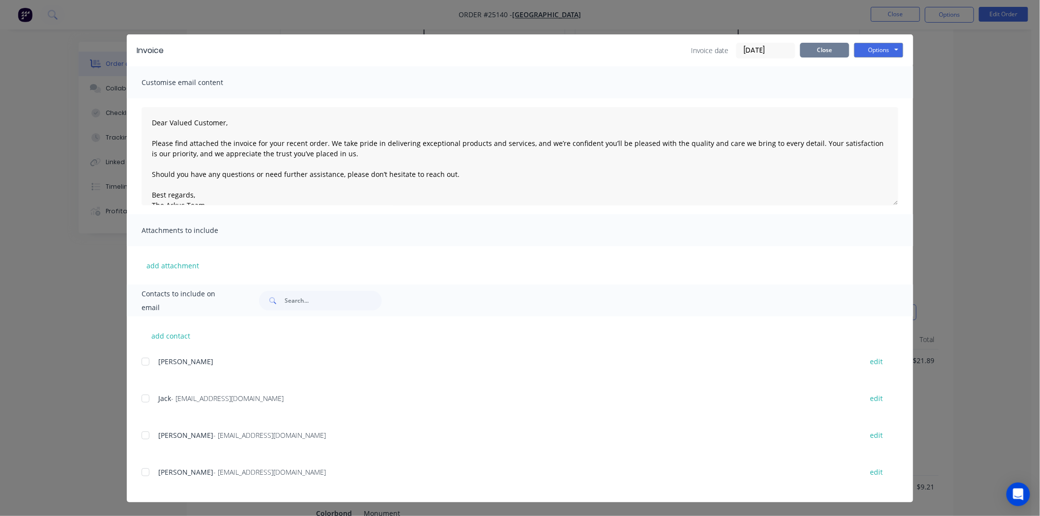
click at [822, 47] on button "Close" at bounding box center [824, 50] width 49 height 15
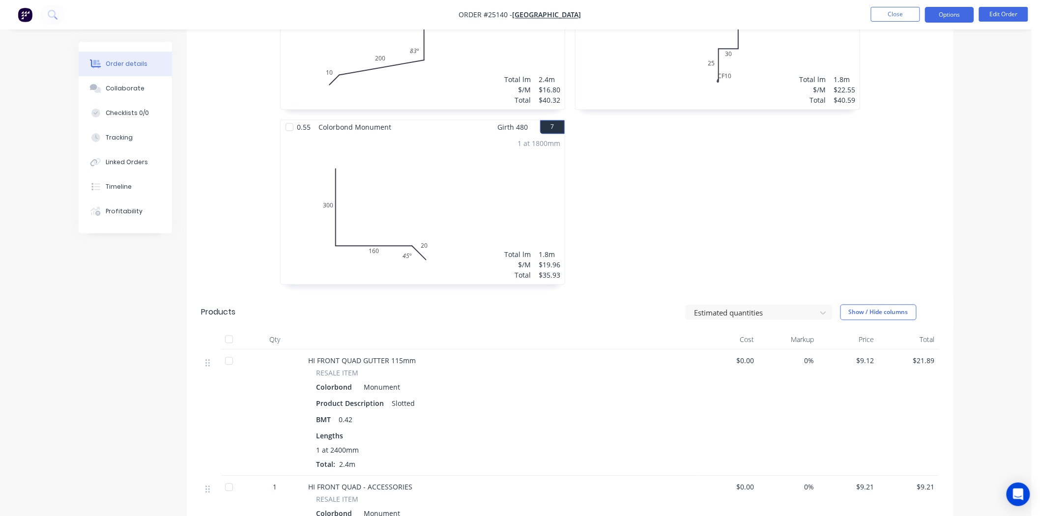
click at [959, 10] on button "Options" at bounding box center [949, 15] width 49 height 16
